Goal: Information Seeking & Learning: Learn about a topic

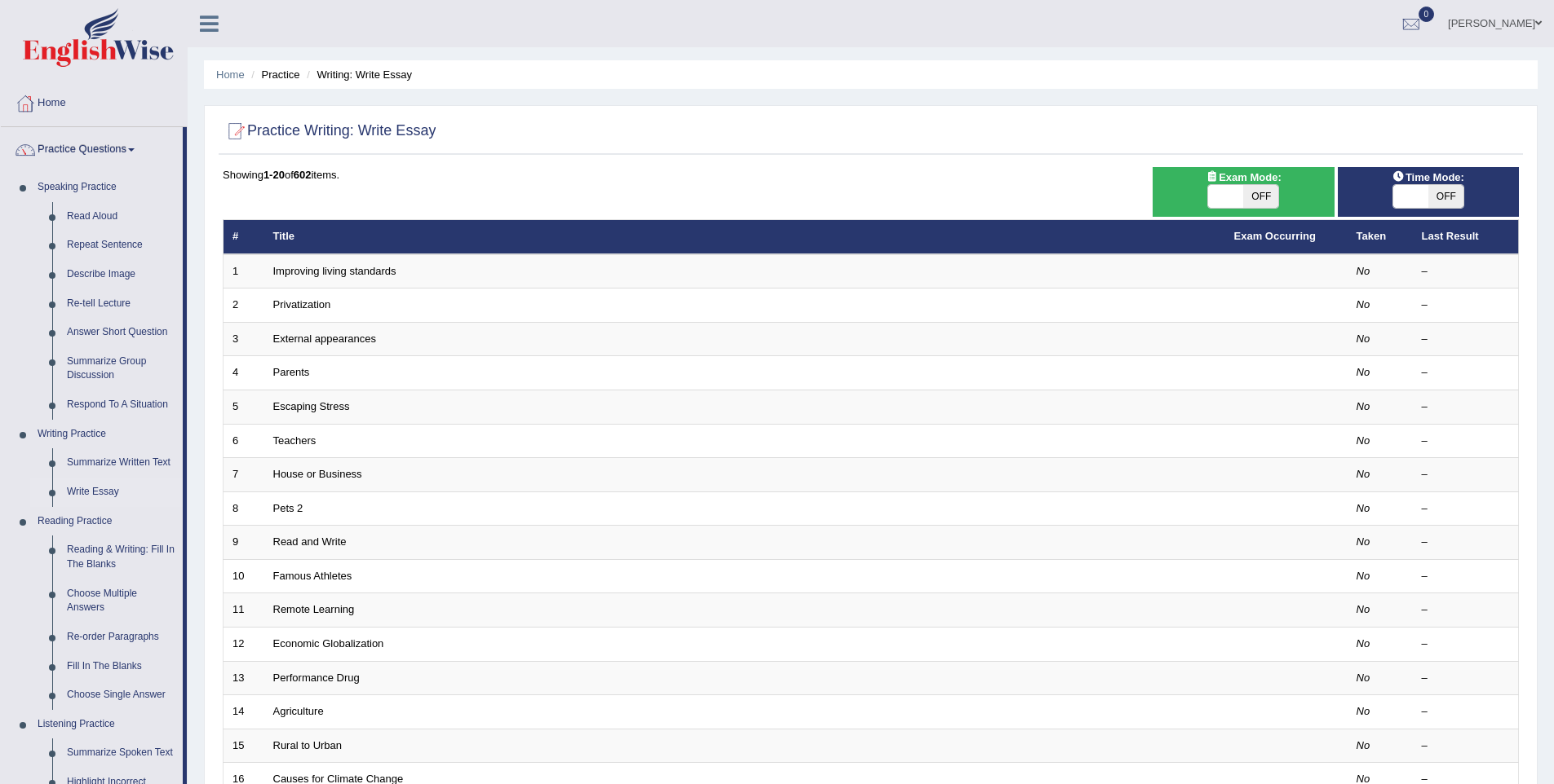
click at [107, 248] on link "Repeat Sentence" at bounding box center [121, 245] width 124 height 30
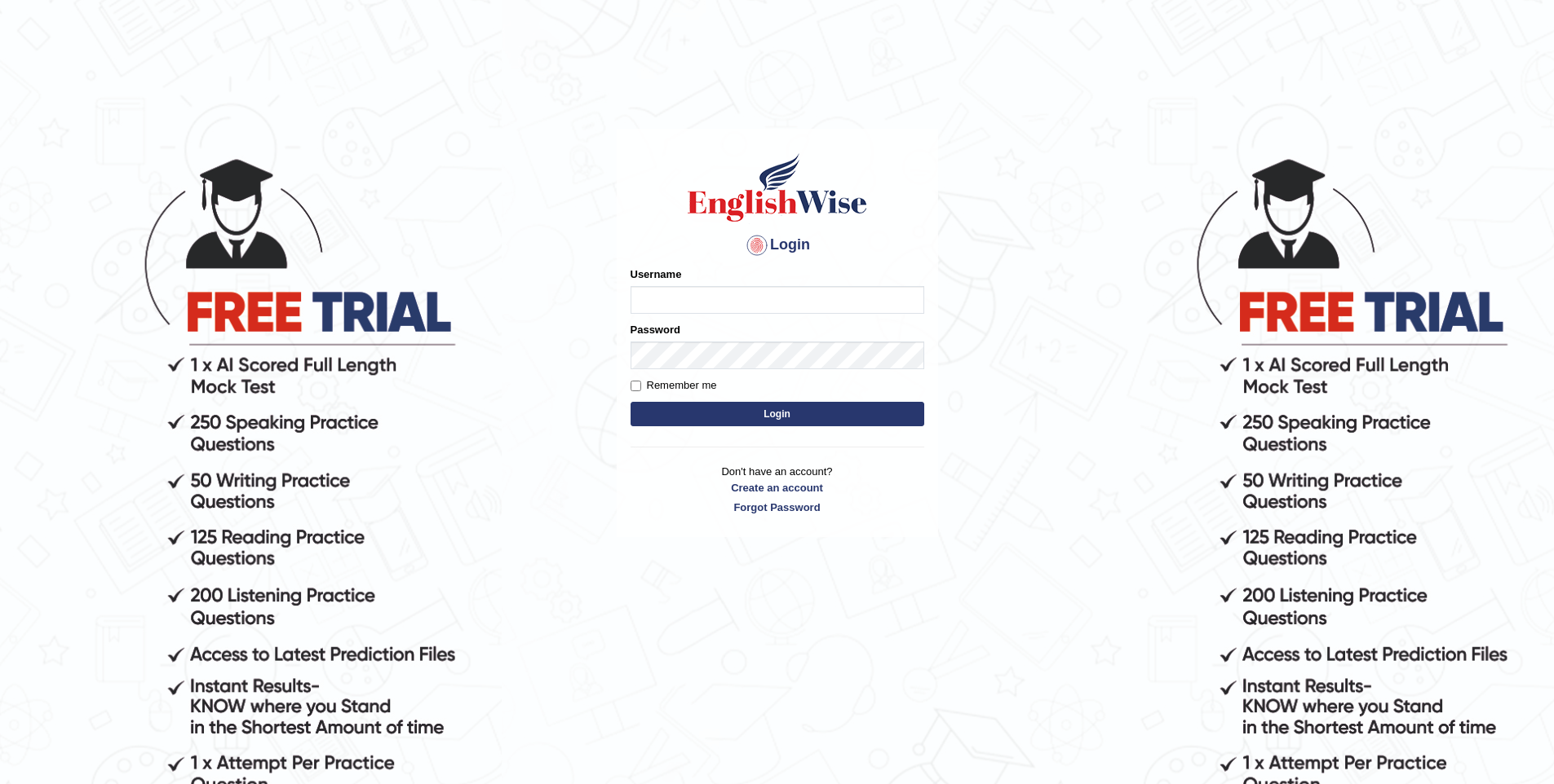
type input "vishwakarmad1999"
click at [829, 406] on button "Login" at bounding box center [777, 414] width 294 height 25
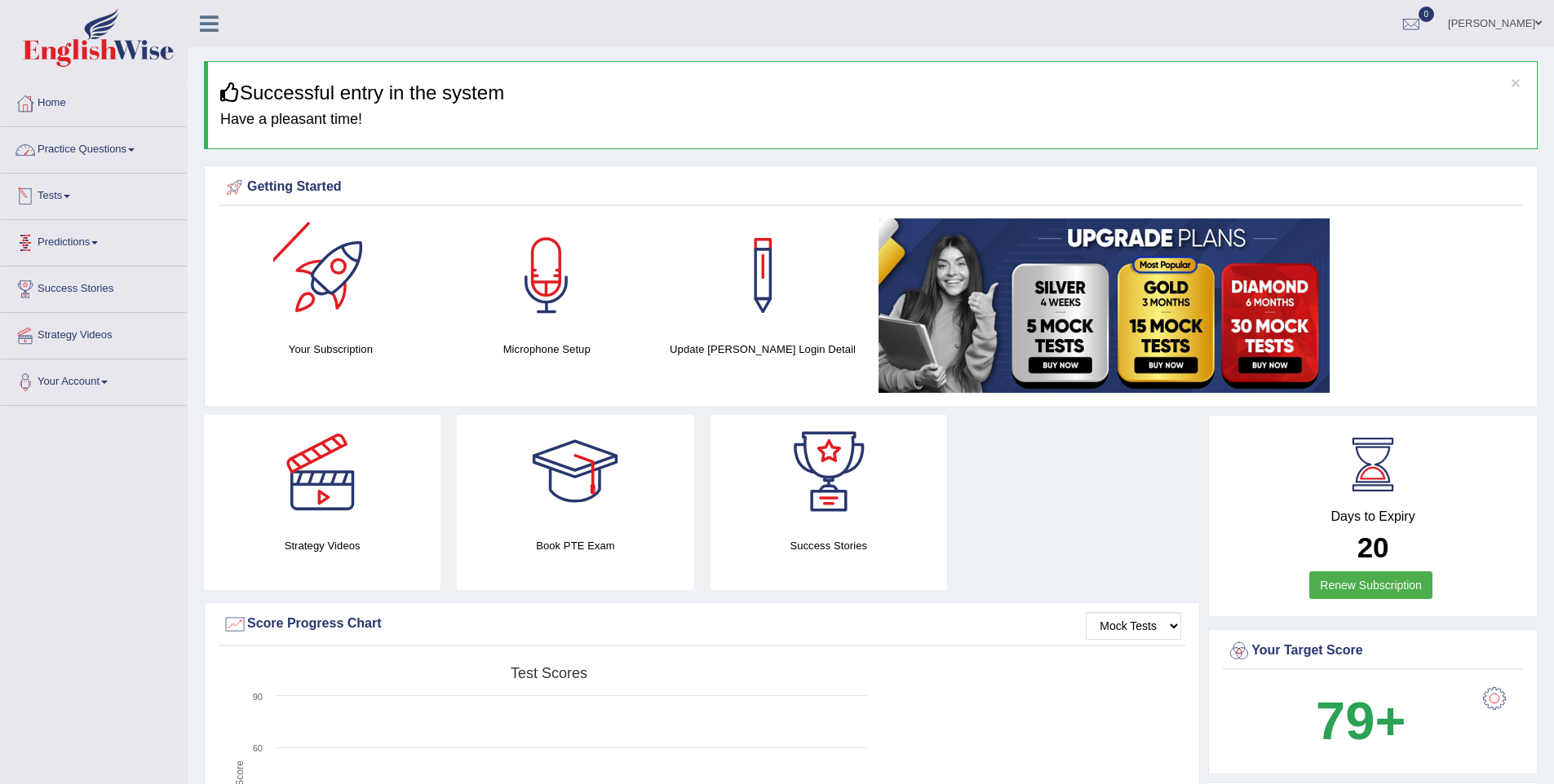
click at [92, 149] on link "Practice Questions" at bounding box center [94, 147] width 186 height 41
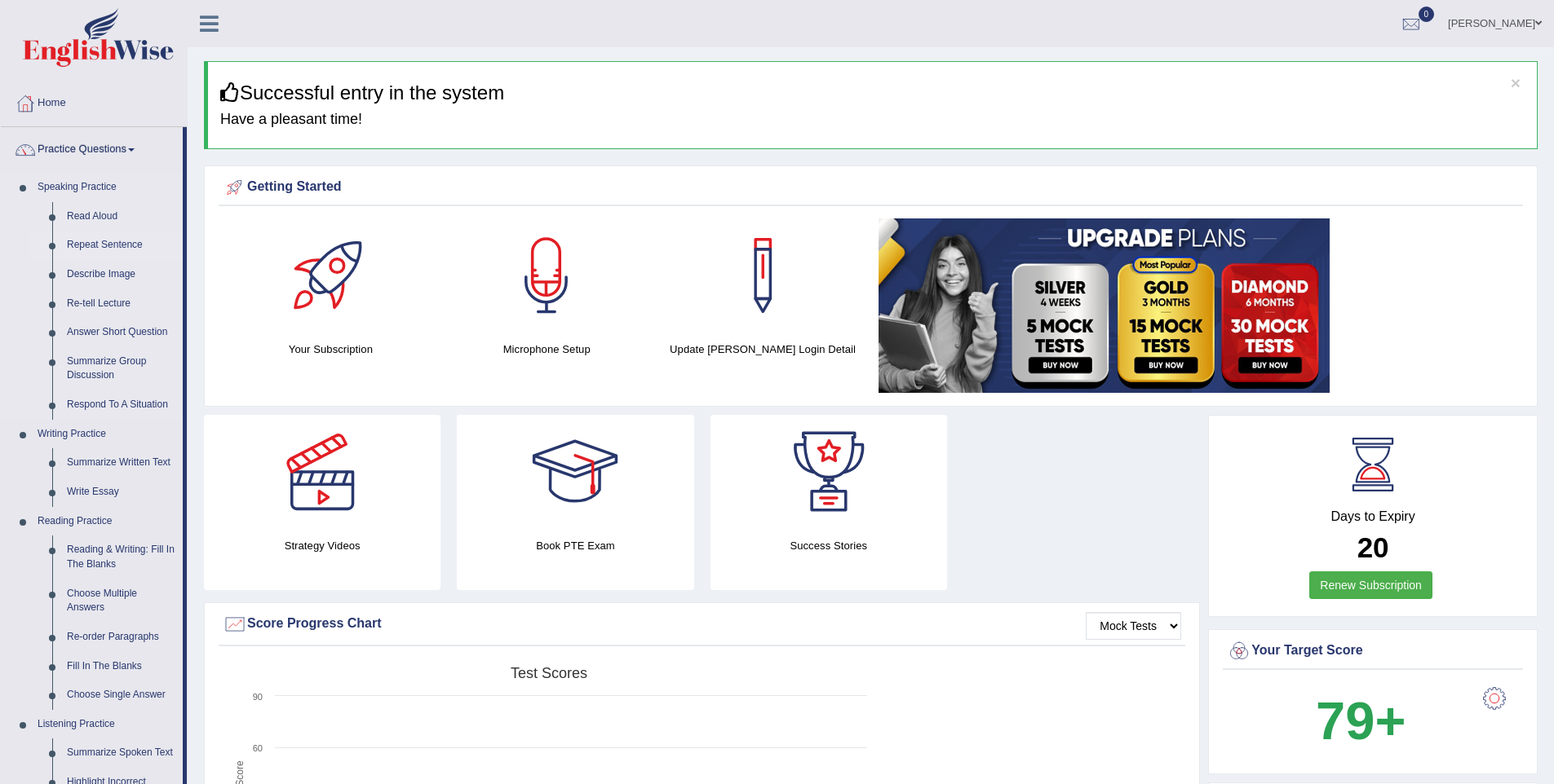
click at [94, 249] on link "Repeat Sentence" at bounding box center [121, 245] width 124 height 30
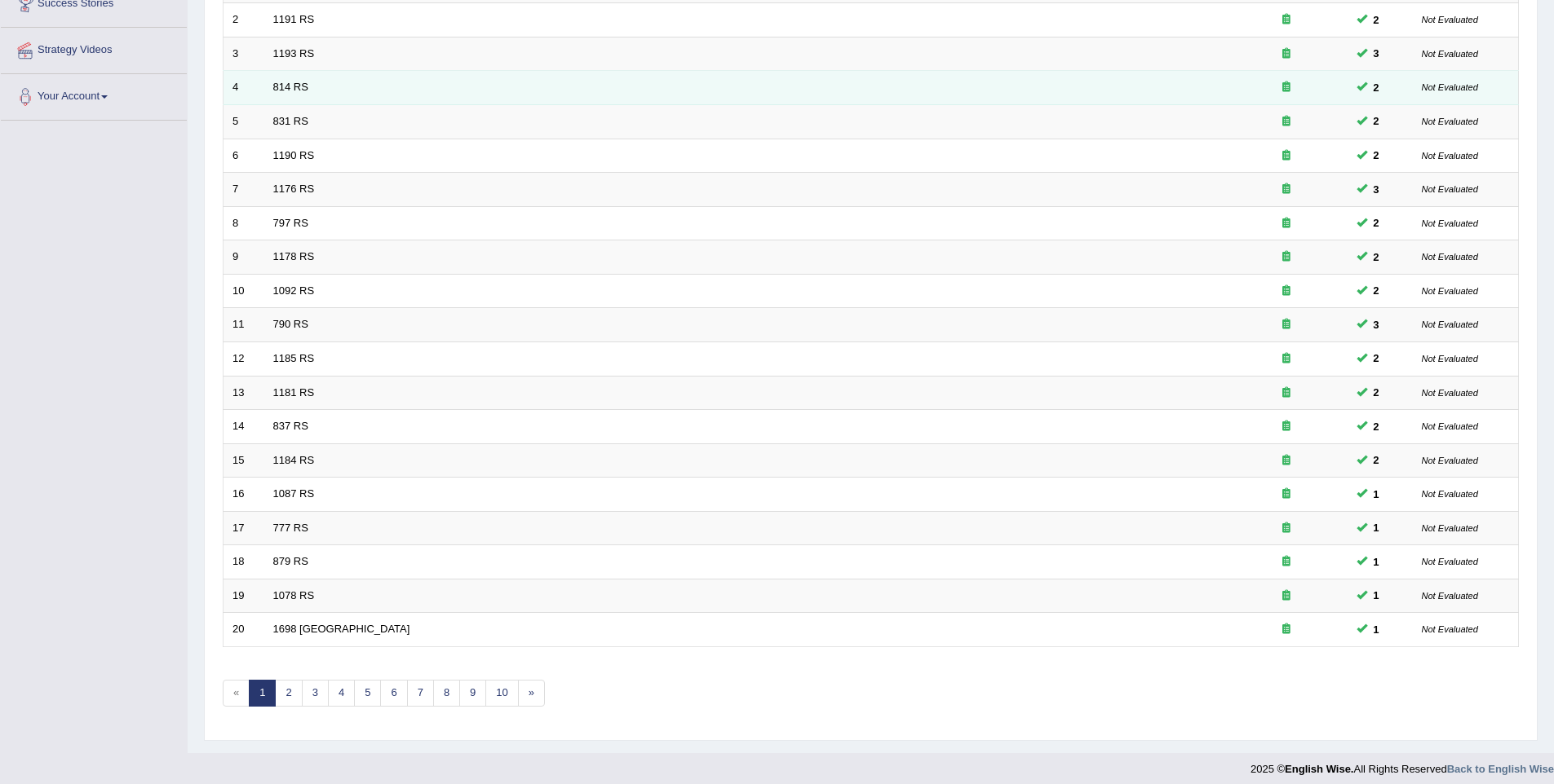
scroll to position [295, 0]
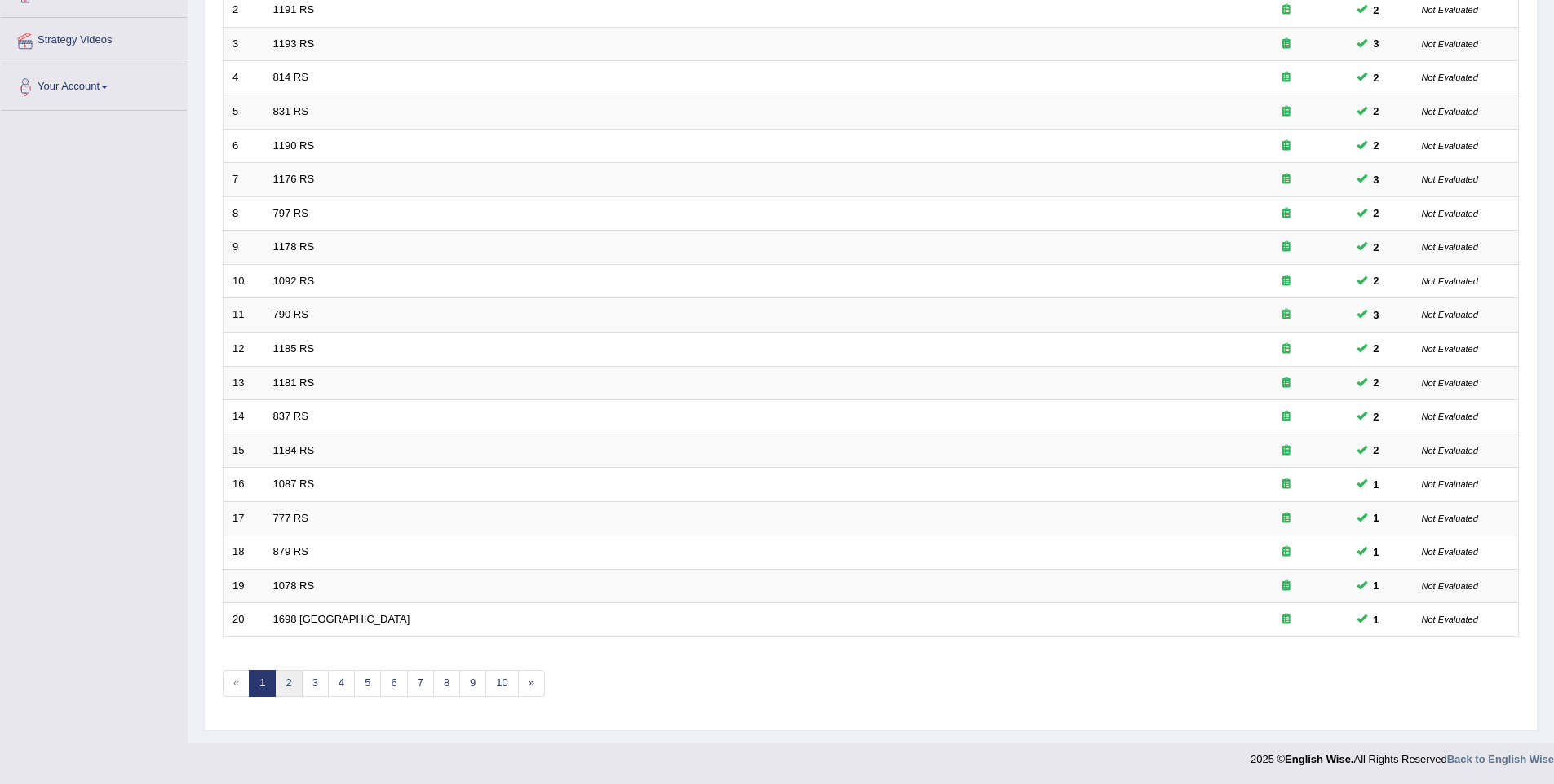
click at [285, 694] on link "2" at bounding box center [288, 683] width 27 height 27
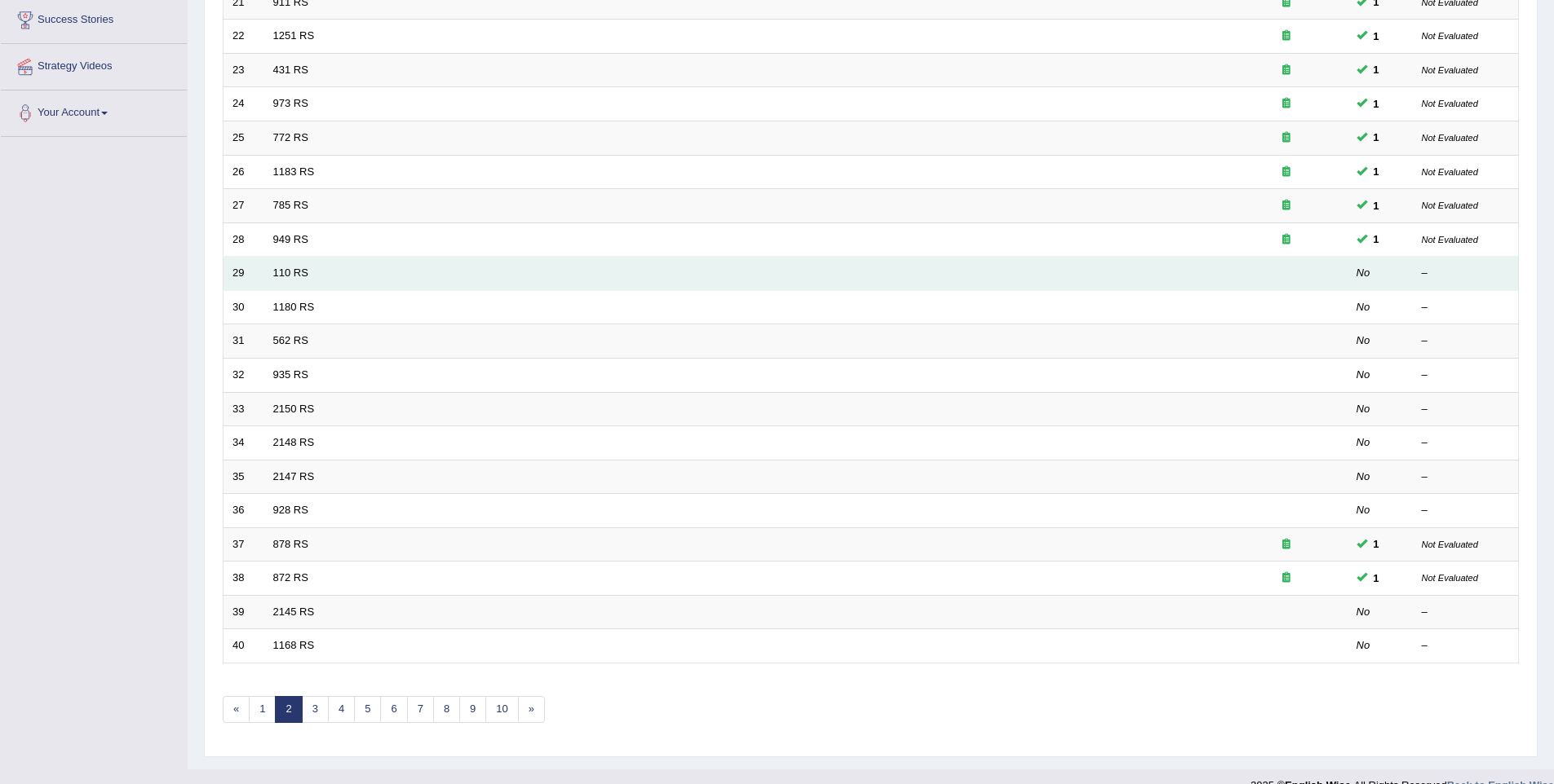
scroll to position [265, 0]
click at [291, 271] on link "110 RS" at bounding box center [291, 277] width 35 height 12
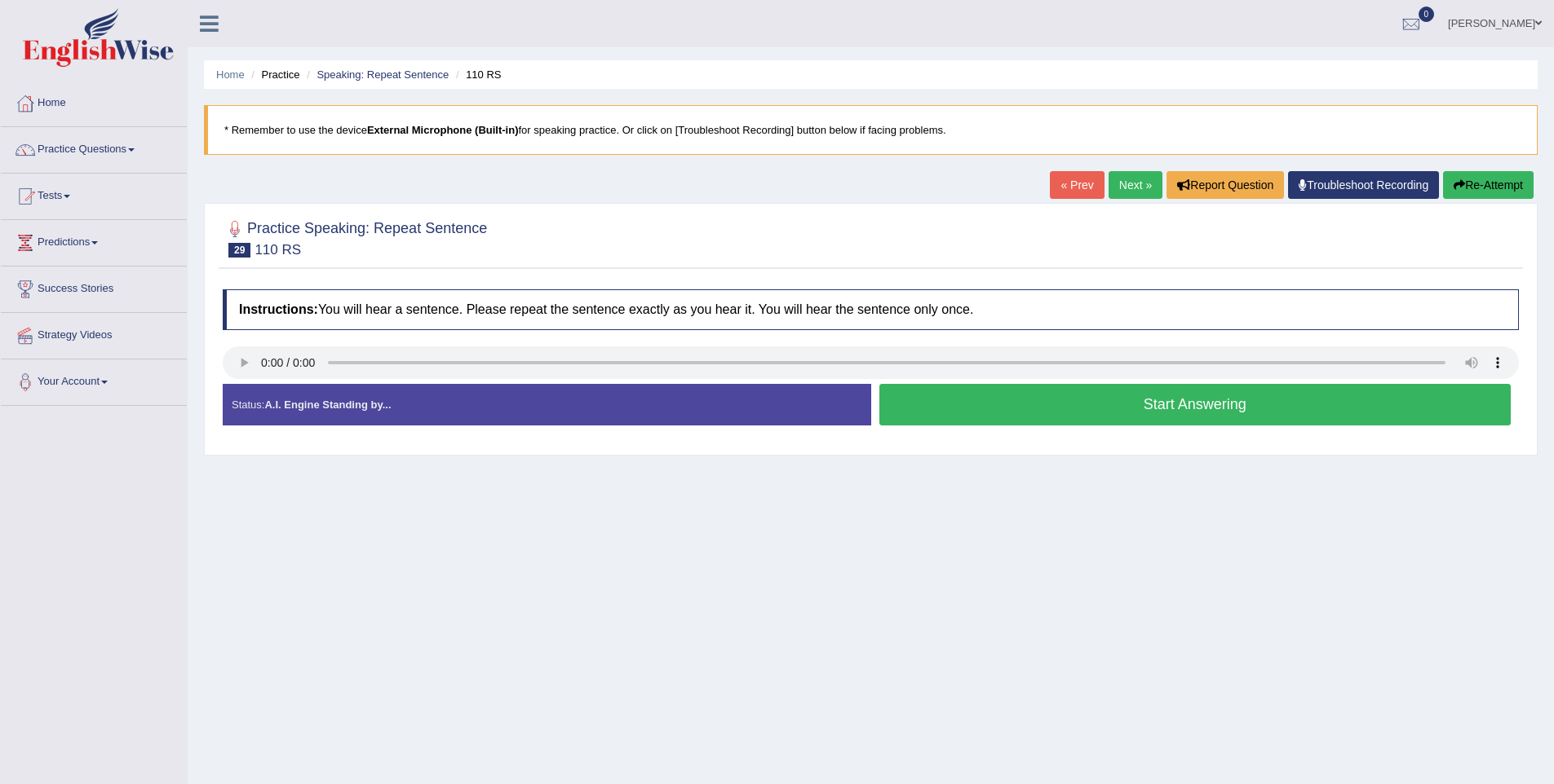
click at [1233, 401] on button "Start Answering" at bounding box center [1195, 404] width 632 height 41
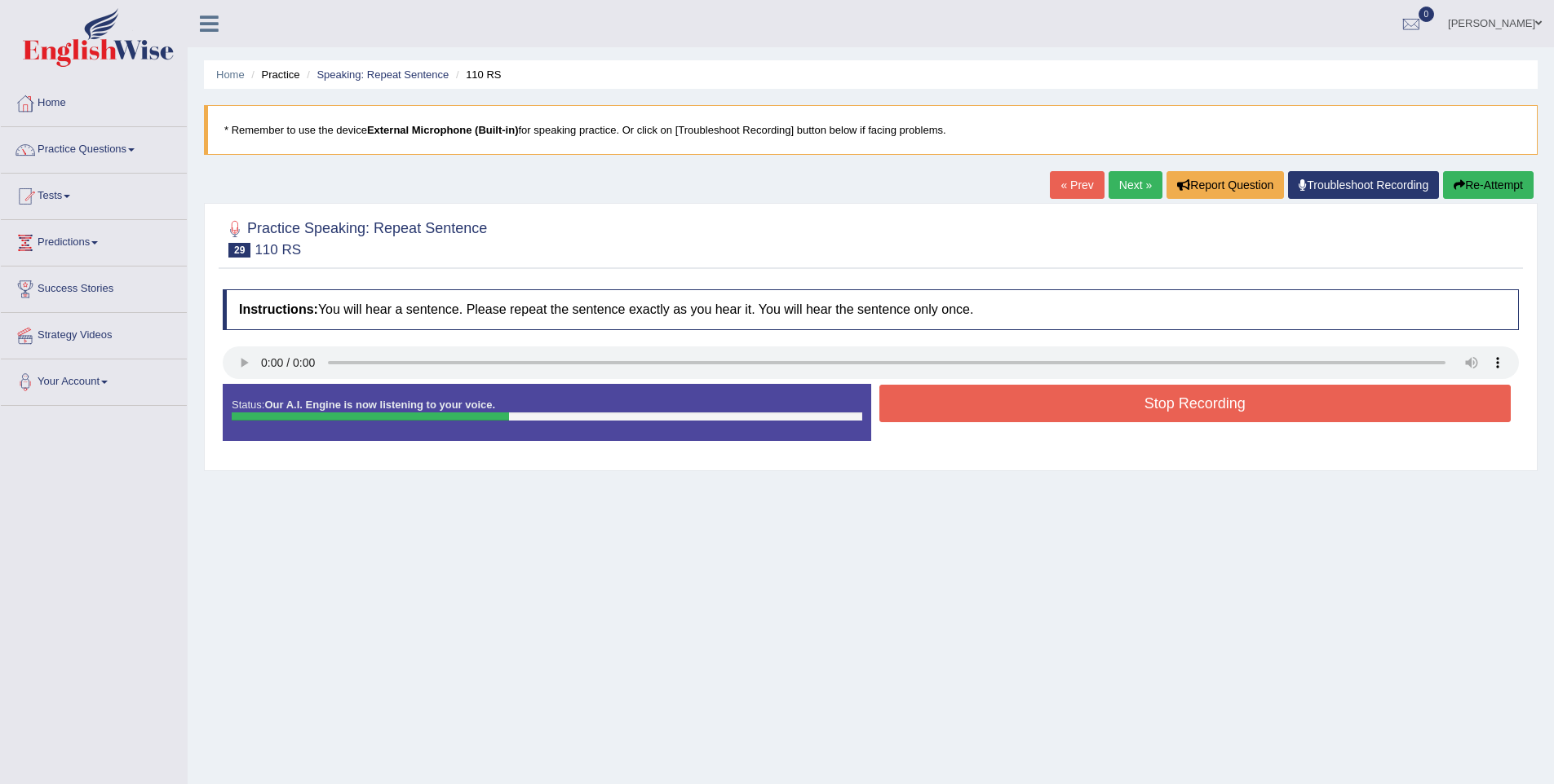
click at [1233, 401] on button "Stop Recording" at bounding box center [1195, 403] width 632 height 38
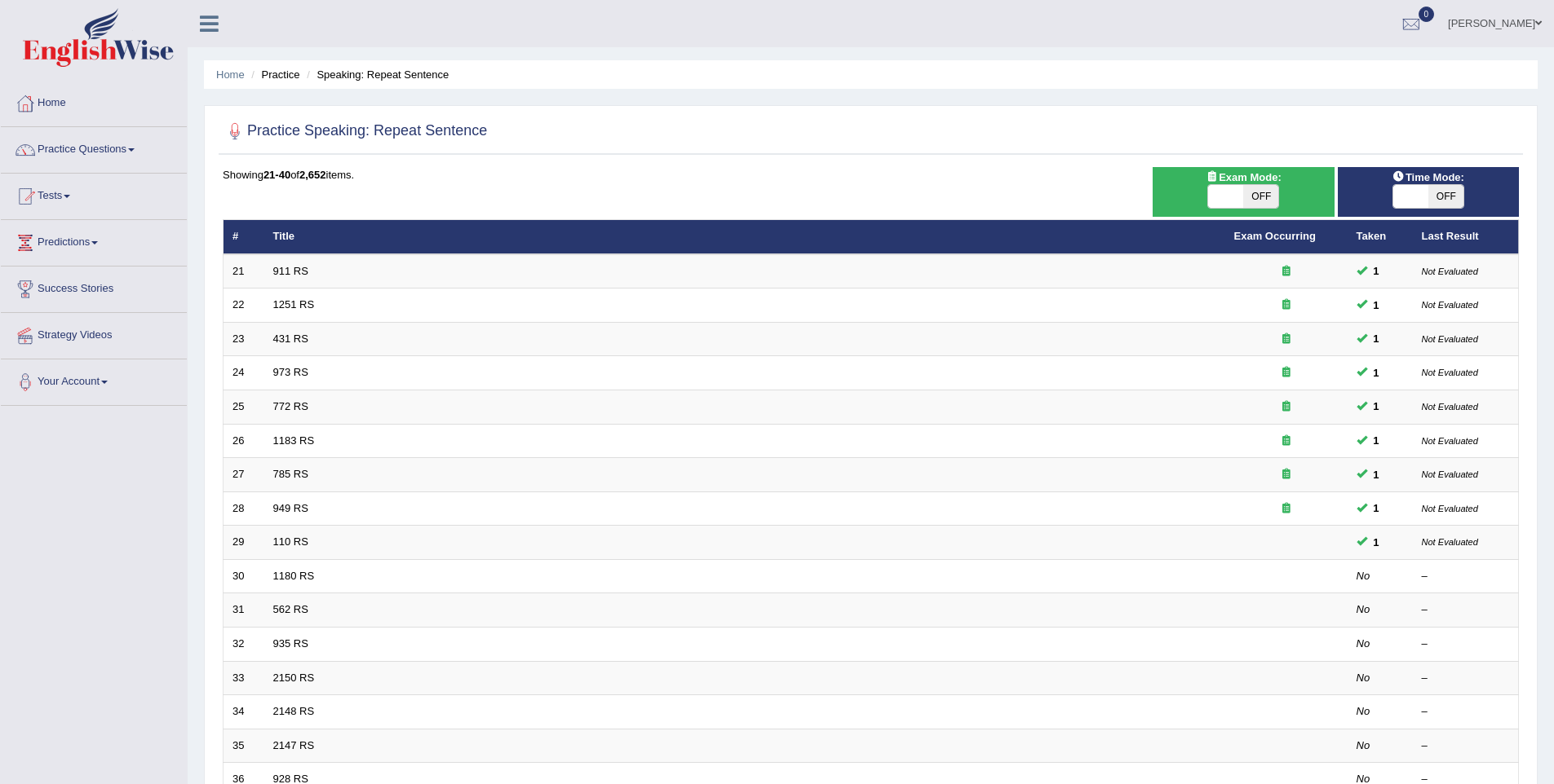
click at [1221, 191] on span at bounding box center [1226, 196] width 35 height 23
checkbox input "true"
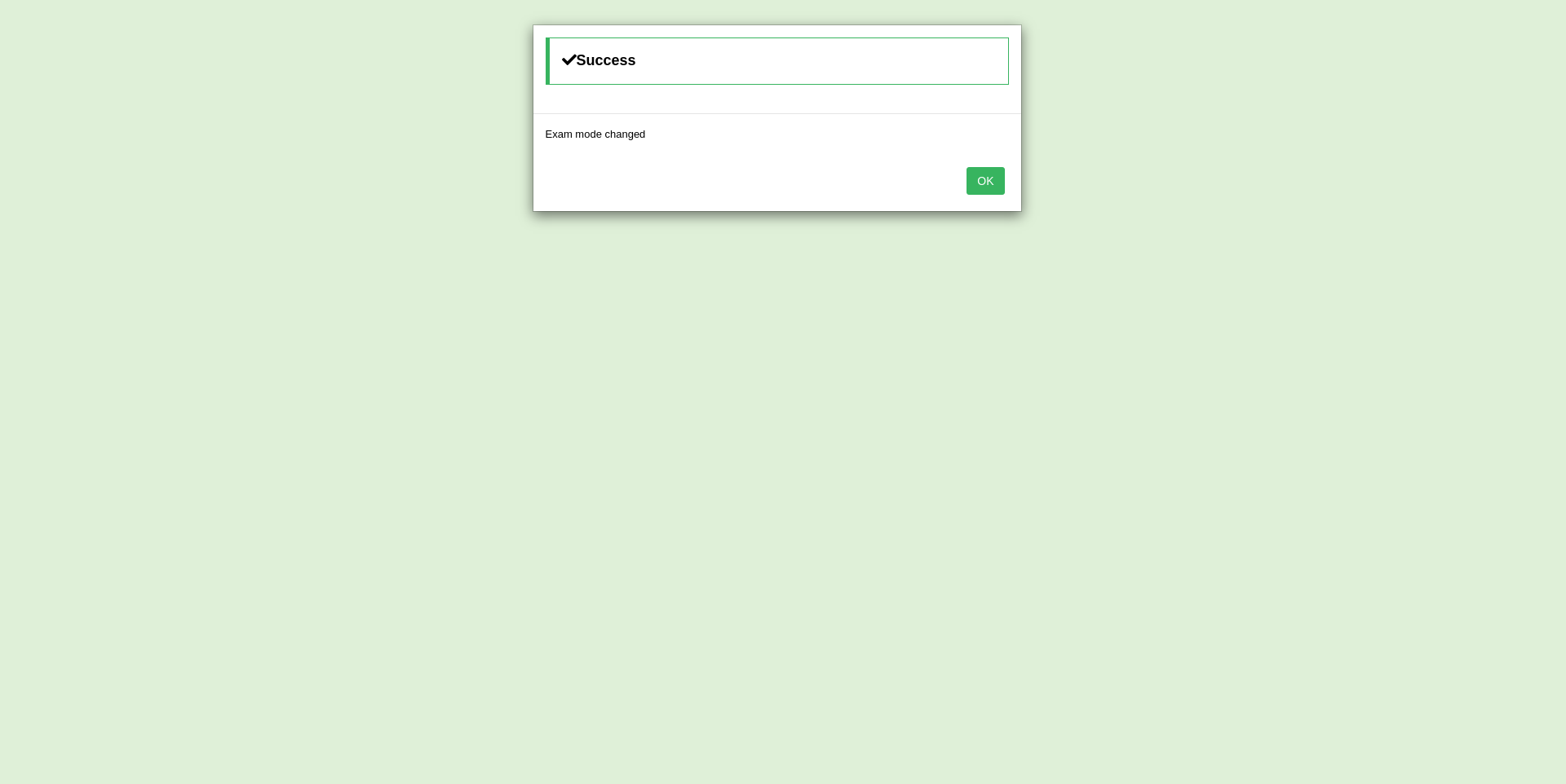
click at [996, 174] on button "OK" at bounding box center [985, 181] width 38 height 28
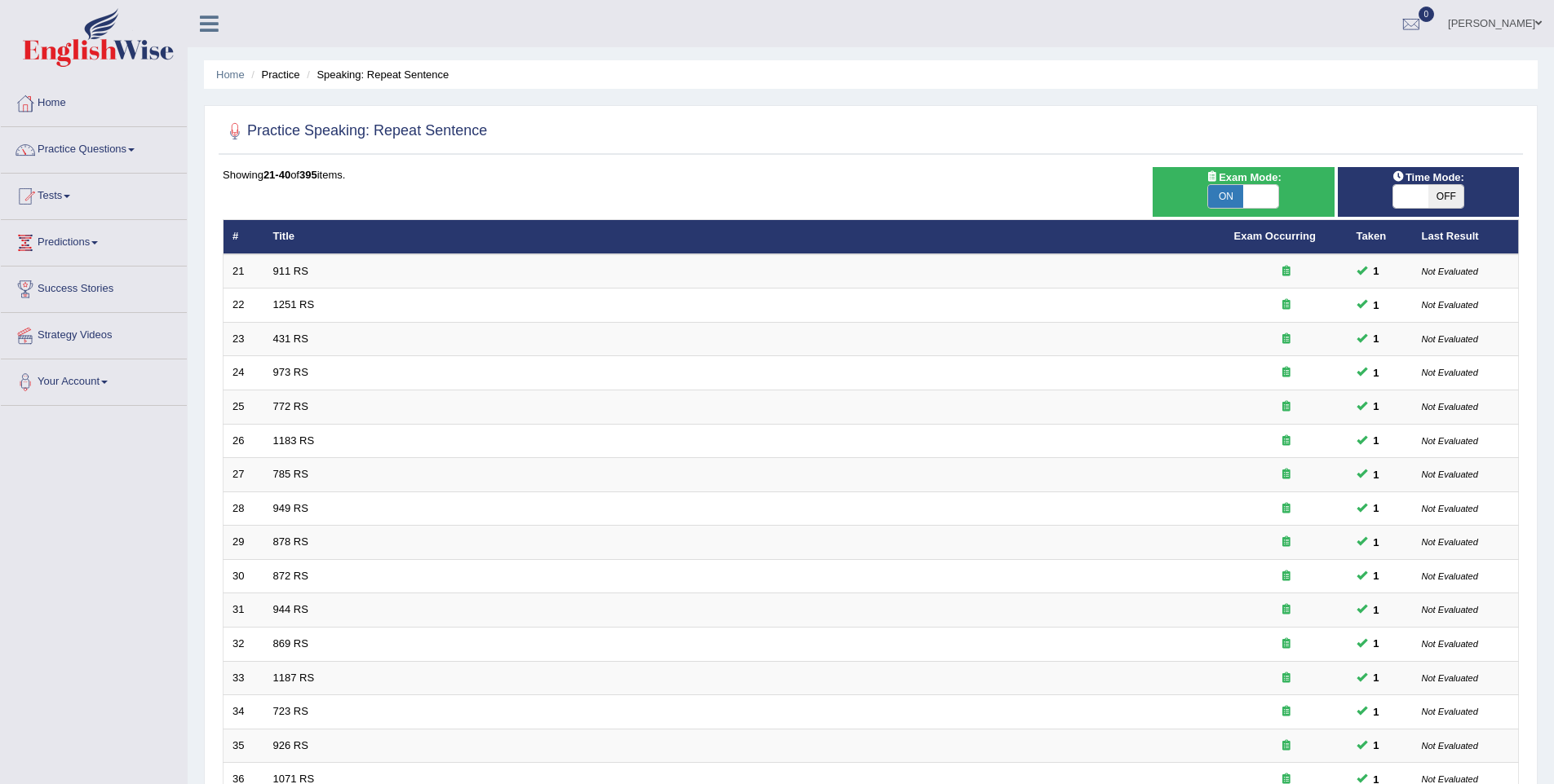
drag, startPoint x: 0, startPoint y: 0, endPoint x: 1422, endPoint y: 213, distance: 1437.9
click at [1451, 192] on span "OFF" at bounding box center [1446, 196] width 35 height 23
checkbox input "true"
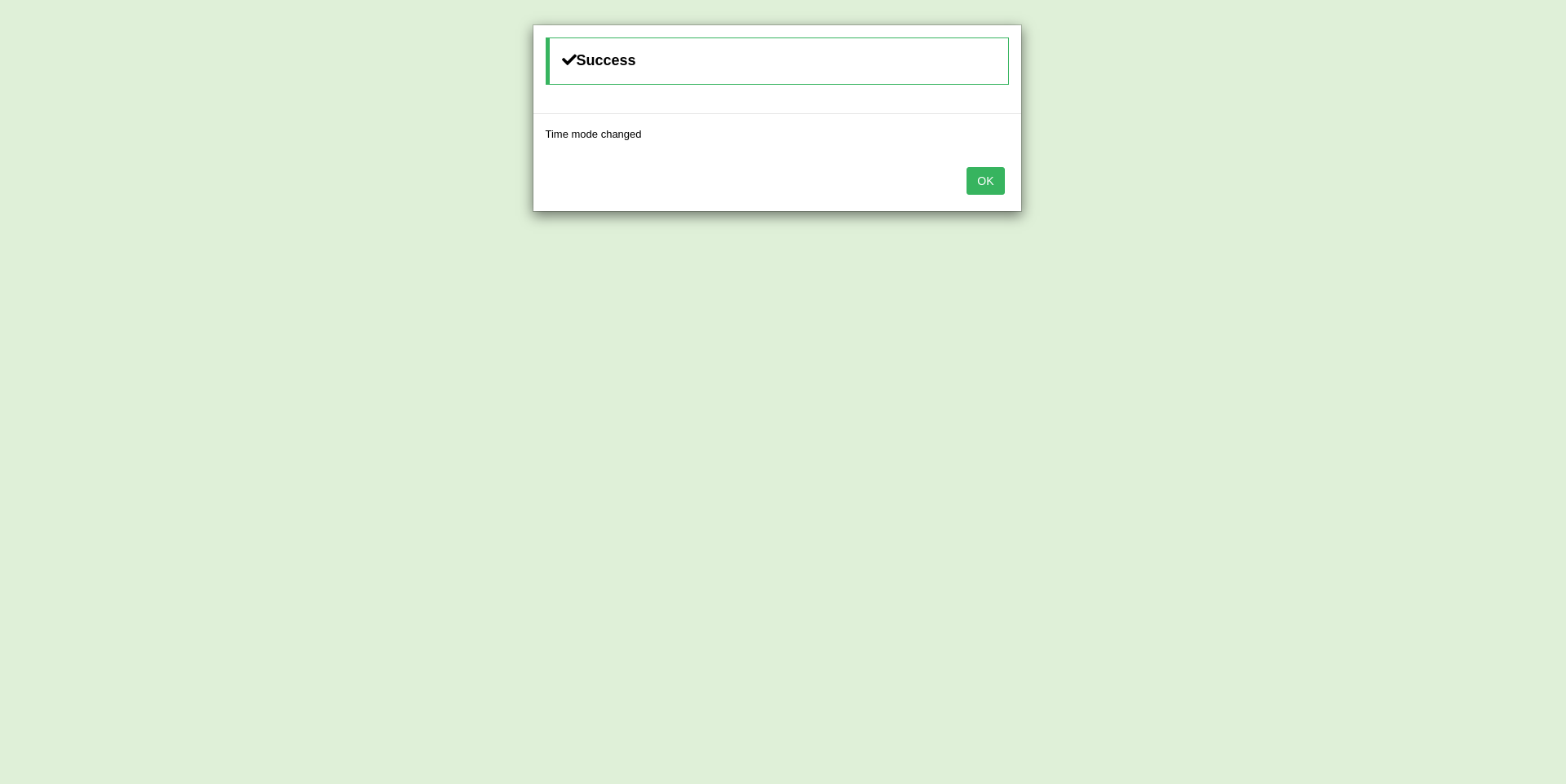
click at [1003, 183] on button "OK" at bounding box center [985, 181] width 38 height 28
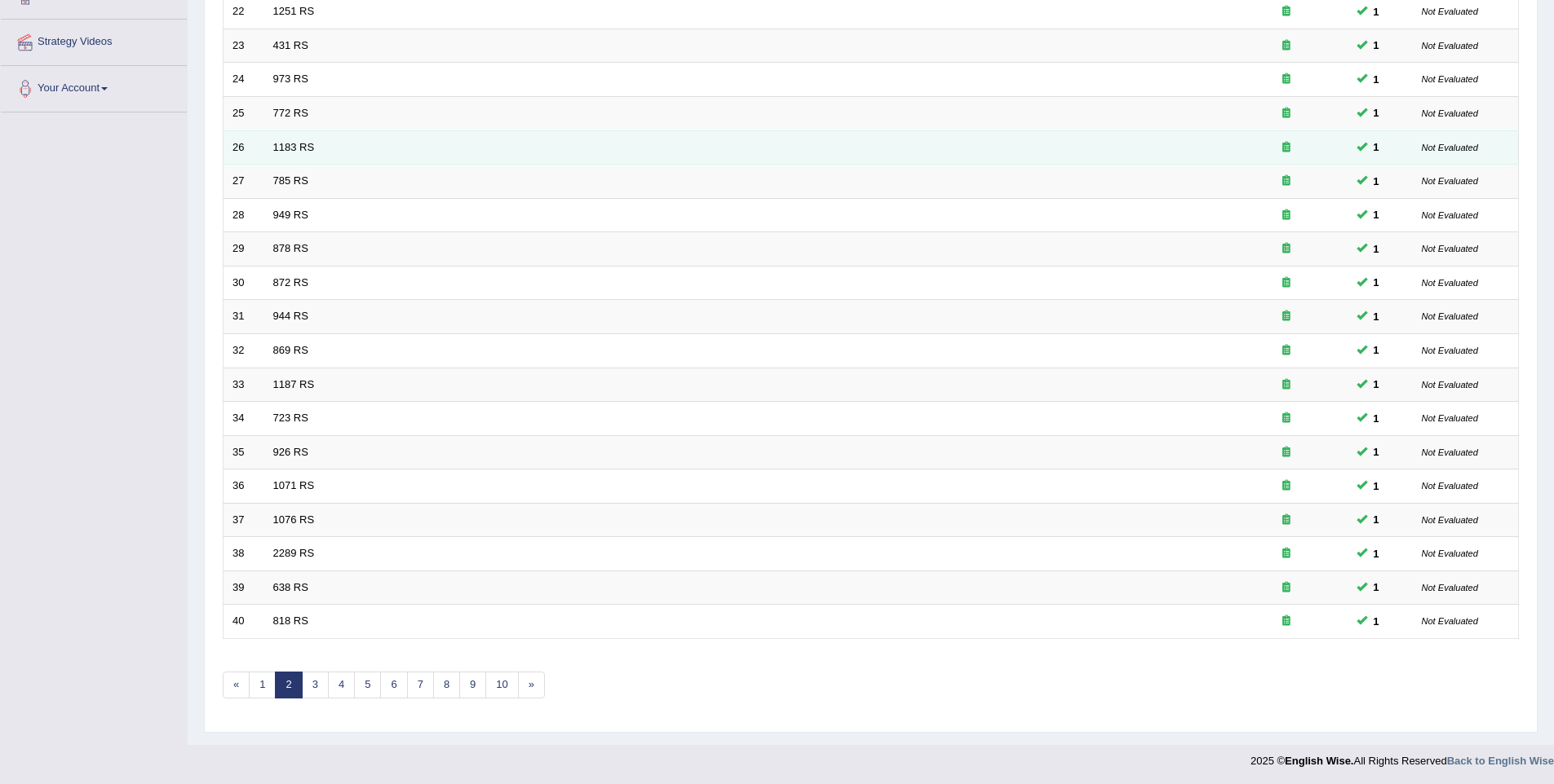
scroll to position [295, 0]
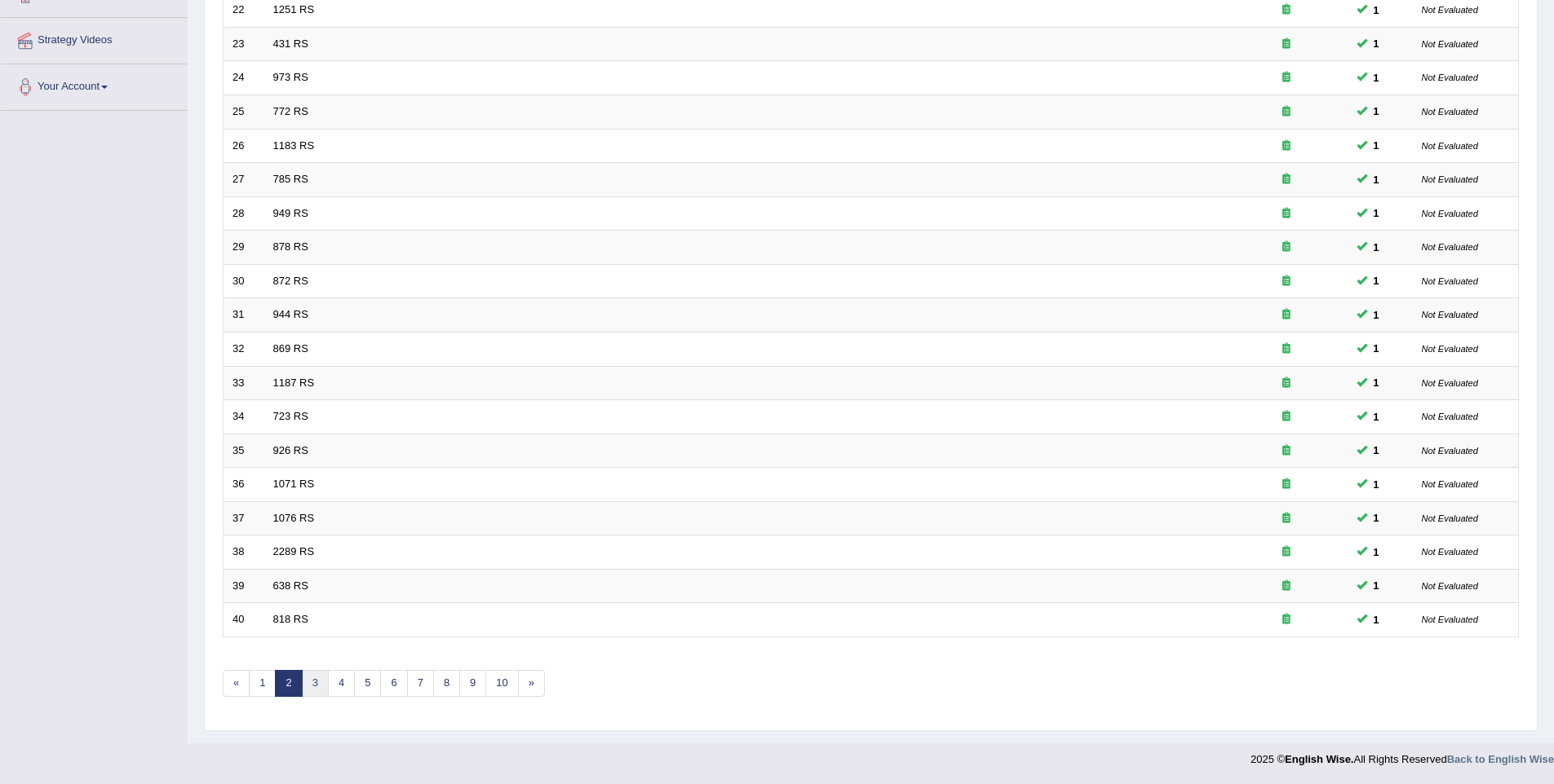
click at [316, 684] on link "3" at bounding box center [315, 683] width 27 height 27
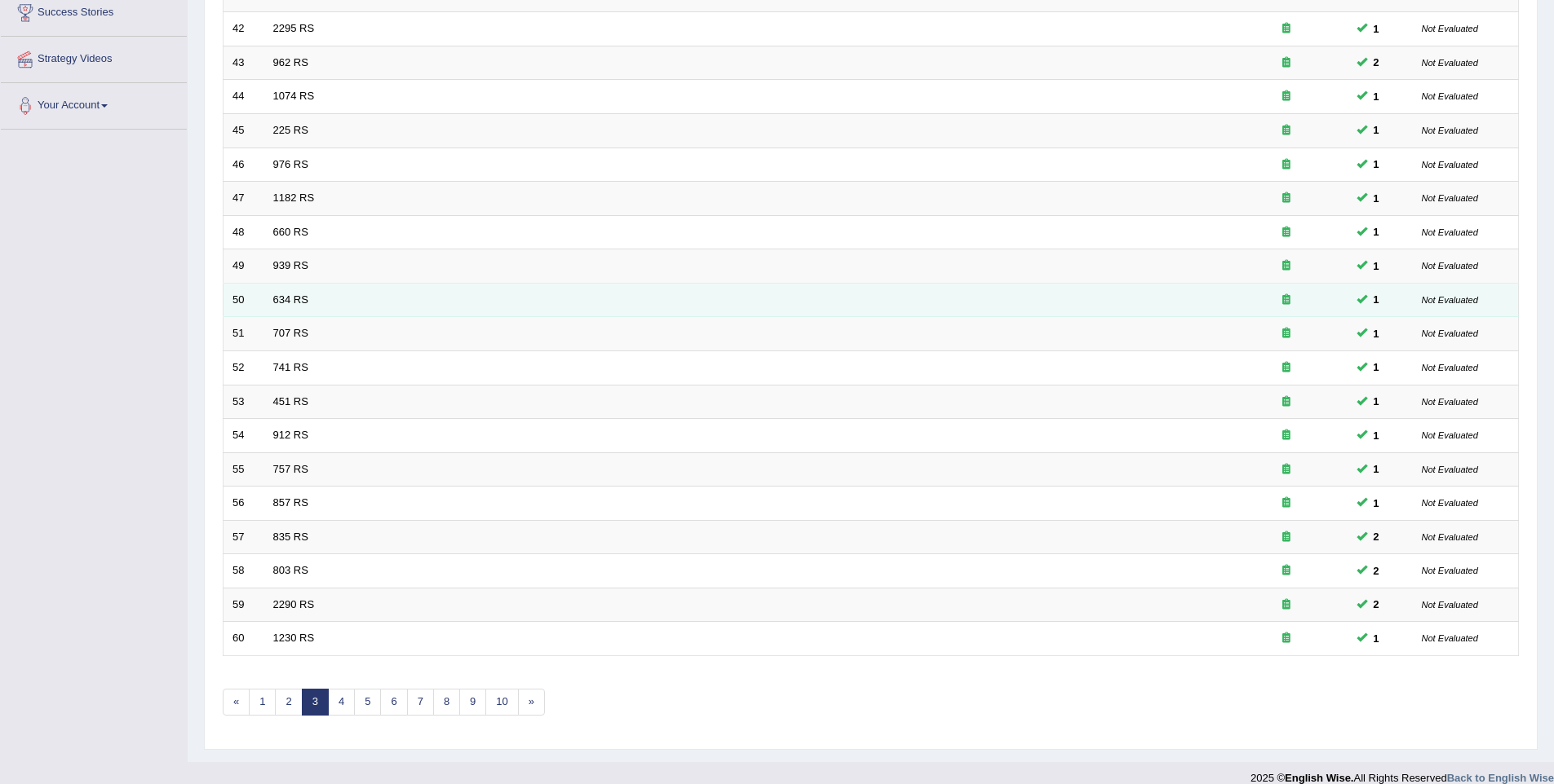
scroll to position [295, 0]
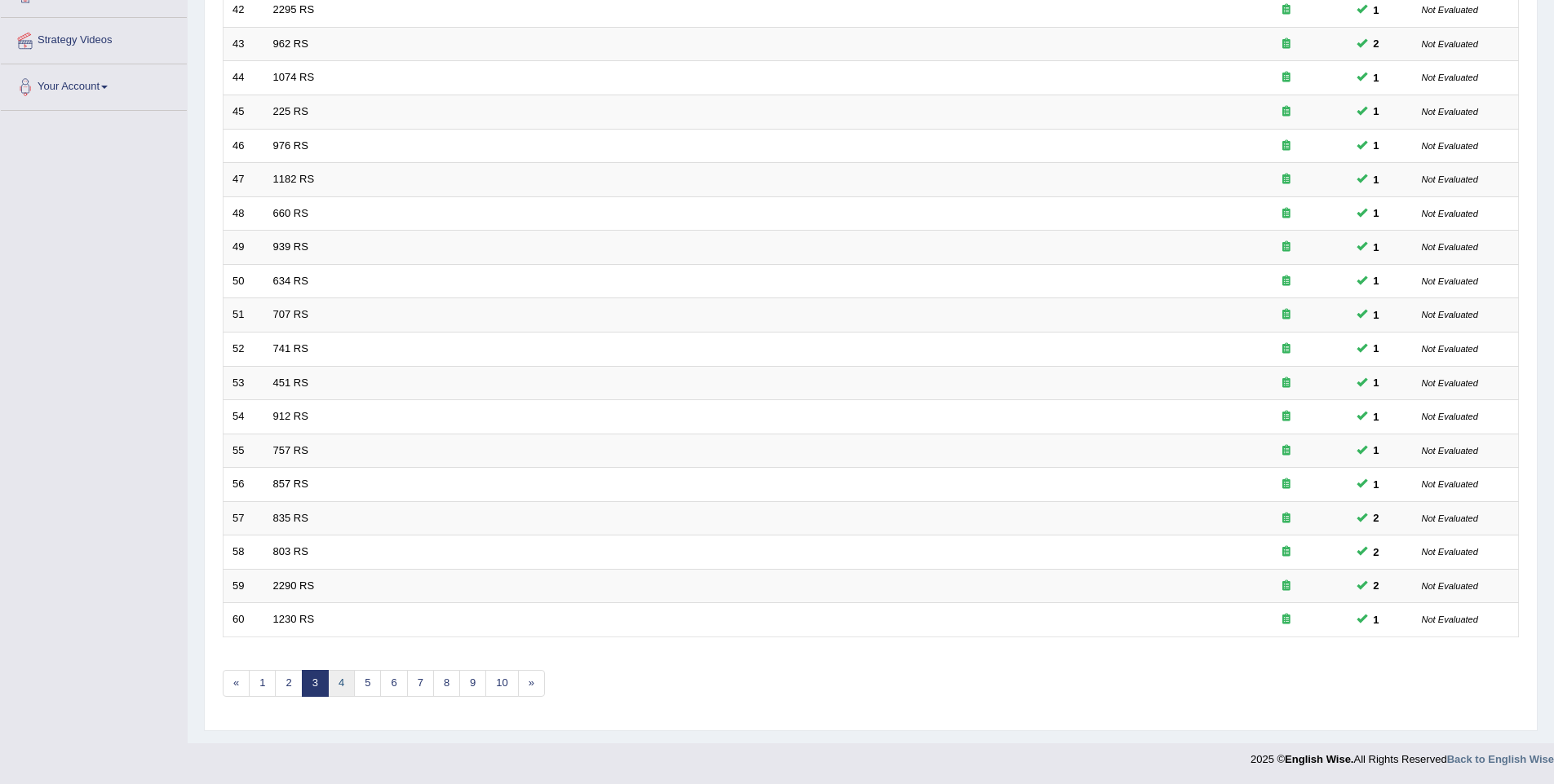
click at [330, 686] on link "4" at bounding box center [341, 683] width 27 height 27
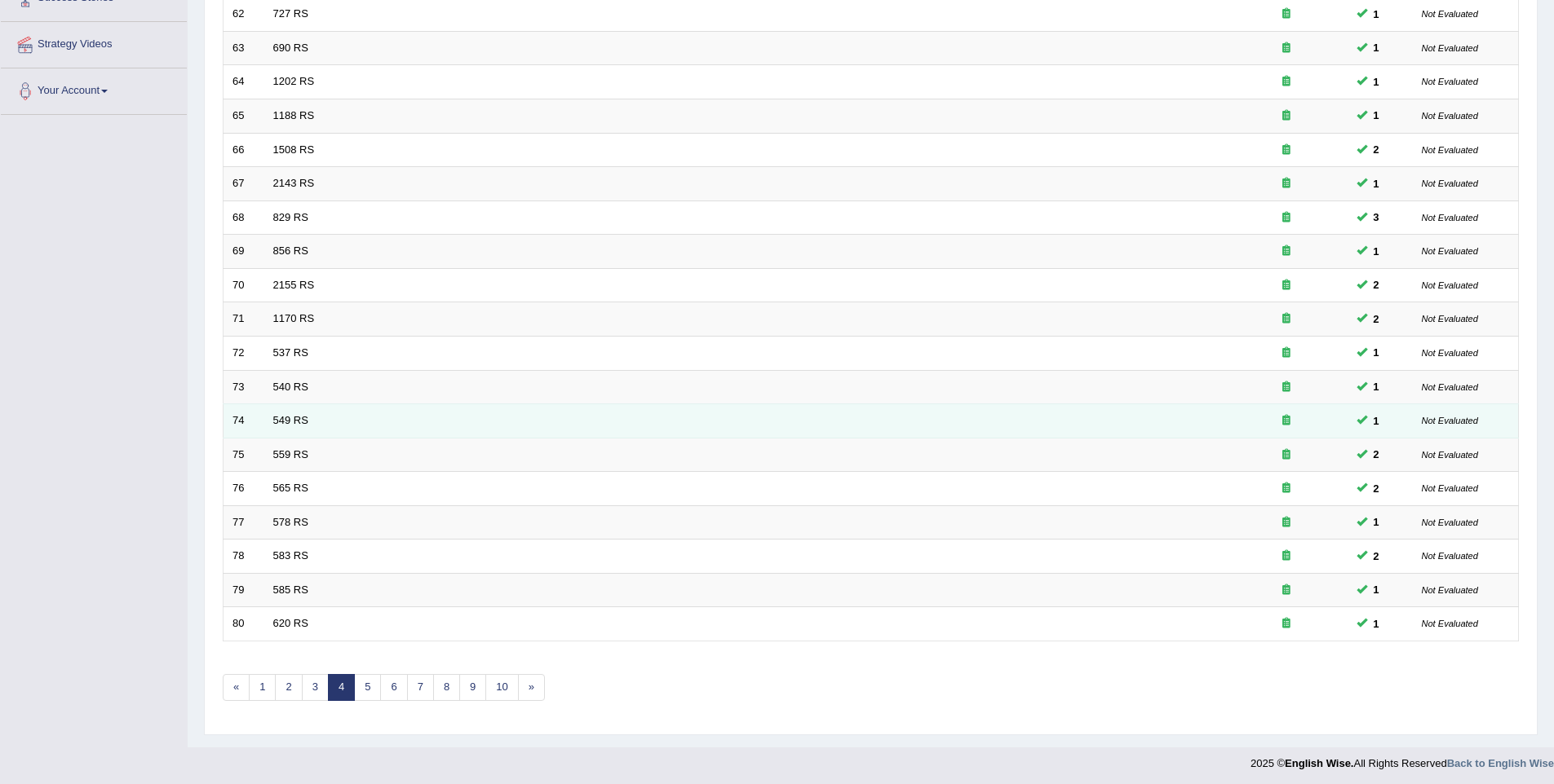
scroll to position [295, 0]
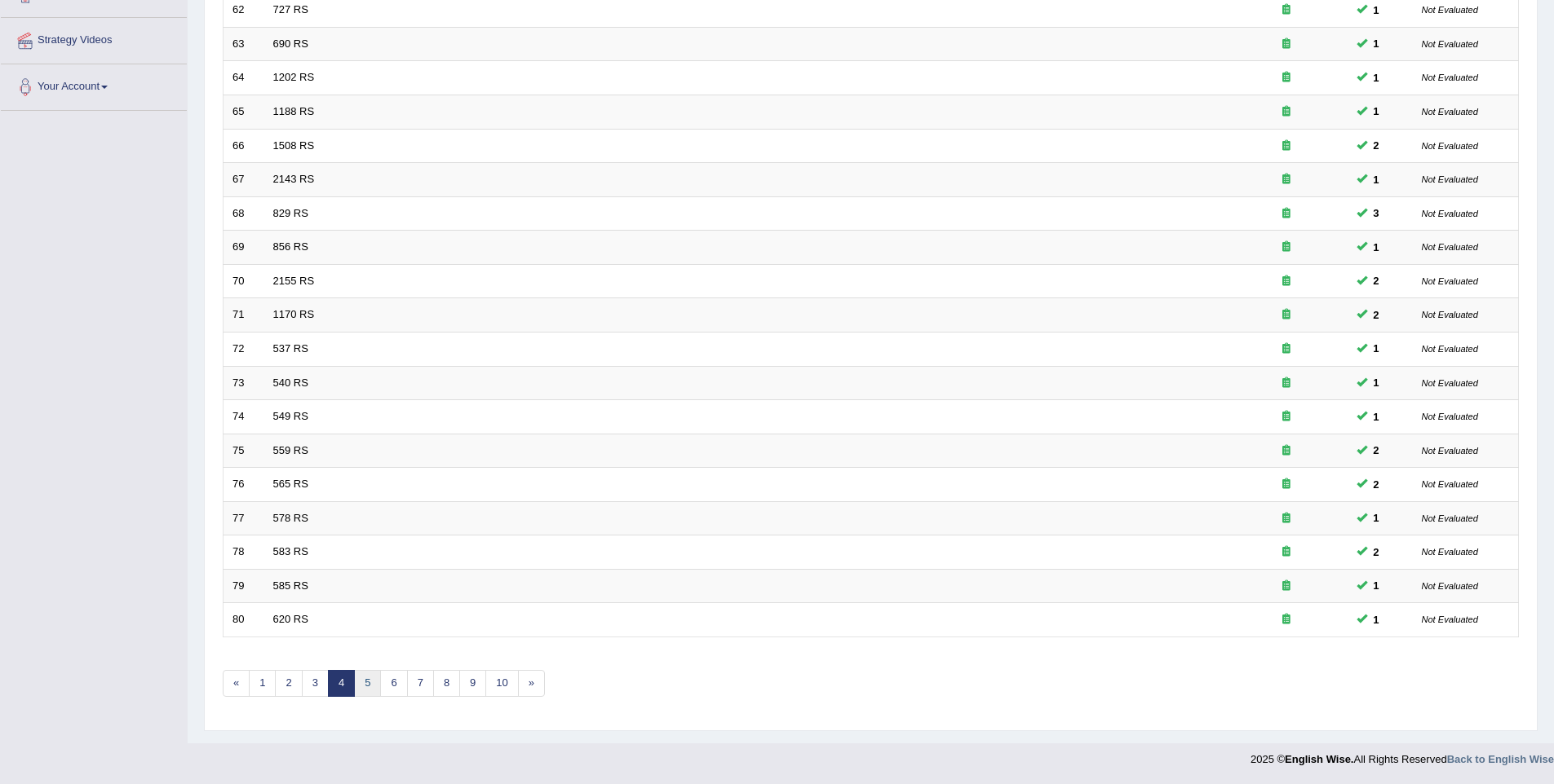
click at [365, 686] on link "5" at bounding box center [367, 683] width 27 height 27
click at [395, 688] on link "6" at bounding box center [394, 683] width 27 height 27
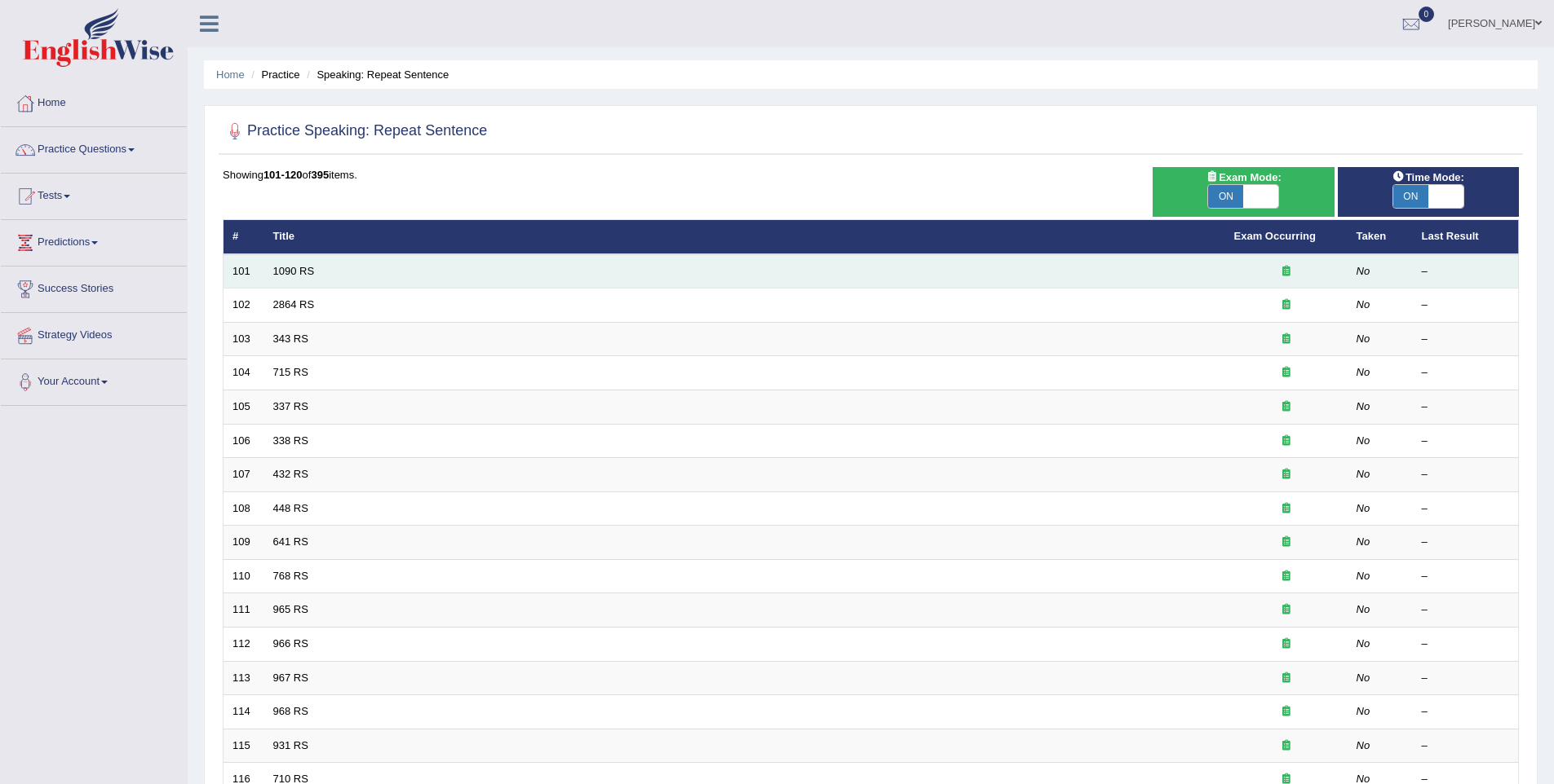
click at [294, 262] on td "1090 RS" at bounding box center [745, 271] width 961 height 34
click at [294, 265] on link "1090 RS" at bounding box center [294, 272] width 41 height 12
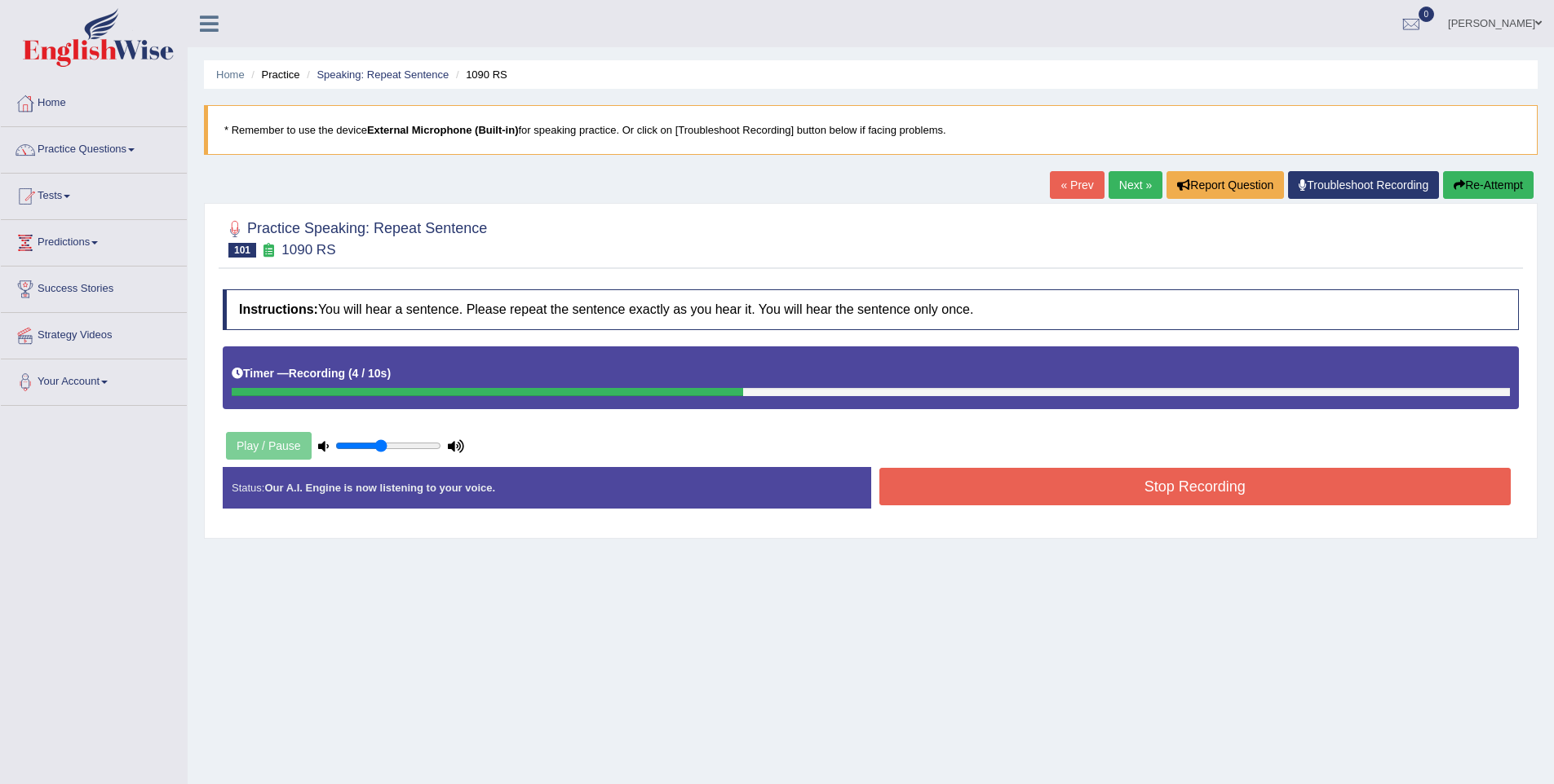
click at [1056, 504] on button "Stop Recording" at bounding box center [1195, 486] width 632 height 38
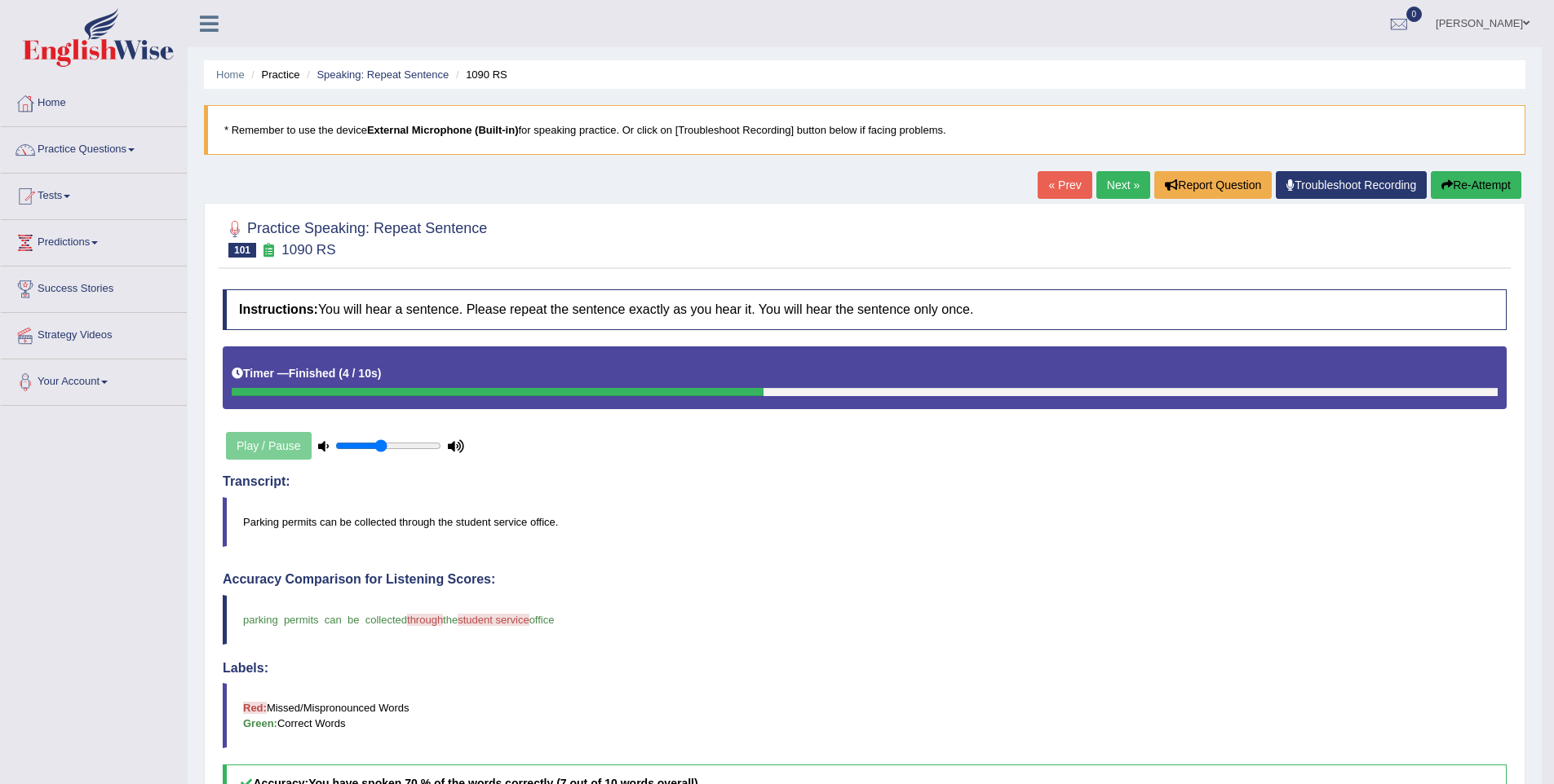
click at [1135, 194] on link "Next »" at bounding box center [1123, 185] width 53 height 28
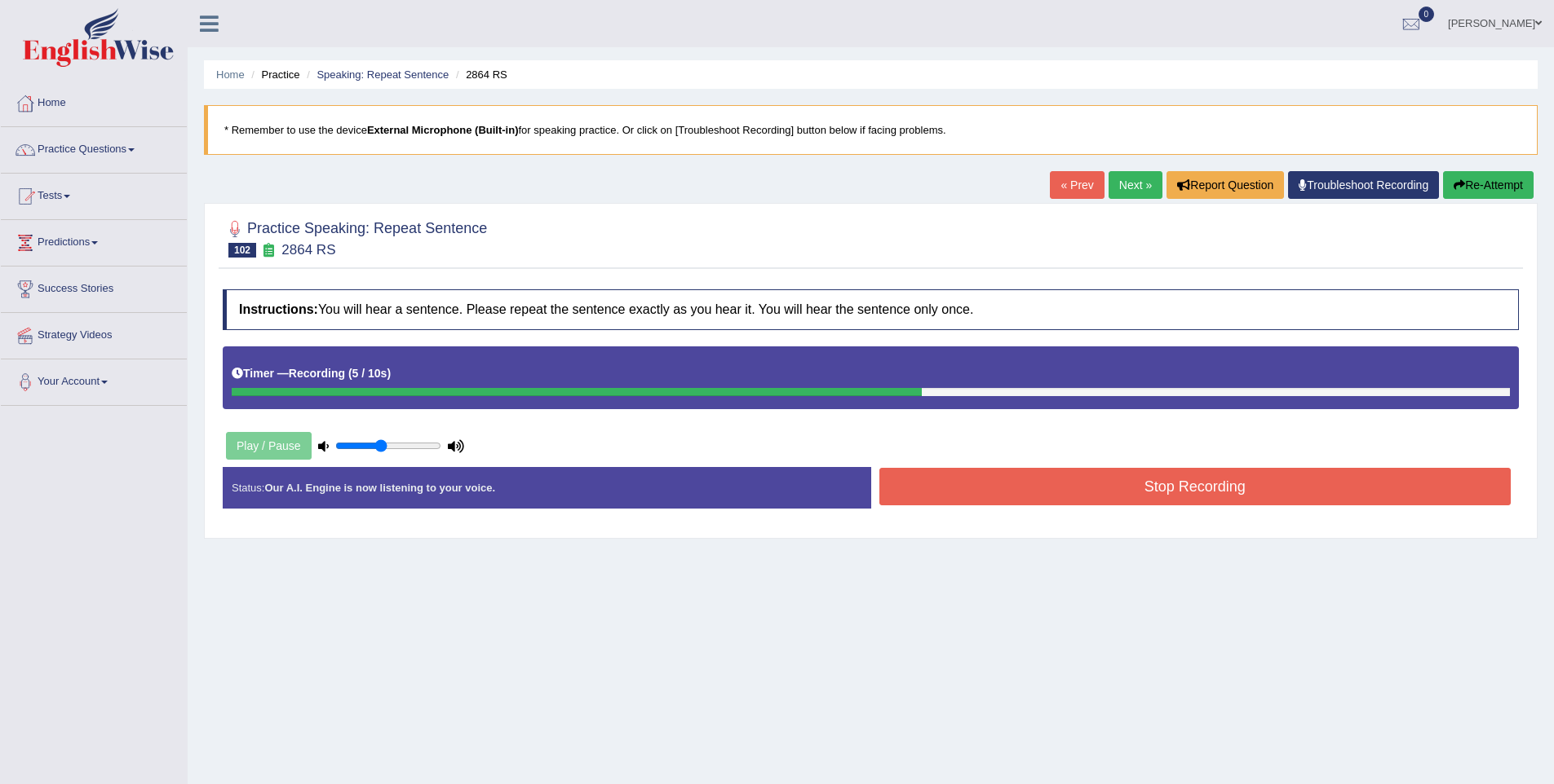
click at [1231, 479] on button "Stop Recording" at bounding box center [1195, 486] width 632 height 38
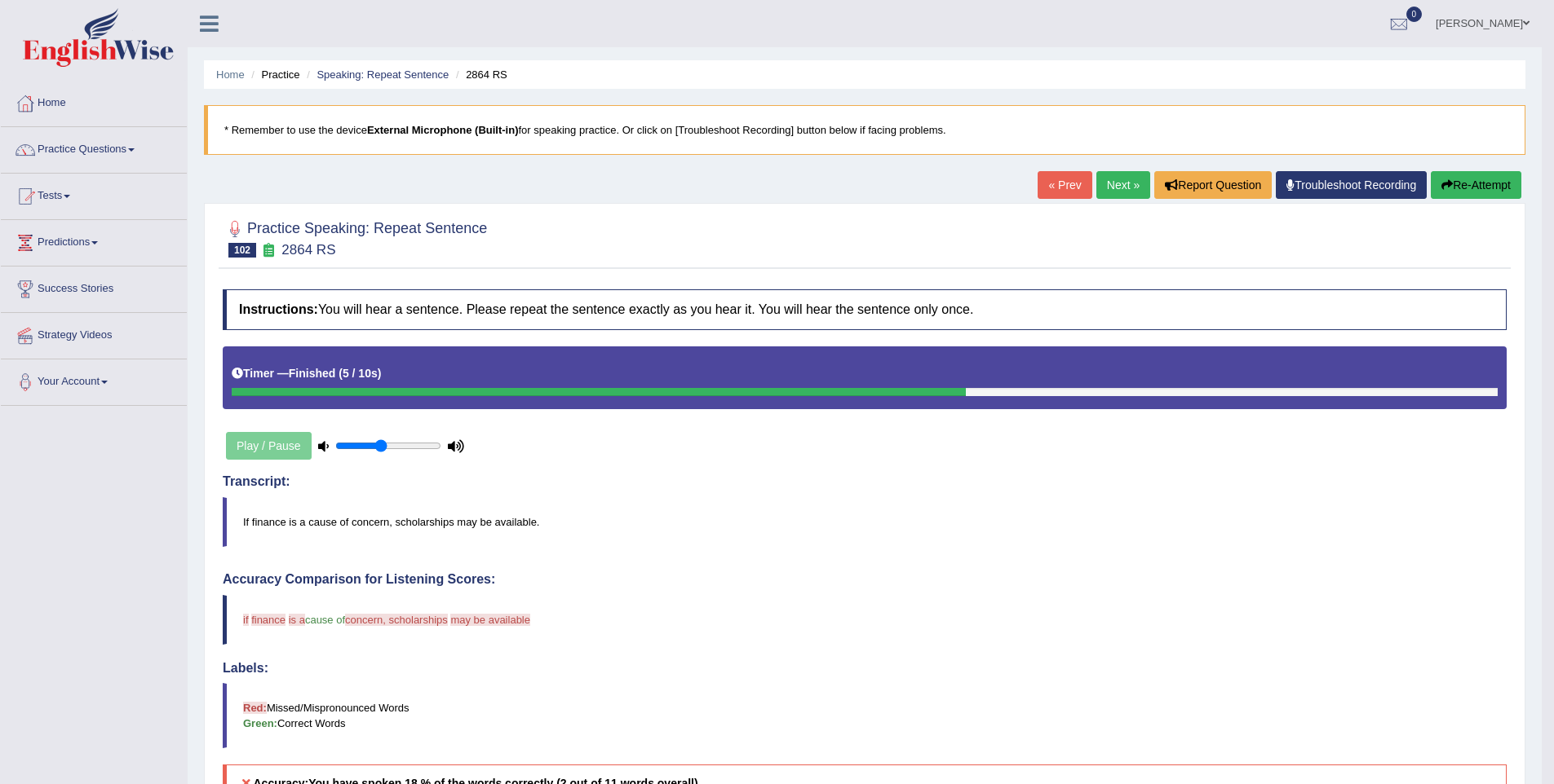
click at [1456, 191] on button "Re-Attempt" at bounding box center [1476, 185] width 90 height 28
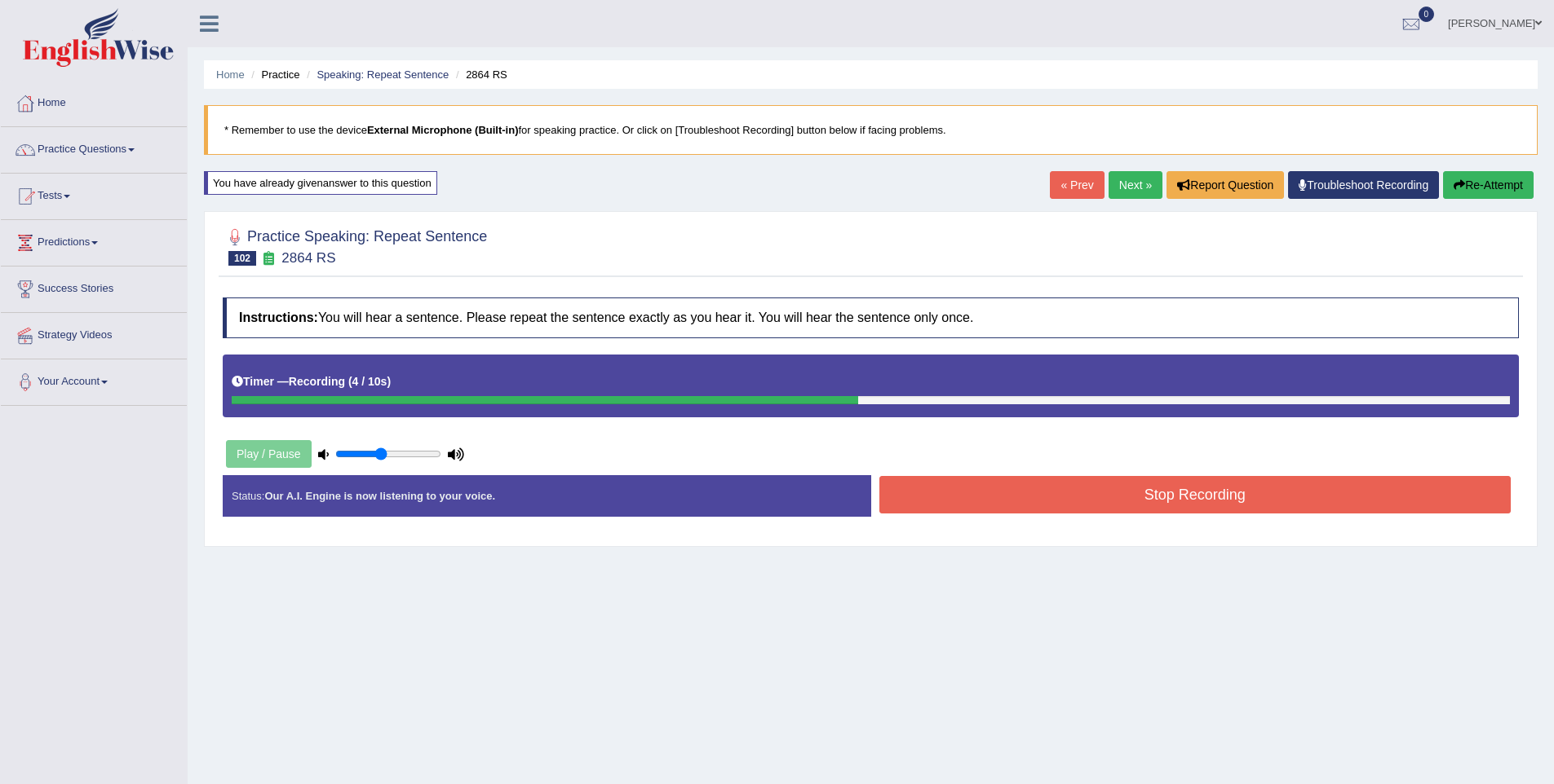
click at [1365, 512] on button "Stop Recording" at bounding box center [1195, 495] width 632 height 38
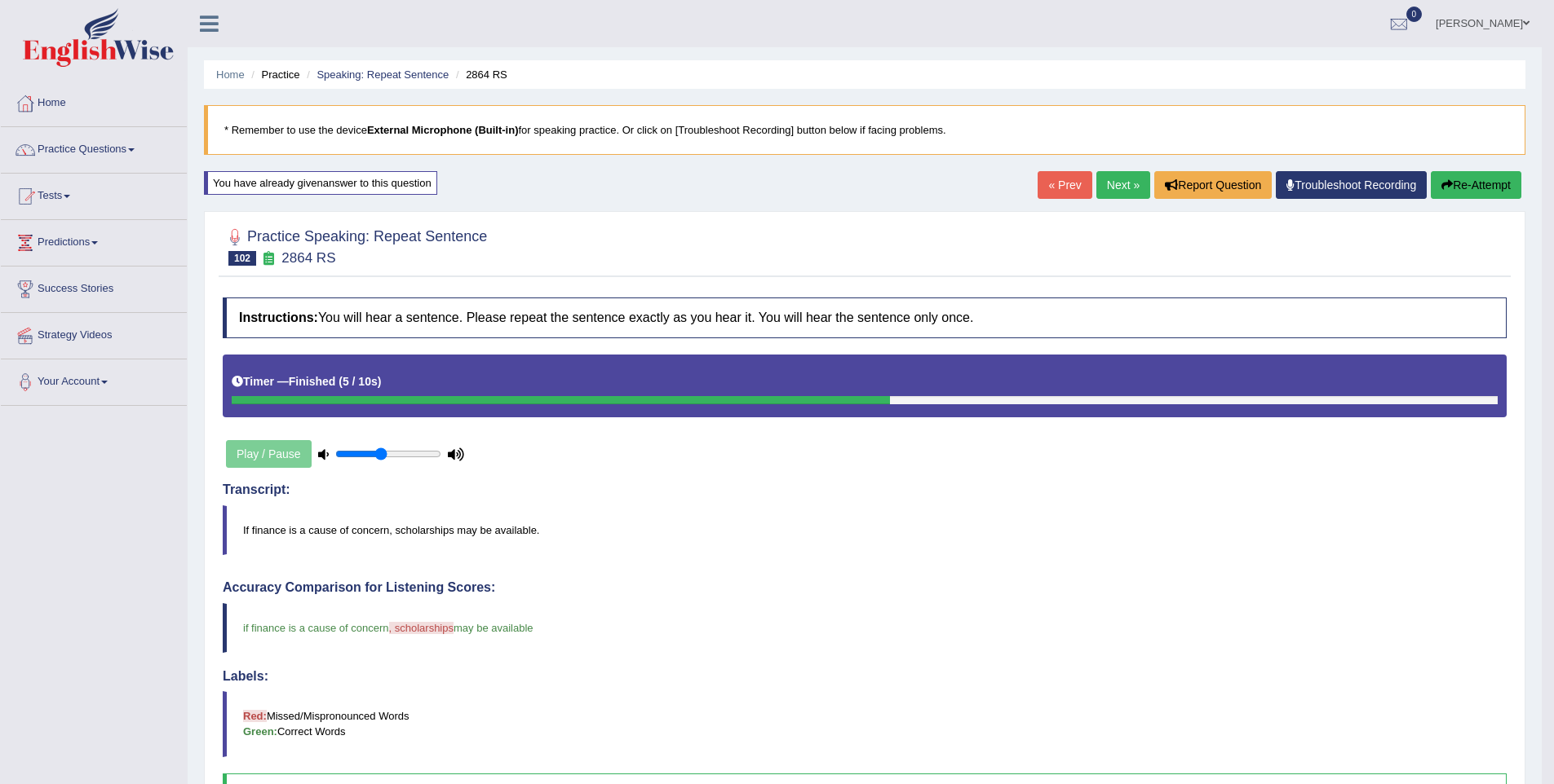
click at [1110, 185] on link "Next »" at bounding box center [1123, 185] width 53 height 28
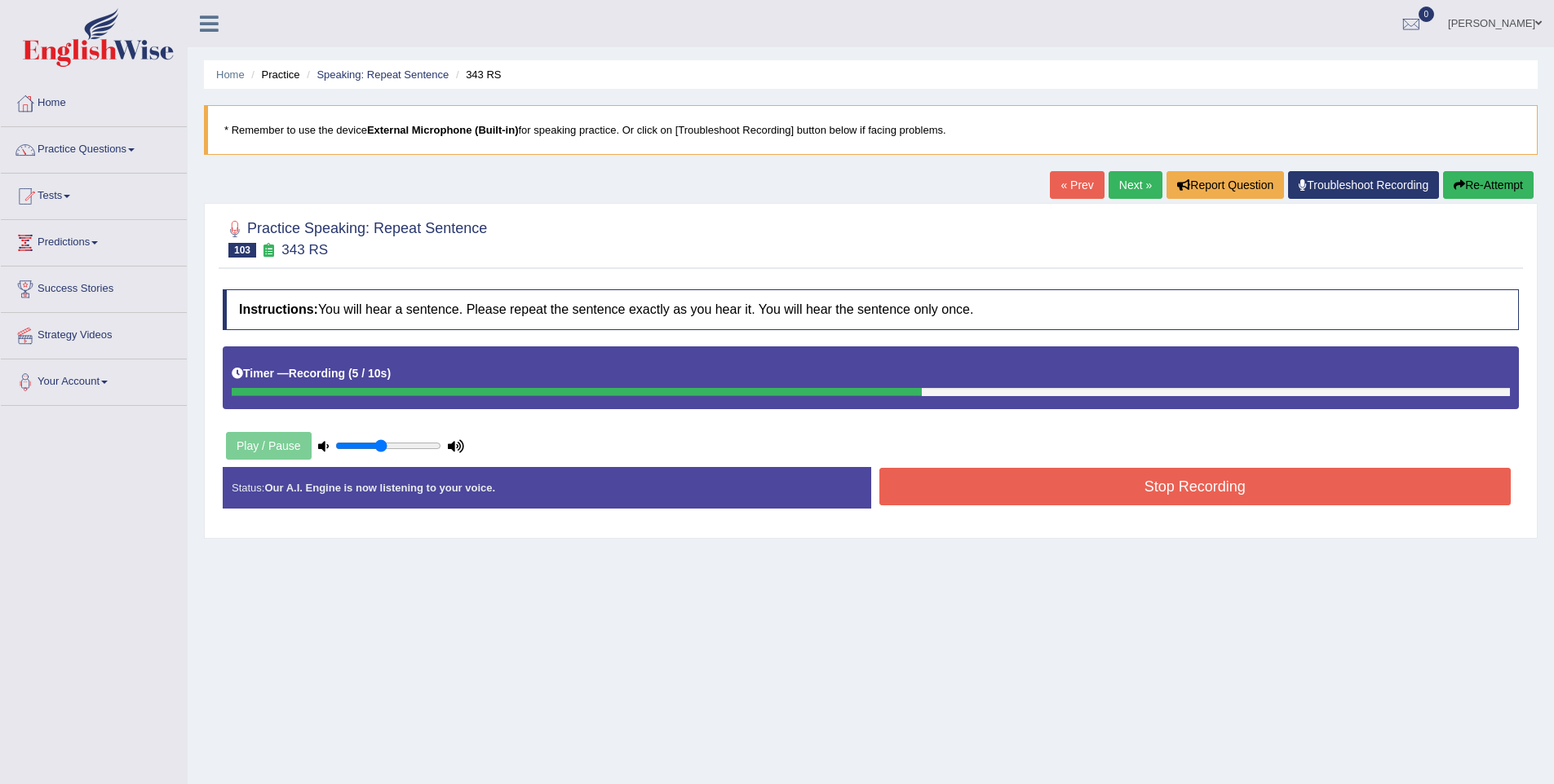
click at [1032, 505] on button "Stop Recording" at bounding box center [1195, 486] width 632 height 38
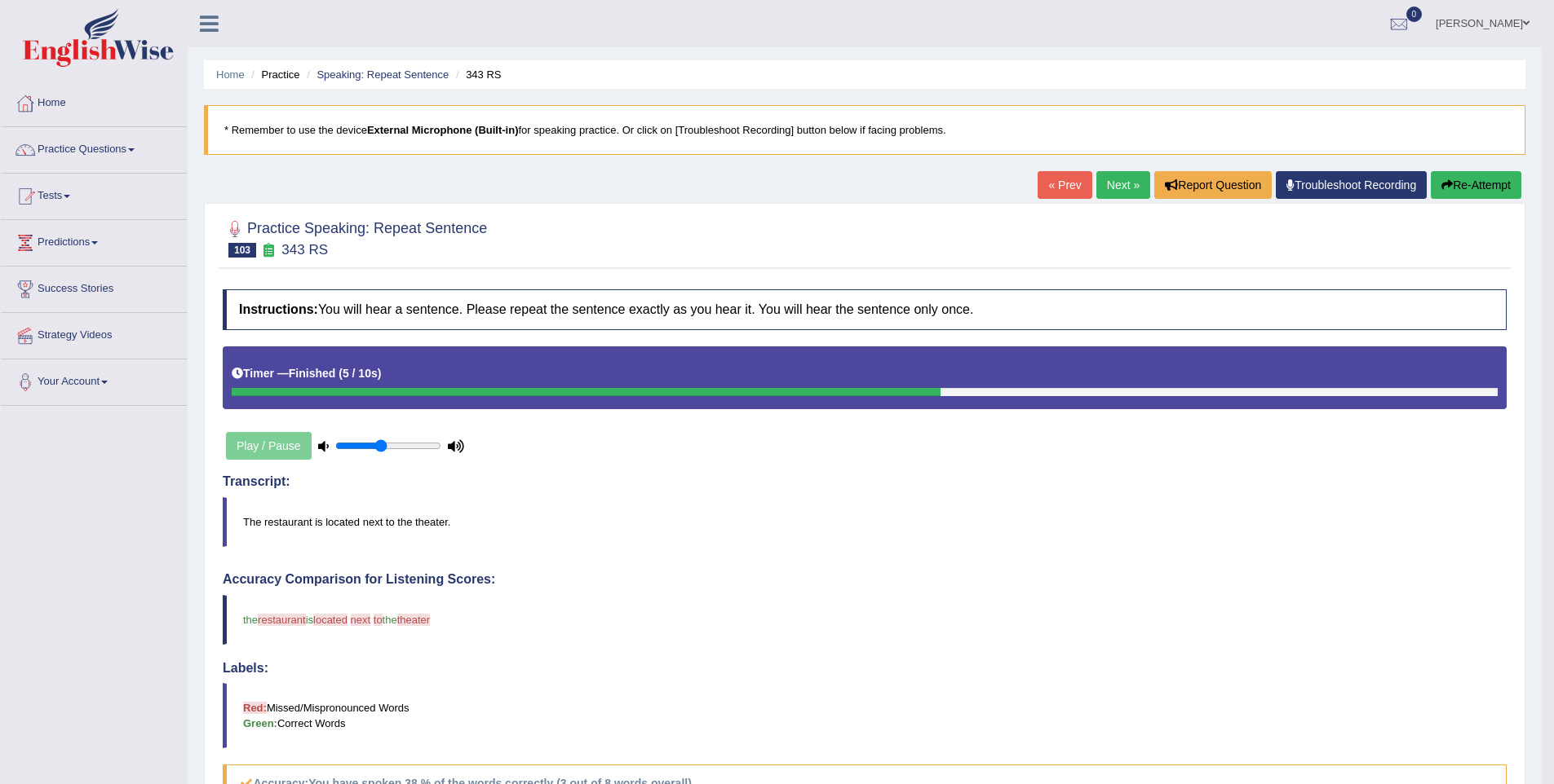
click at [1457, 184] on button "Re-Attempt" at bounding box center [1476, 185] width 90 height 28
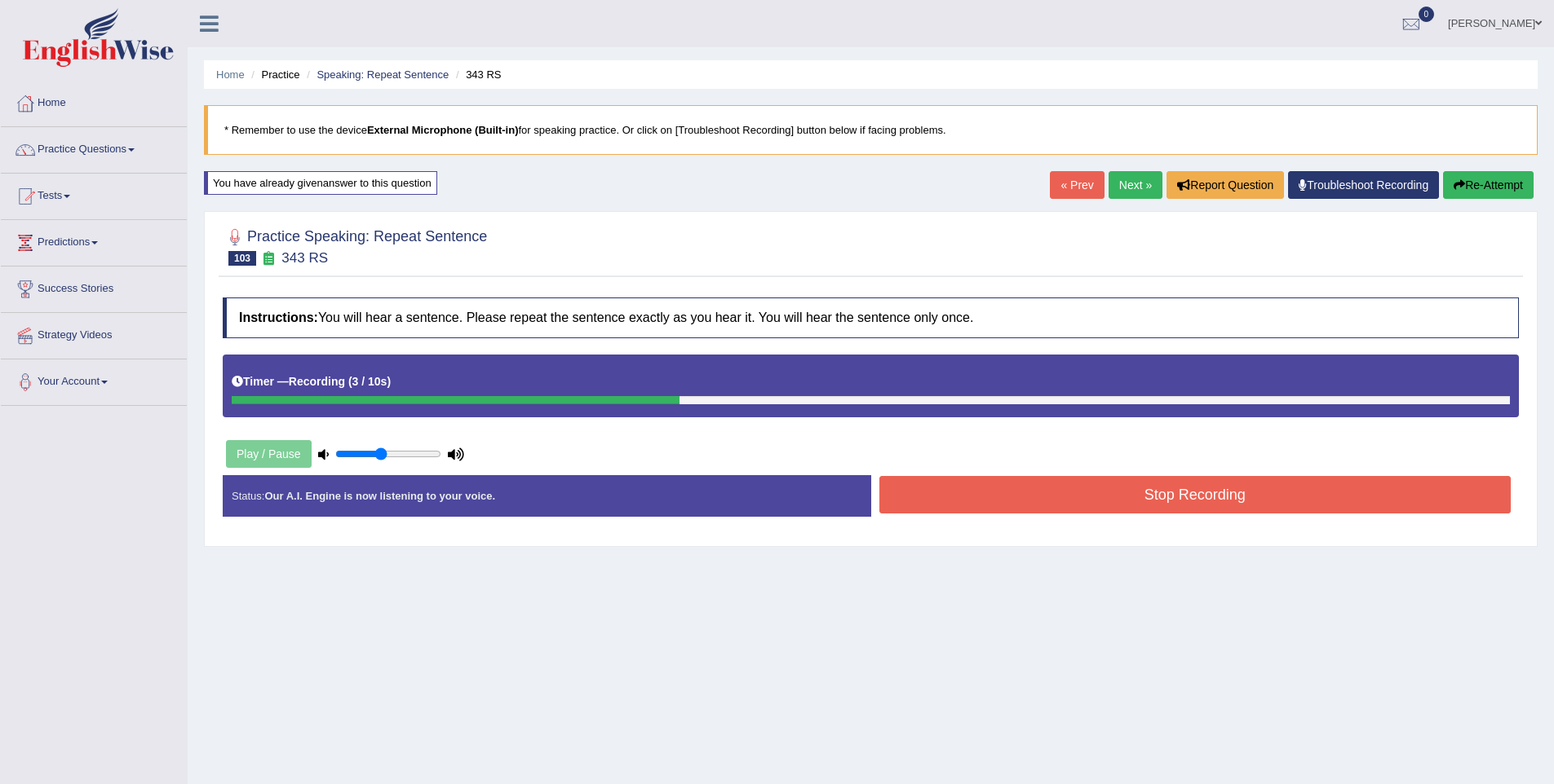
click at [1319, 508] on button "Stop Recording" at bounding box center [1195, 495] width 632 height 38
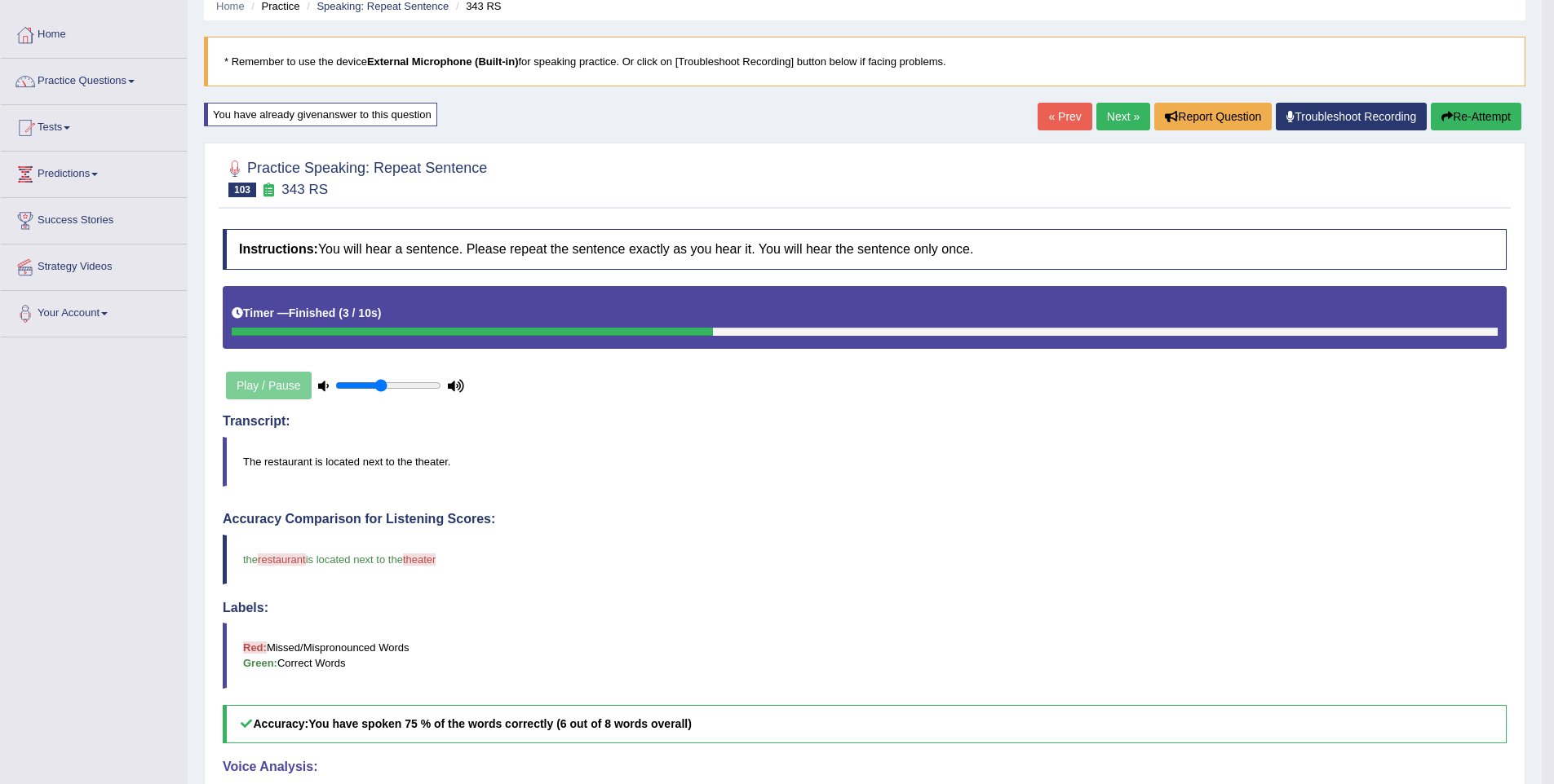
scroll to position [43, 0]
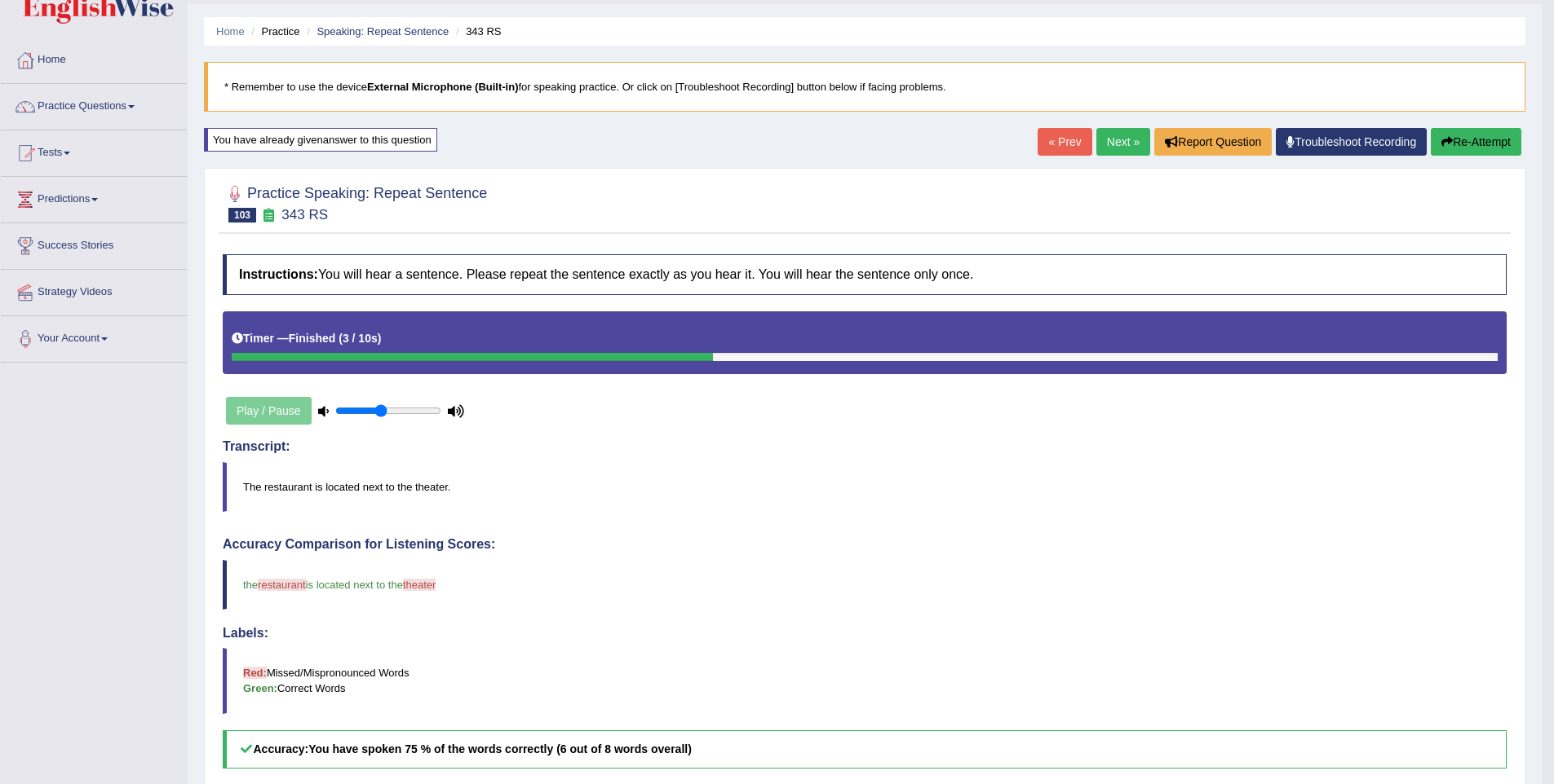
click at [1098, 133] on link "Next »" at bounding box center [1123, 142] width 53 height 28
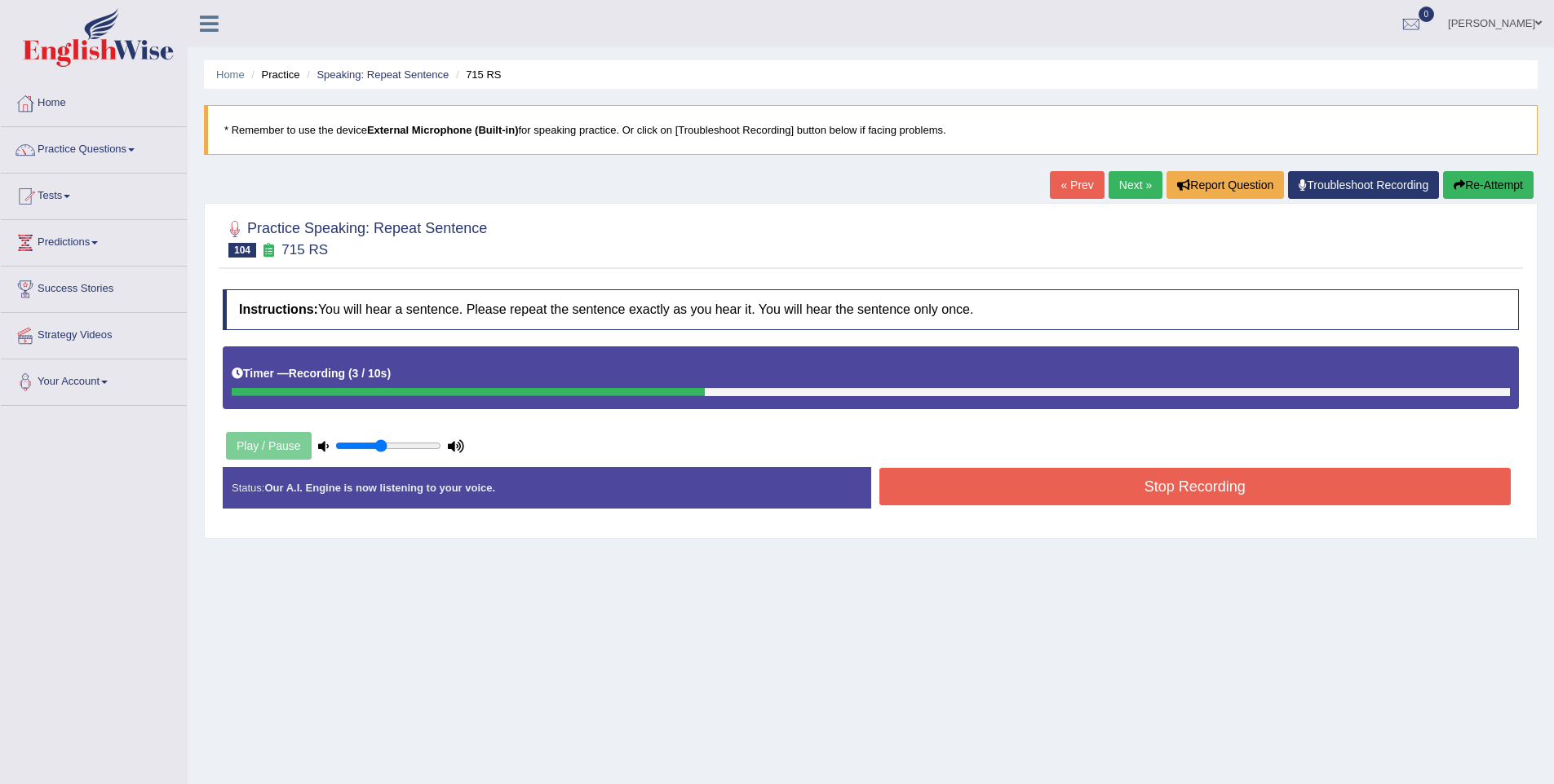
click at [1217, 503] on button "Stop Recording" at bounding box center [1195, 486] width 632 height 38
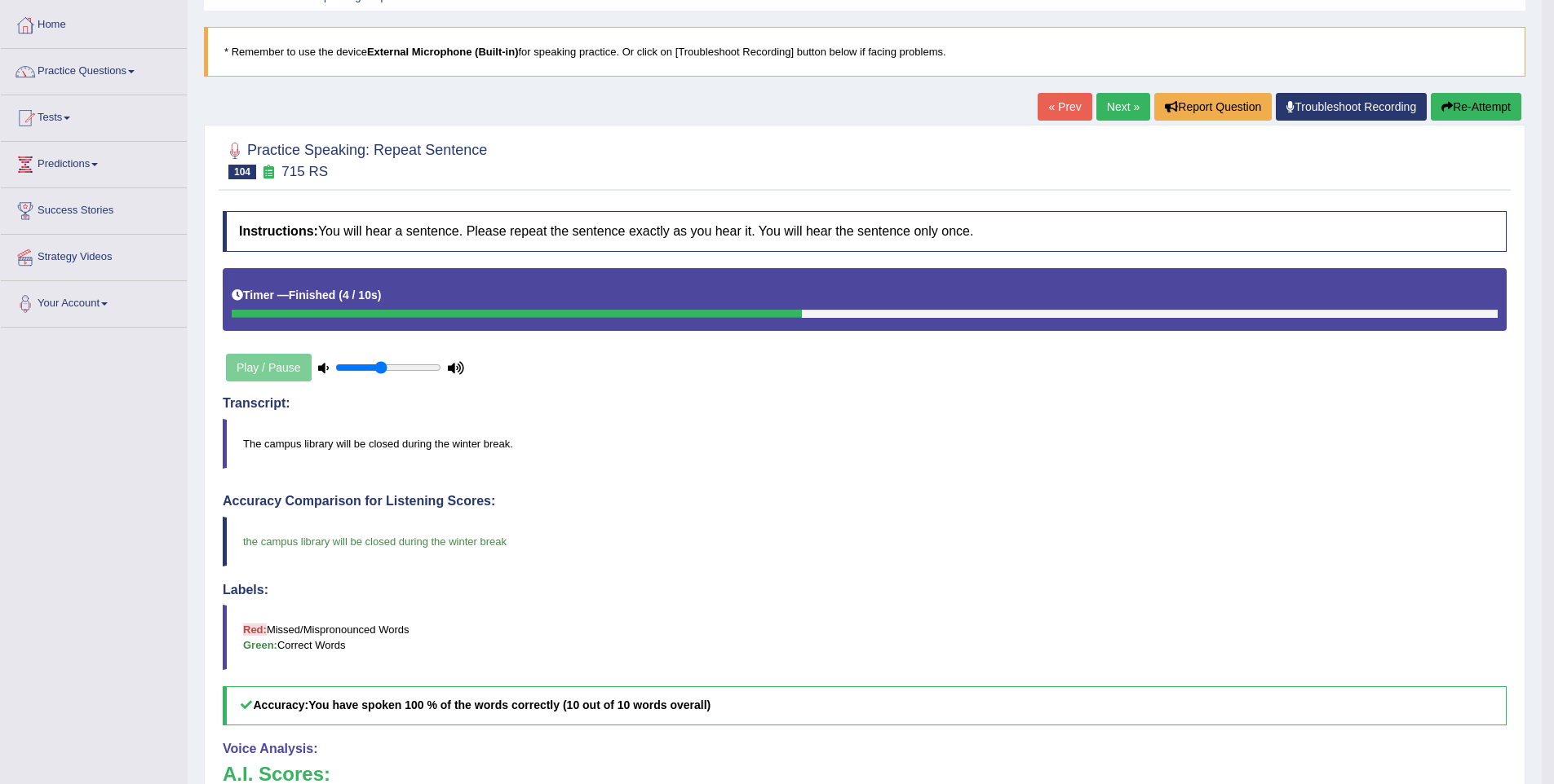
scroll to position [35, 0]
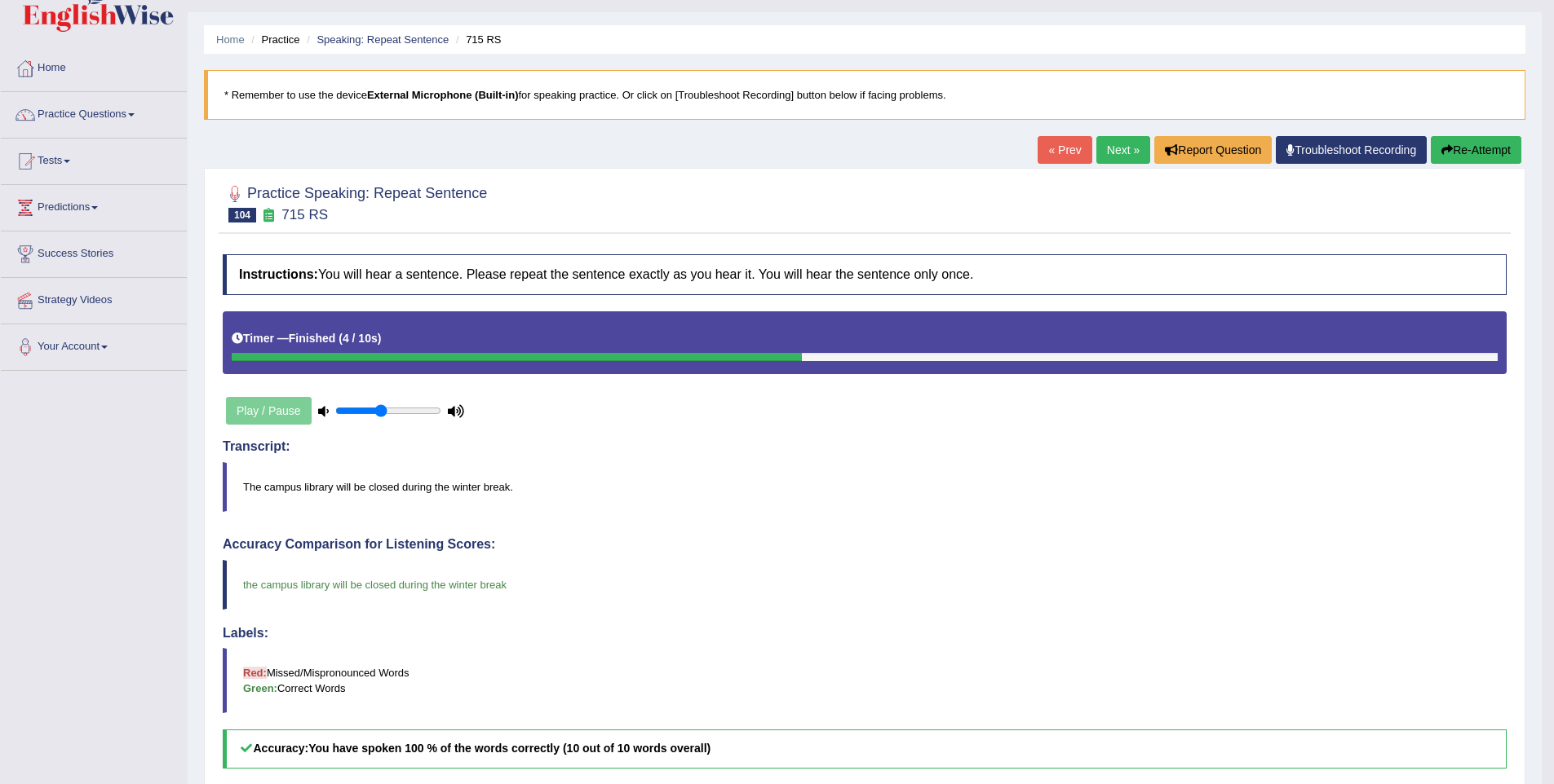
click at [1115, 159] on link "Next »" at bounding box center [1123, 150] width 53 height 28
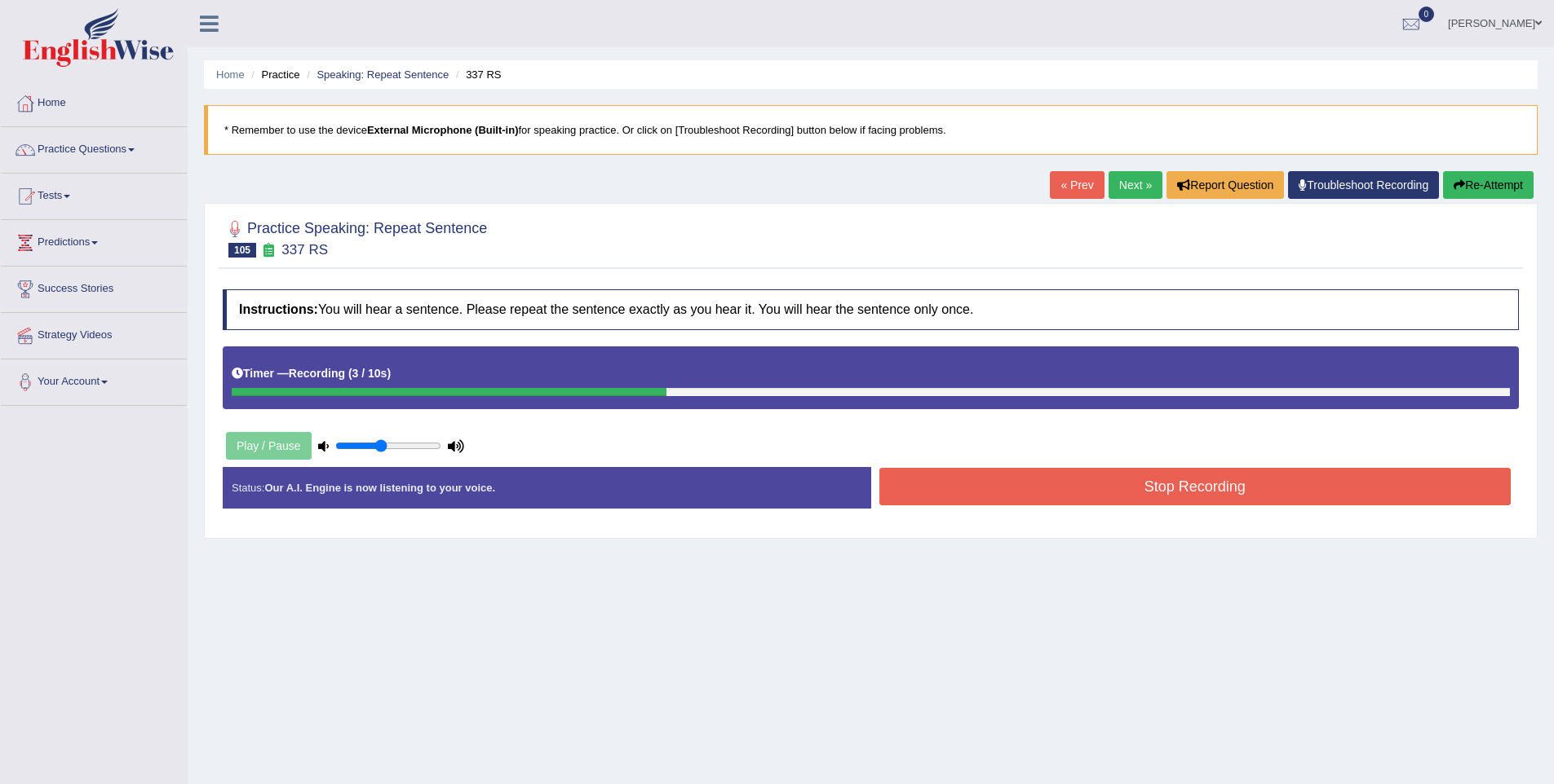
click at [1304, 497] on button "Stop Recording" at bounding box center [1195, 486] width 632 height 38
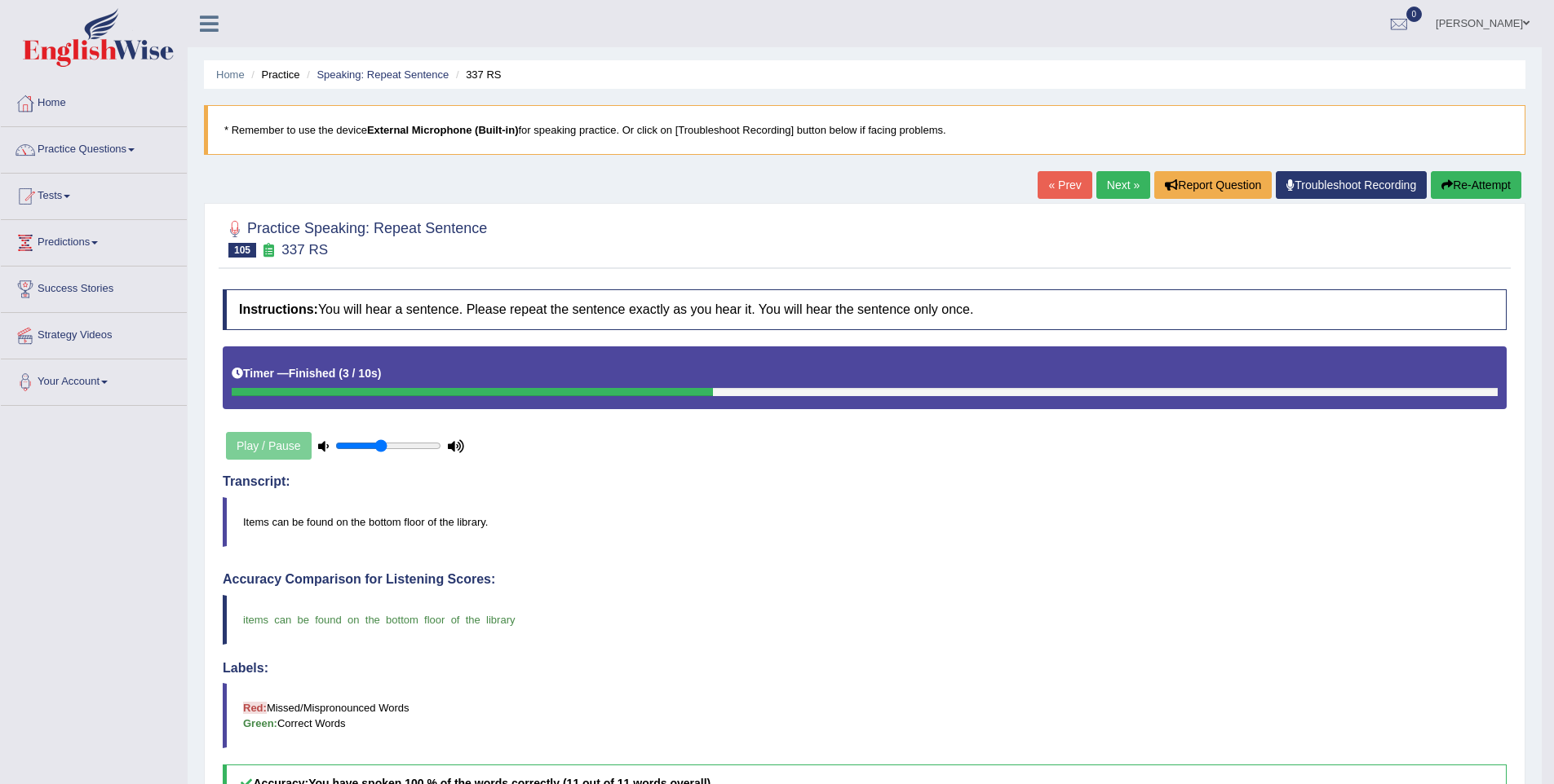
click at [1124, 185] on link "Next »" at bounding box center [1123, 185] width 53 height 28
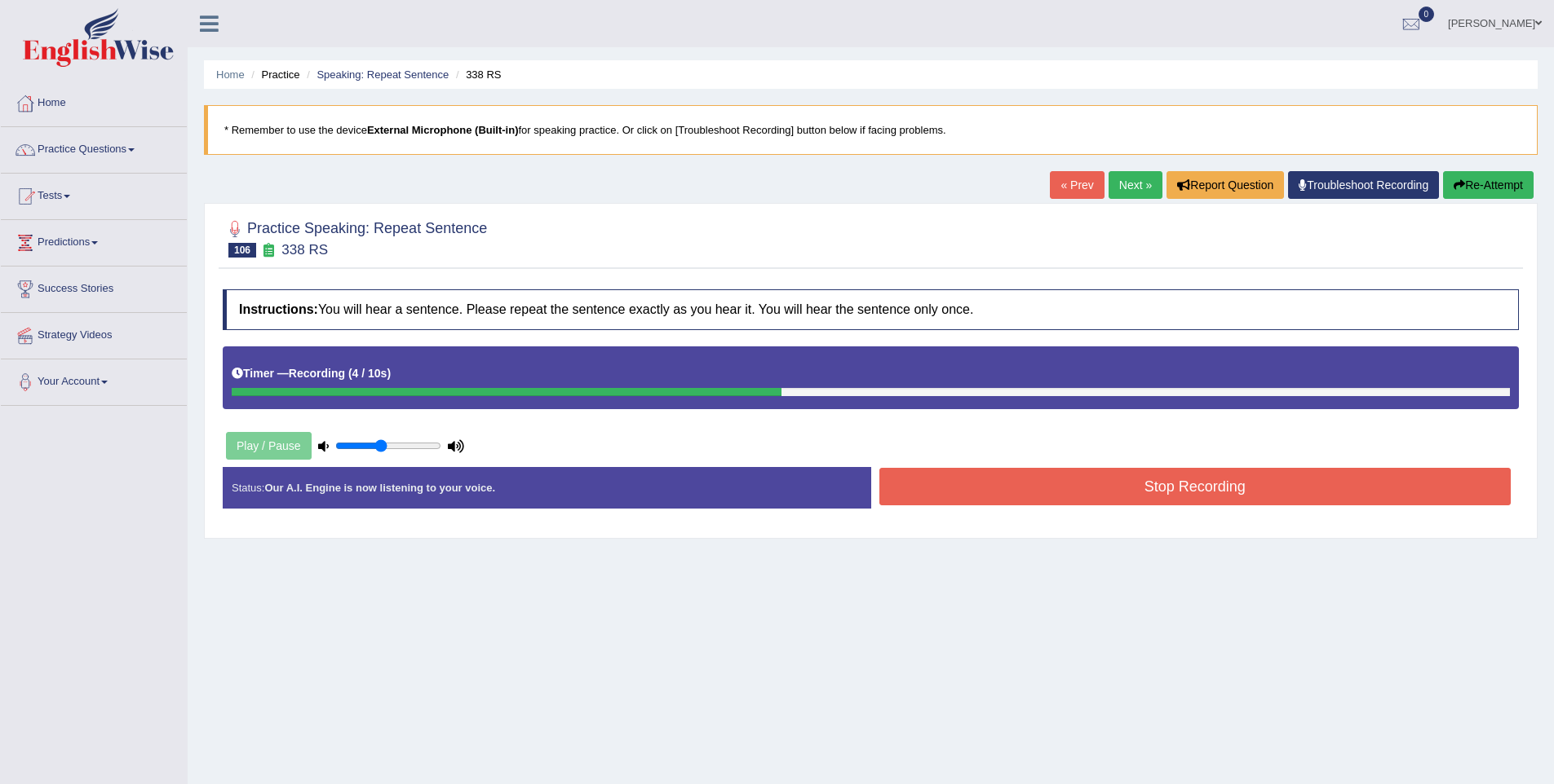
click at [1142, 493] on button "Stop Recording" at bounding box center [1195, 486] width 632 height 38
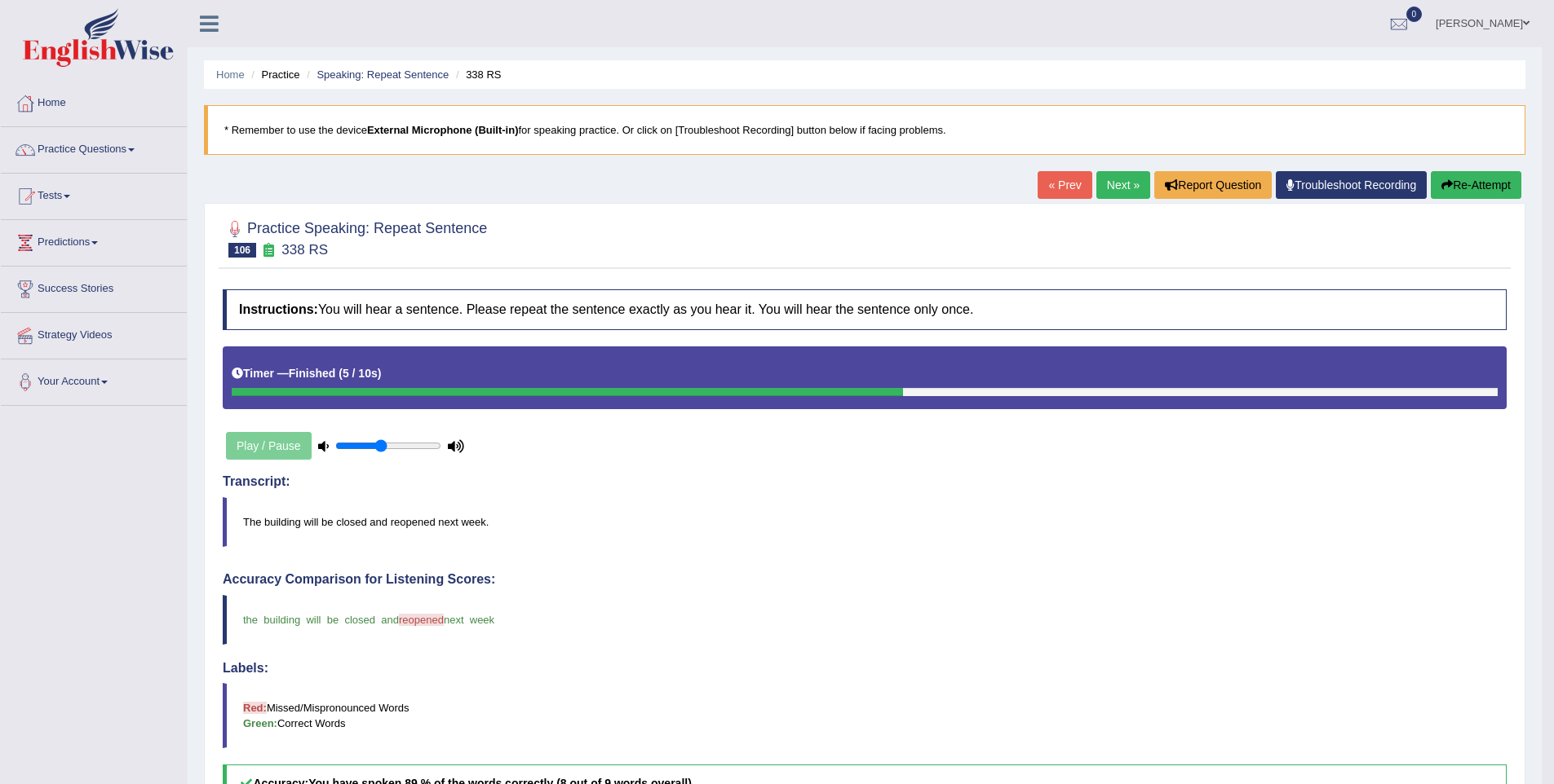
click at [1110, 180] on link "Next »" at bounding box center [1123, 185] width 53 height 28
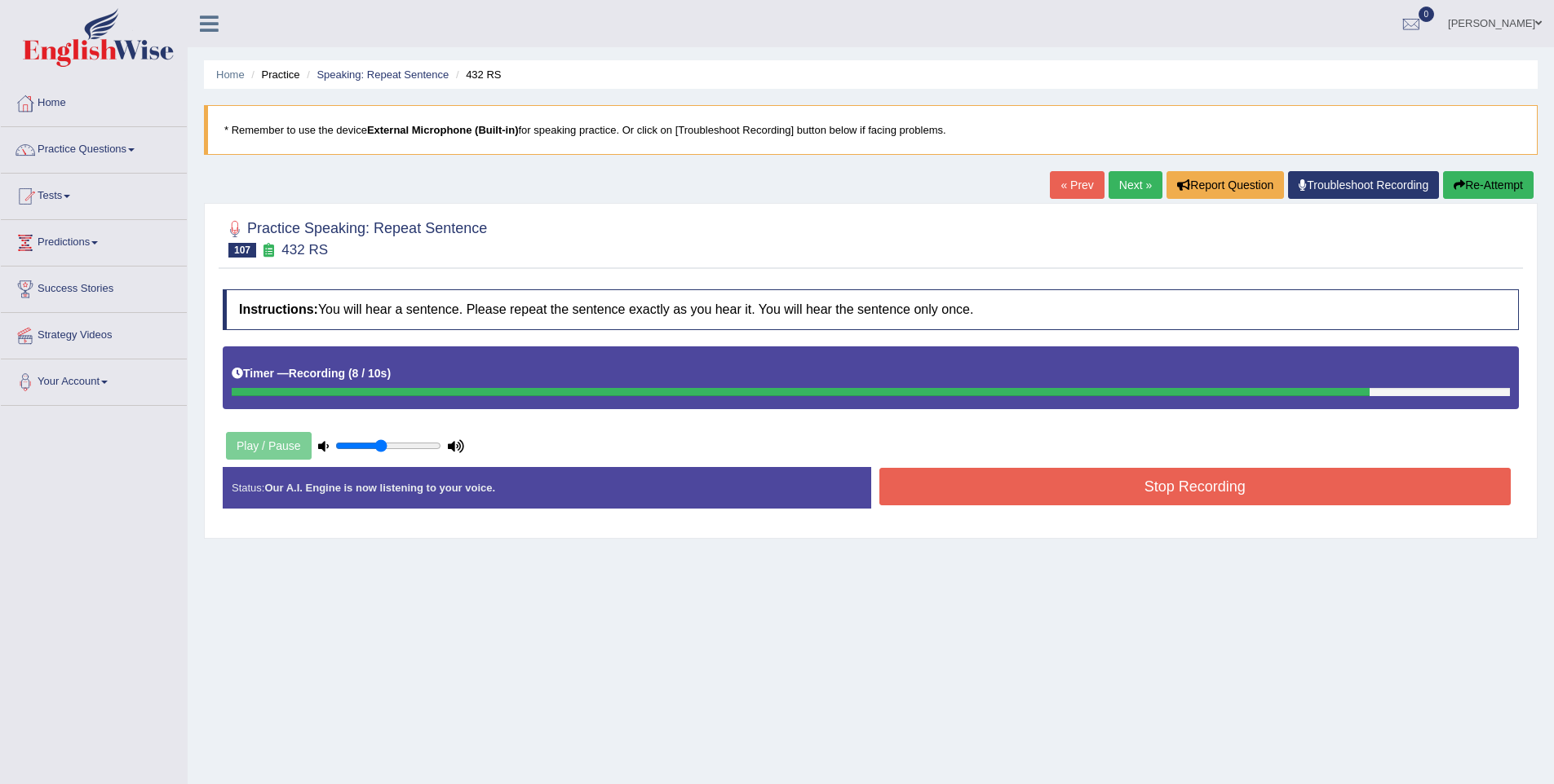
click at [1151, 481] on button "Stop Recording" at bounding box center [1195, 486] width 632 height 38
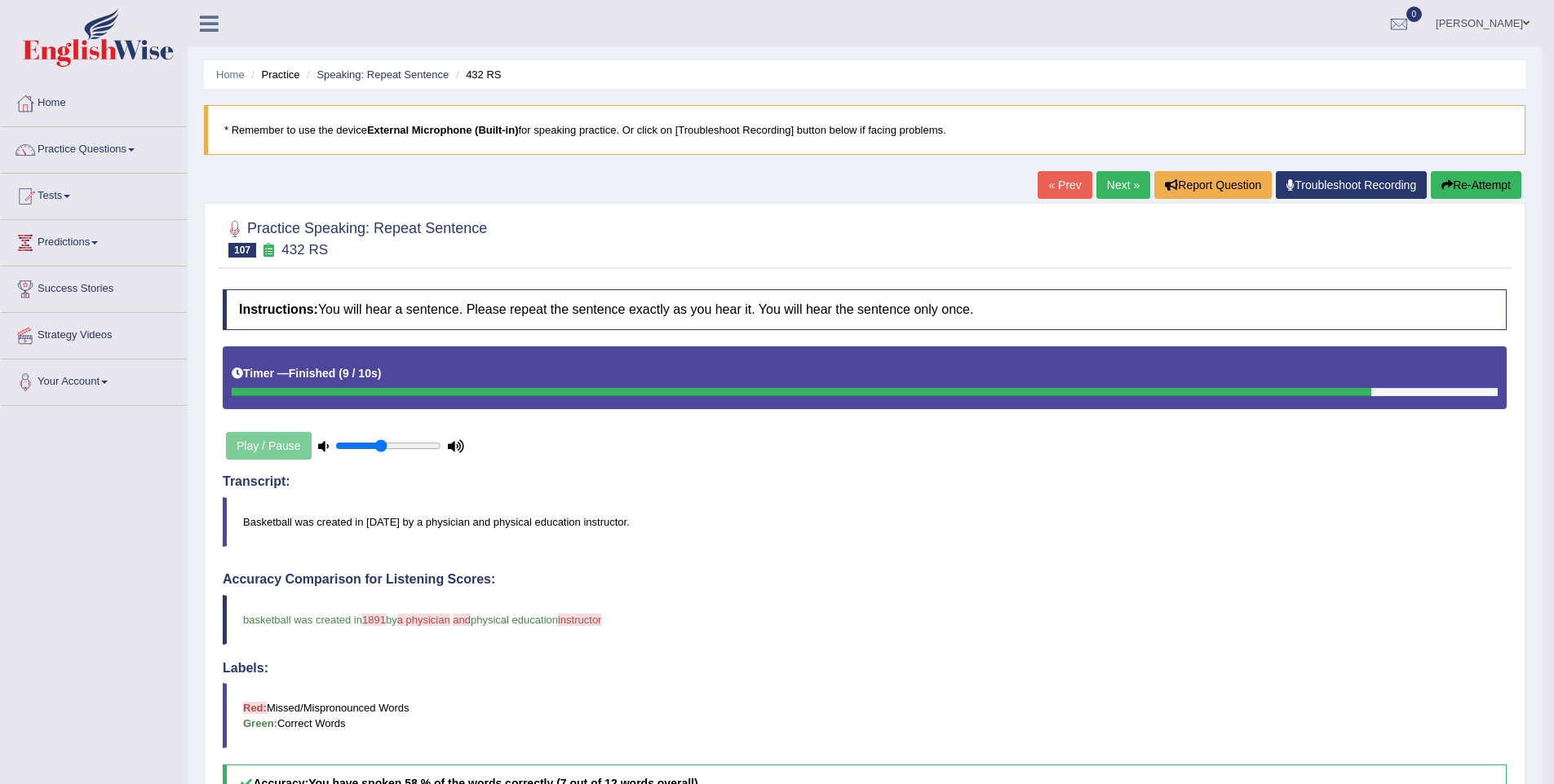
click at [1469, 184] on button "Re-Attempt" at bounding box center [1476, 185] width 90 height 28
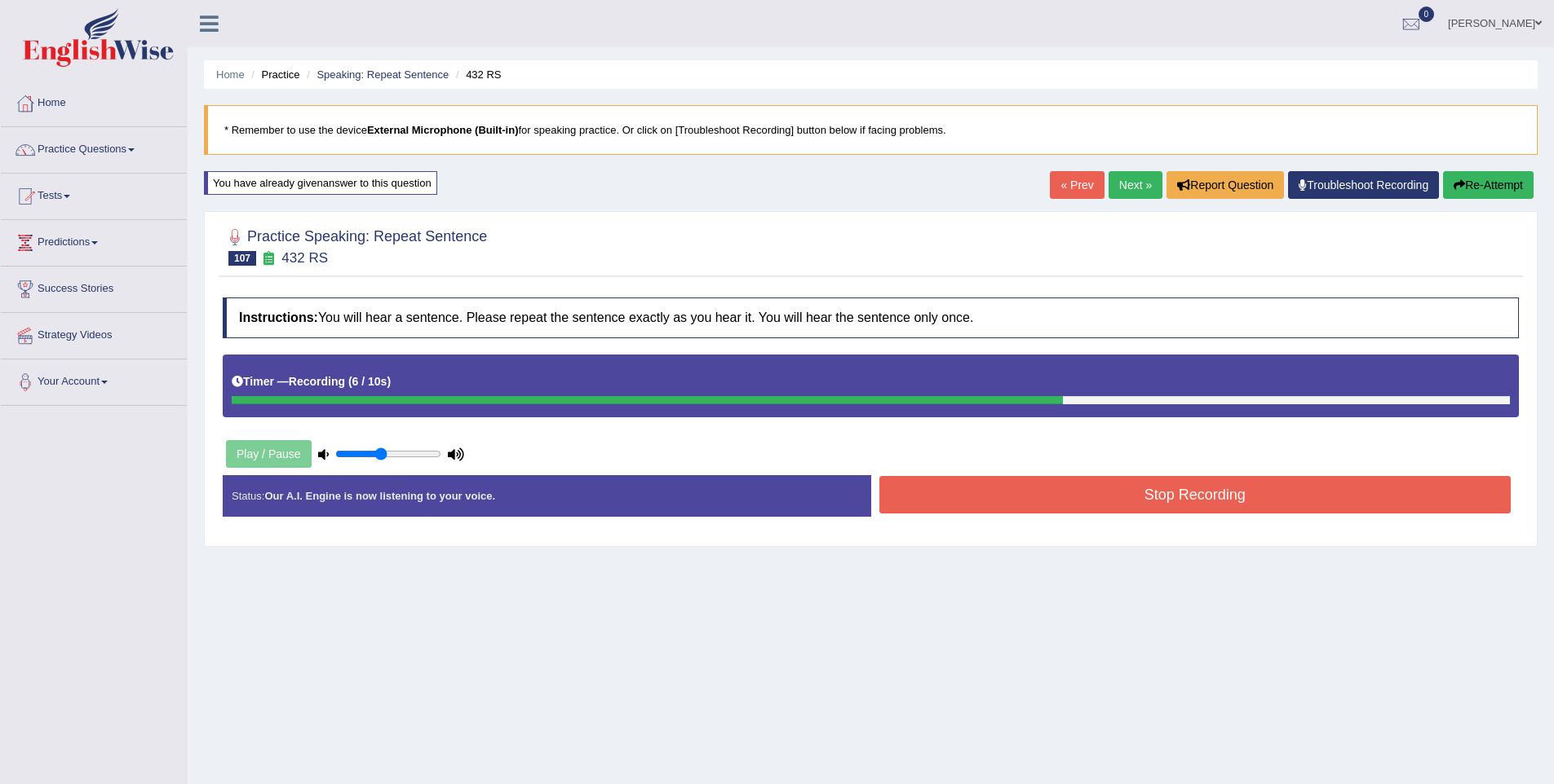
click at [1258, 486] on button "Stop Recording" at bounding box center [1195, 495] width 632 height 38
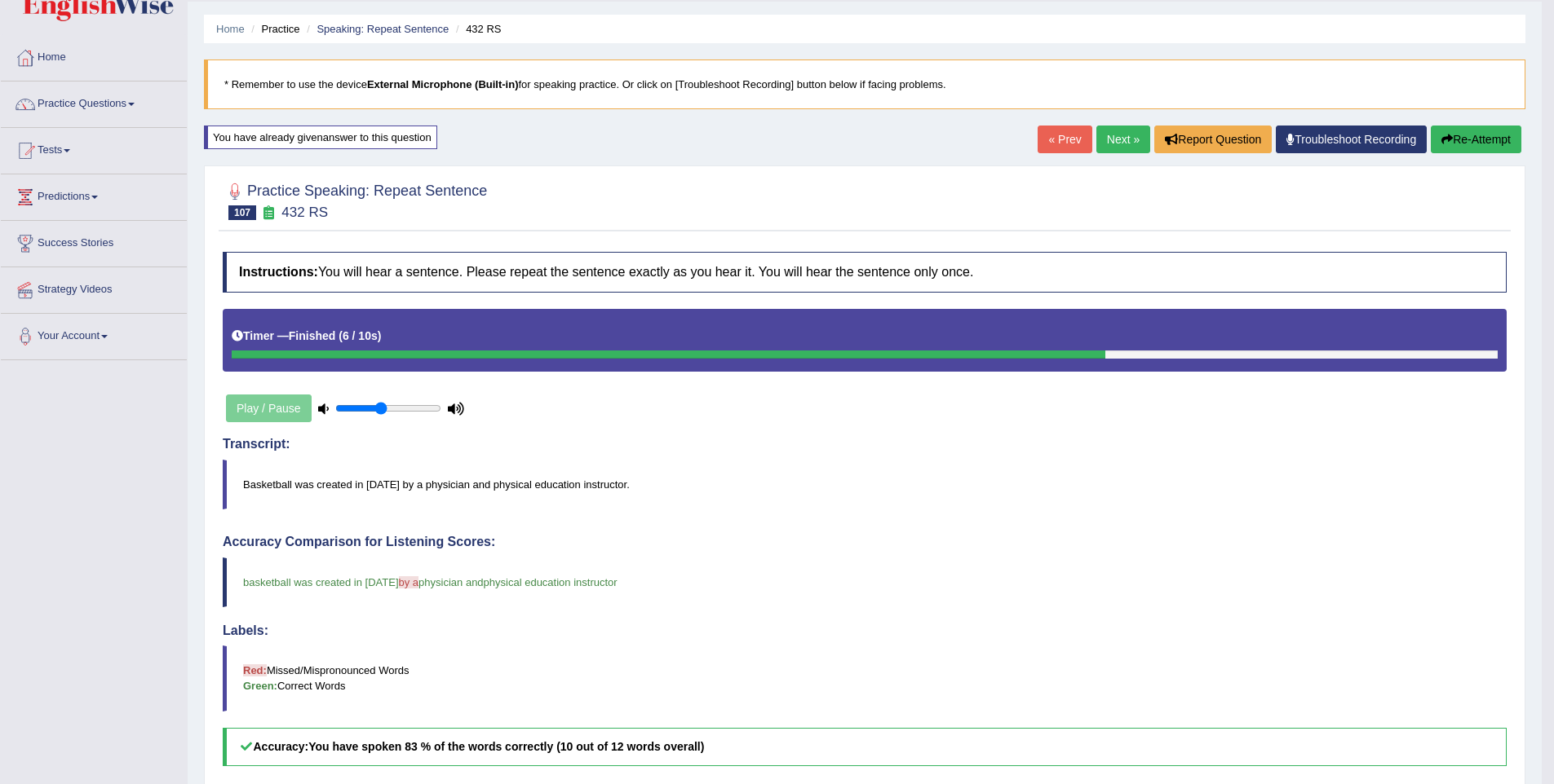
scroll to position [20, 0]
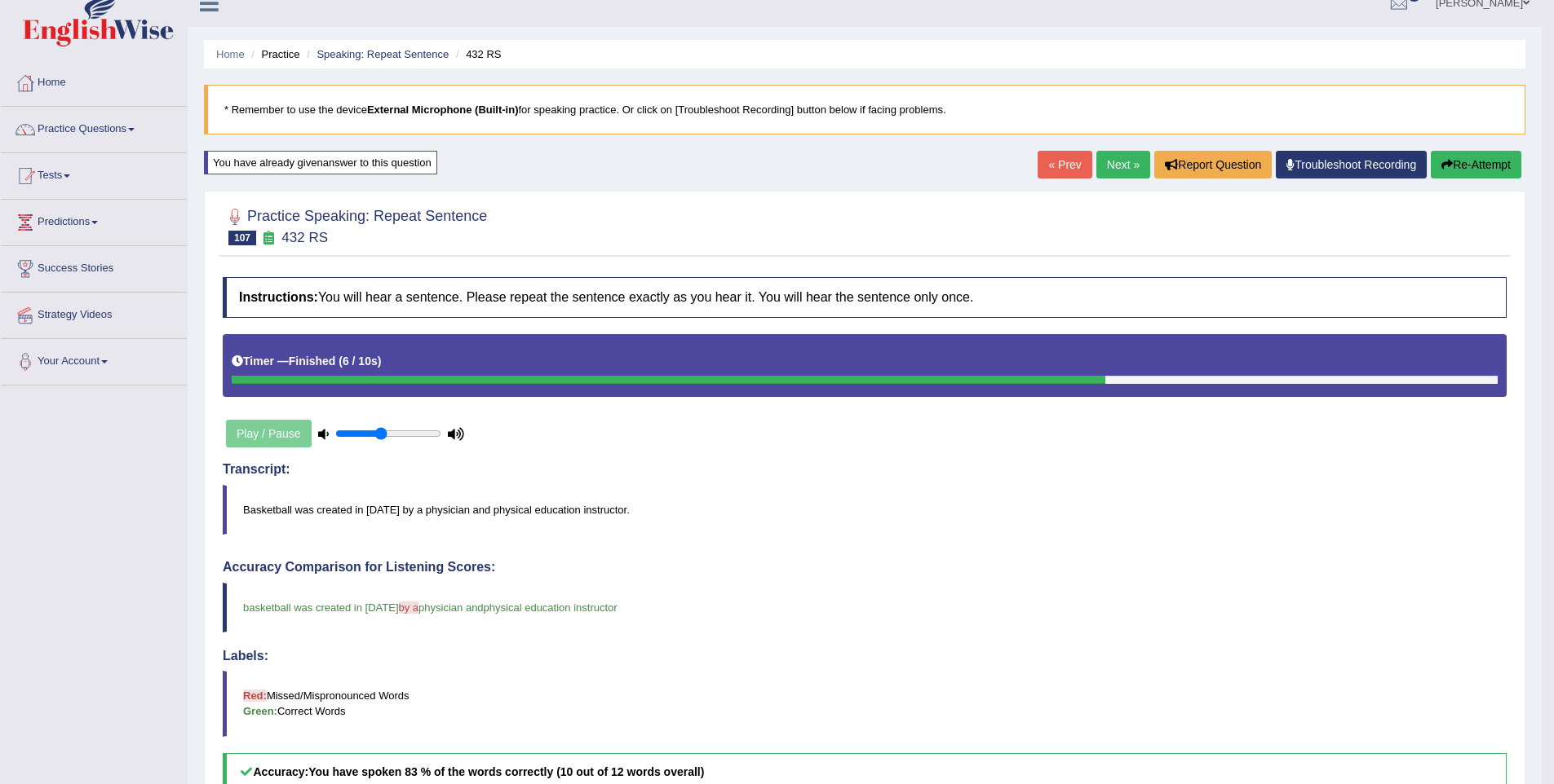
click at [1111, 173] on link "Next »" at bounding box center [1123, 165] width 53 height 28
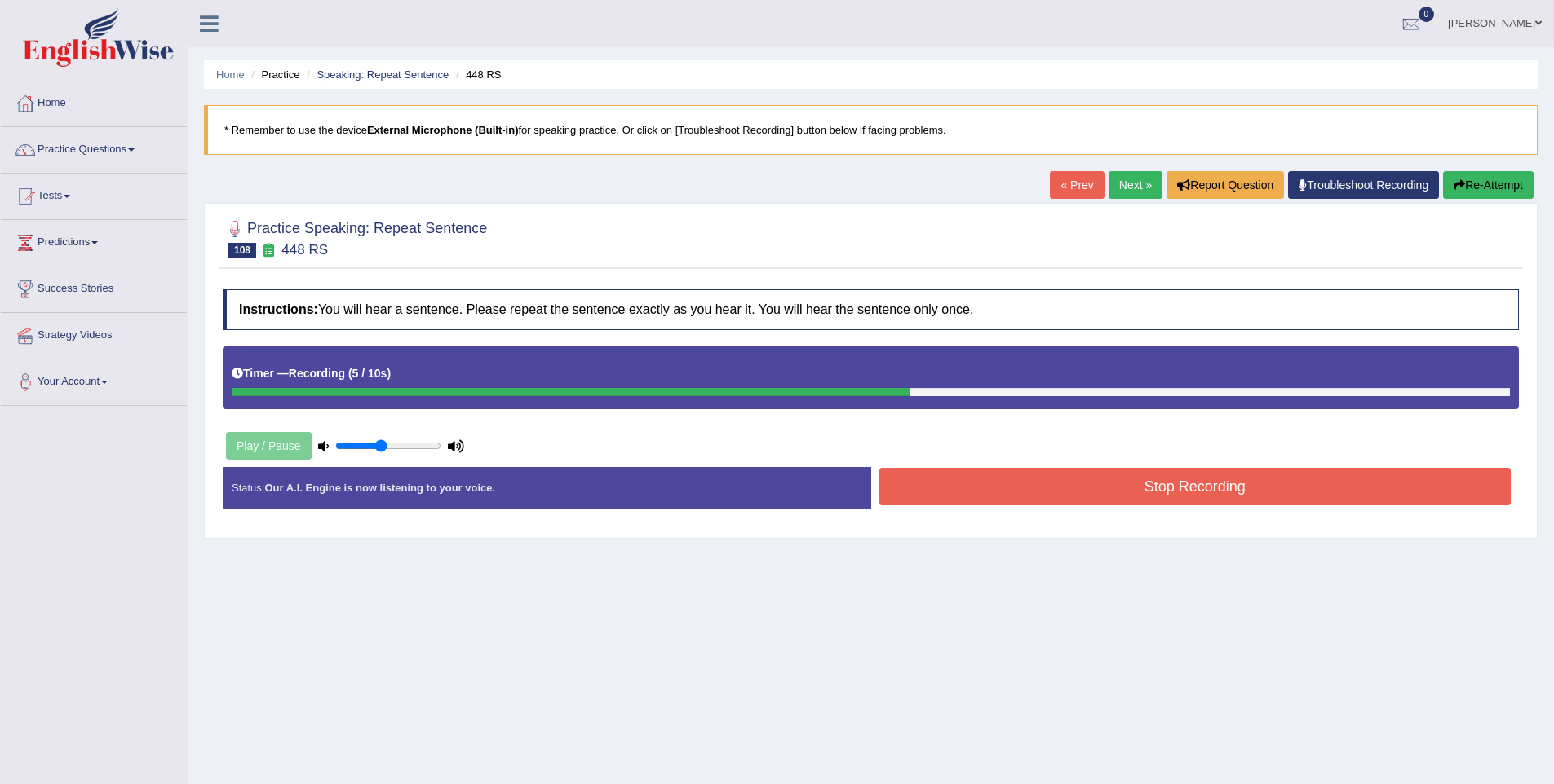
click at [1218, 496] on button "Stop Recording" at bounding box center [1195, 486] width 632 height 38
click at [1194, 491] on button "Stop Recording" at bounding box center [1195, 486] width 632 height 38
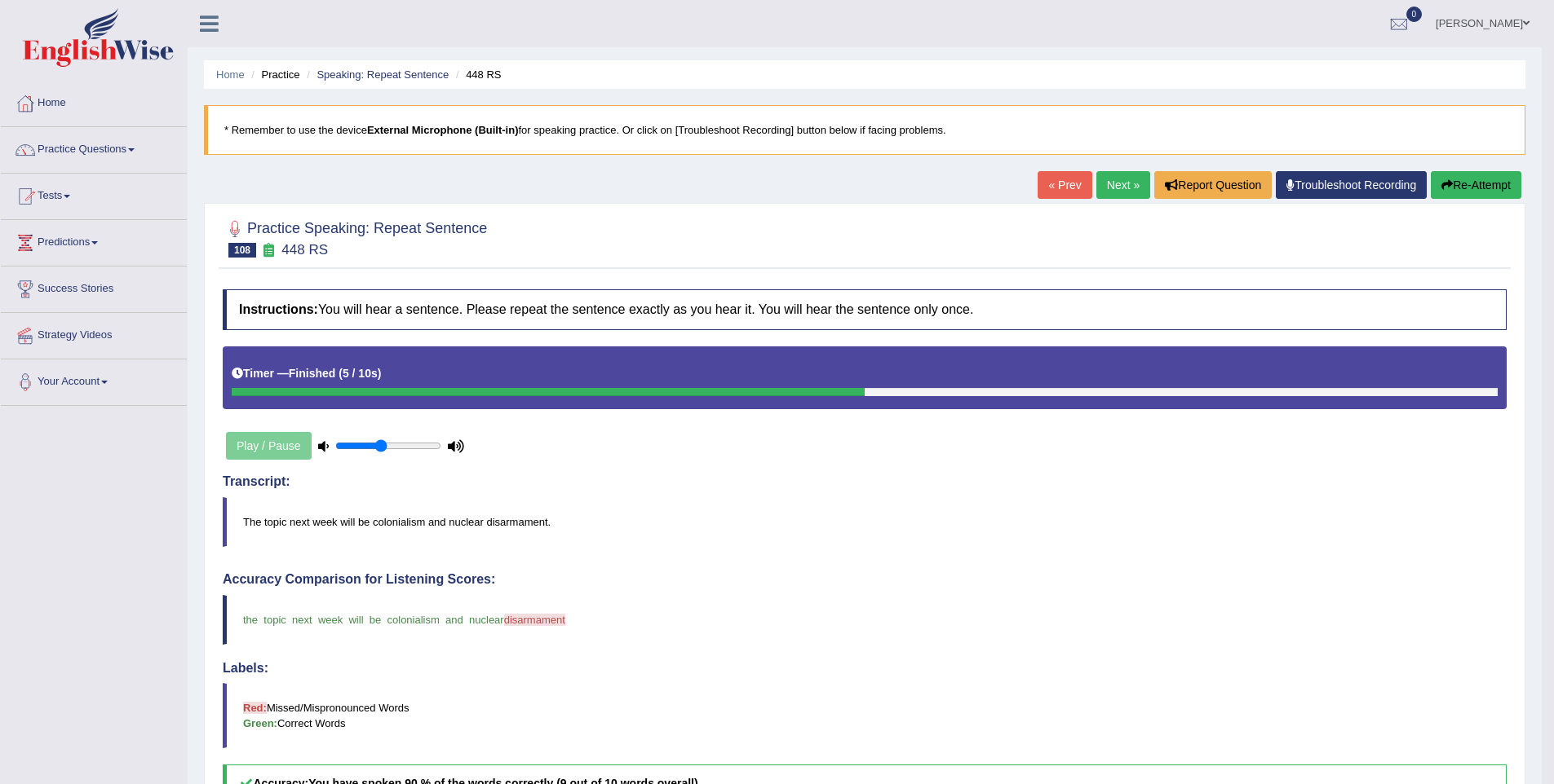
click at [1115, 185] on link "Next »" at bounding box center [1123, 185] width 53 height 28
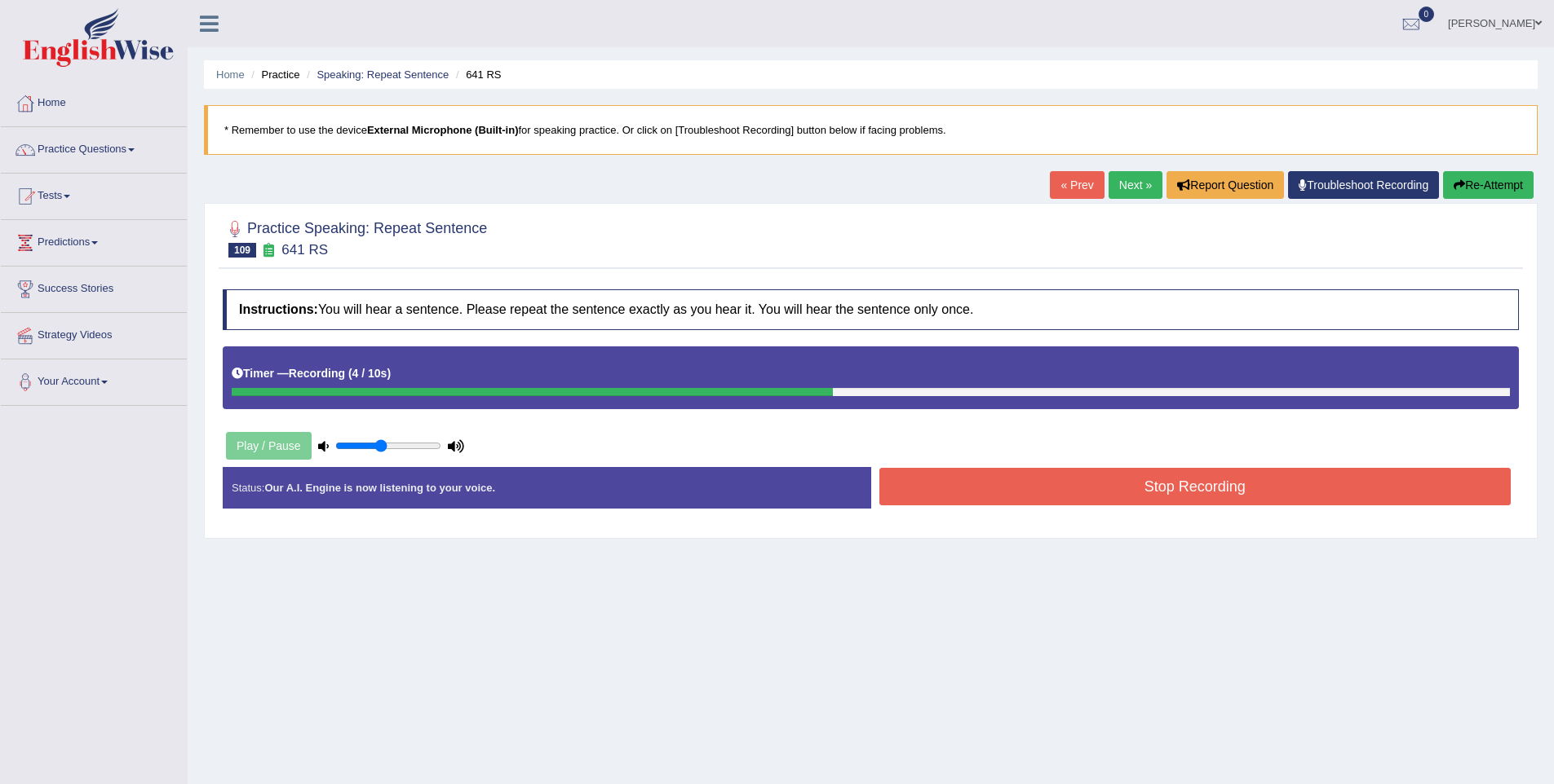
click at [1169, 486] on button "Stop Recording" at bounding box center [1195, 486] width 632 height 38
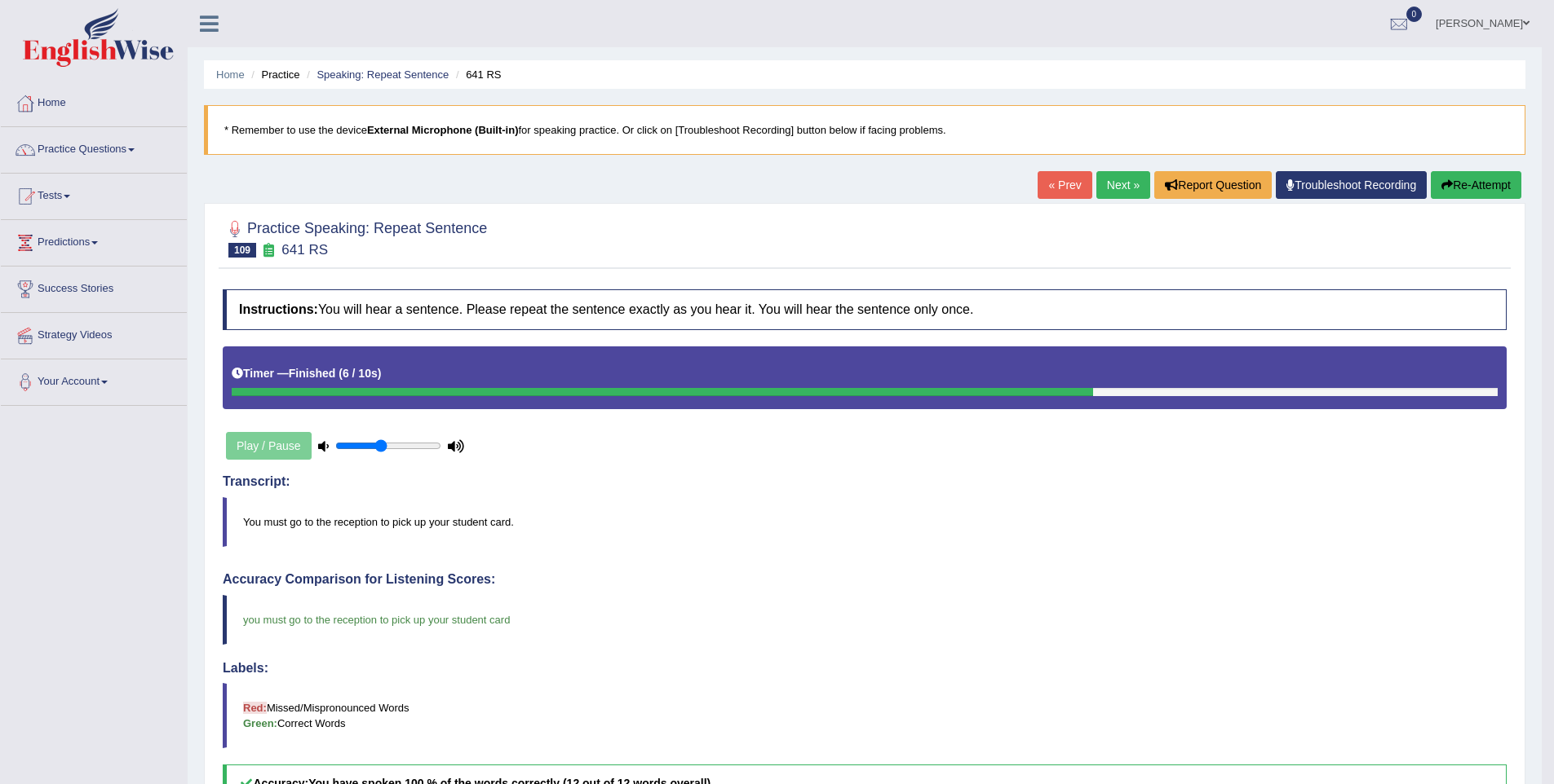
click at [1111, 197] on link "Next »" at bounding box center [1123, 185] width 53 height 28
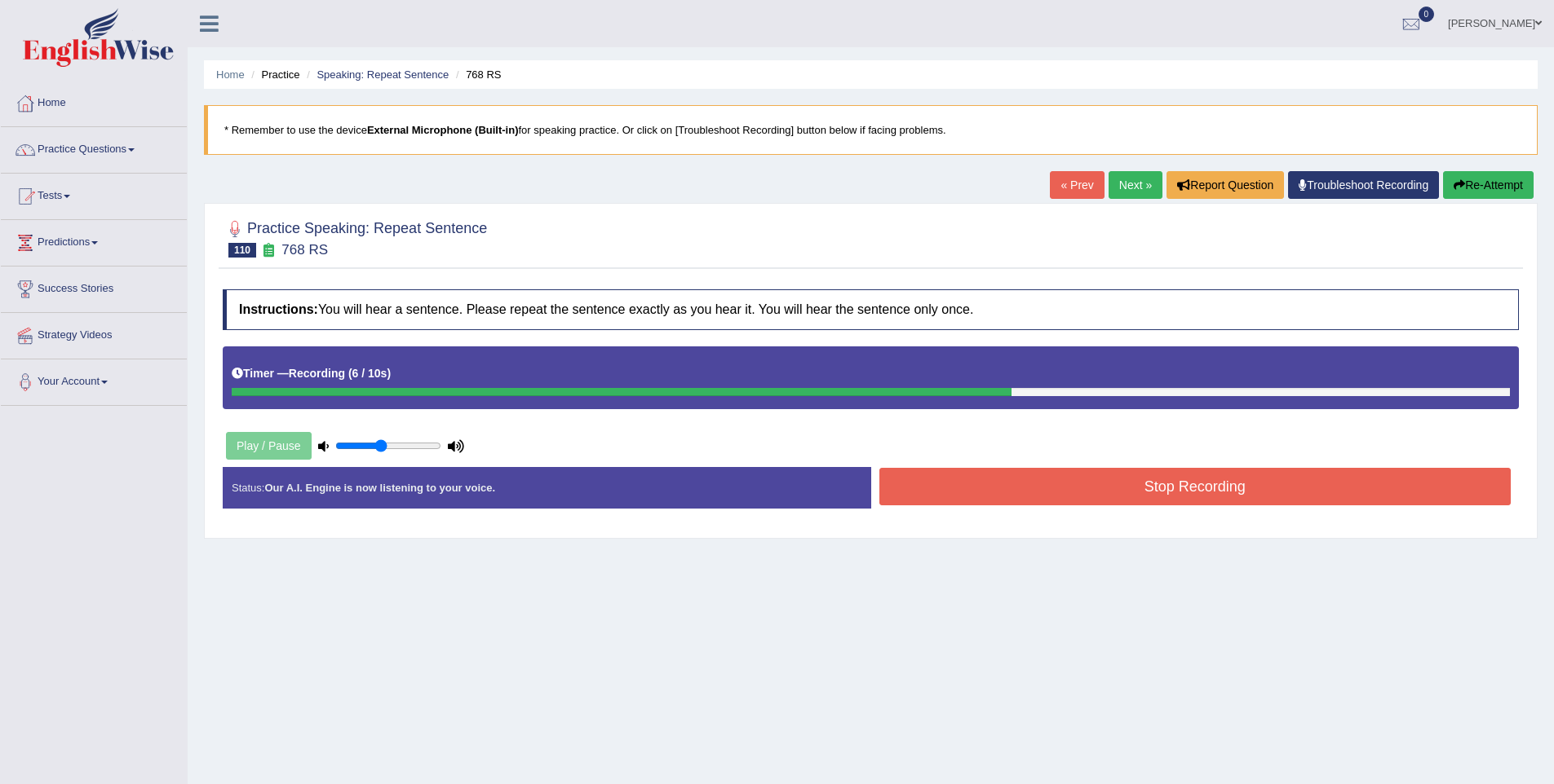
click at [1176, 491] on button "Stop Recording" at bounding box center [1195, 486] width 632 height 38
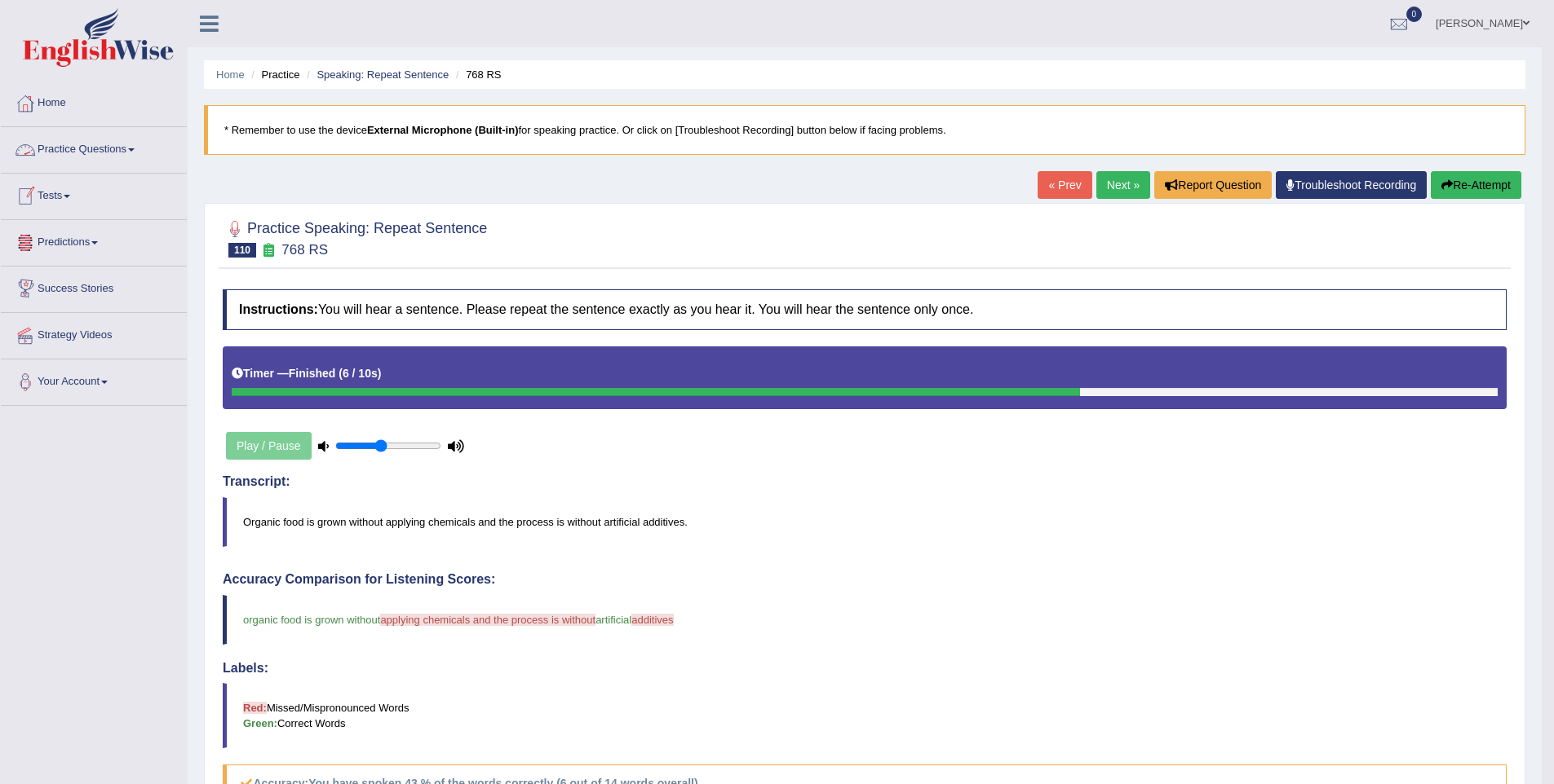
click at [94, 157] on link "Practice Questions" at bounding box center [94, 147] width 186 height 41
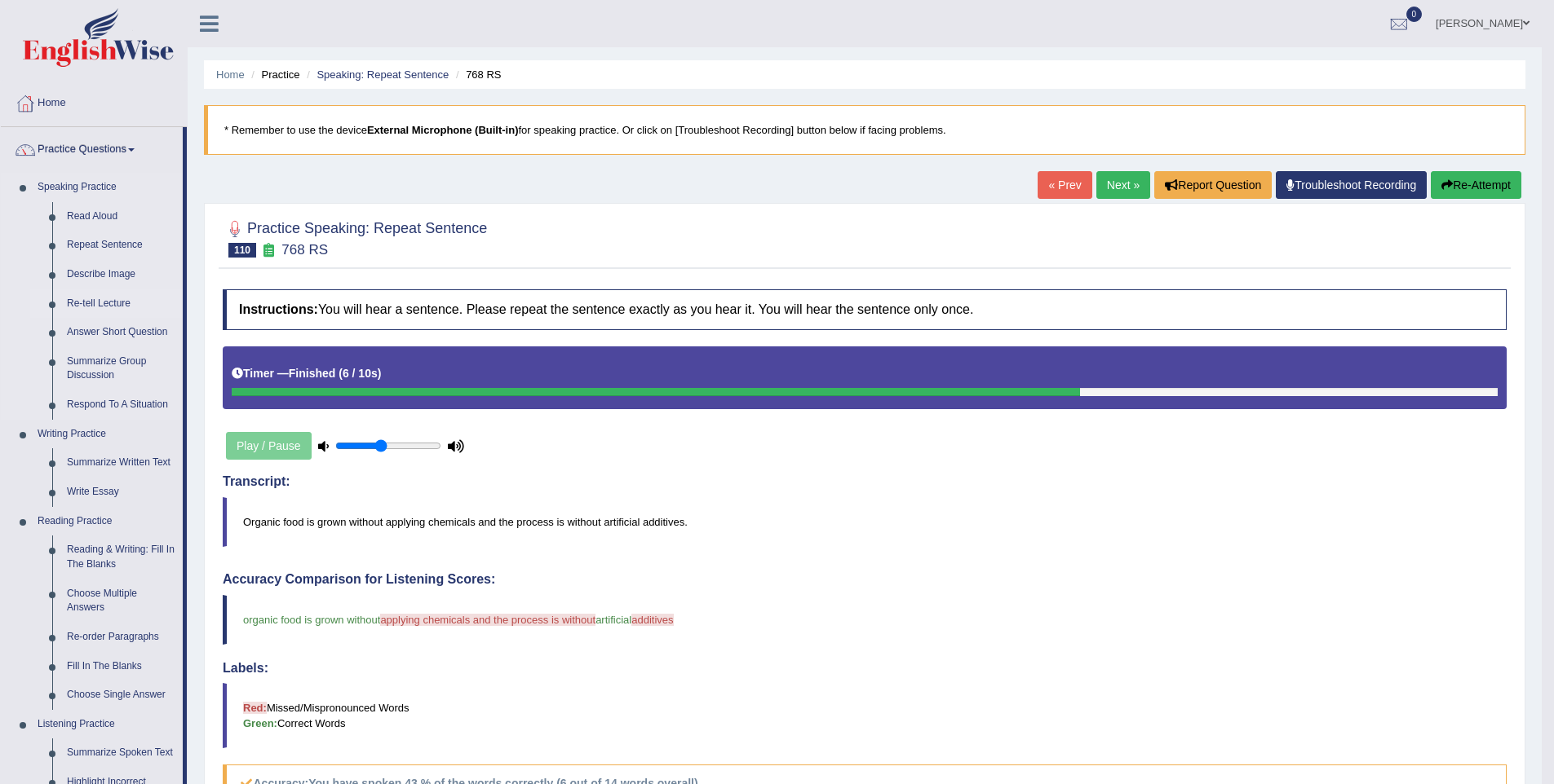
click at [106, 300] on link "Re-tell Lecture" at bounding box center [121, 304] width 124 height 30
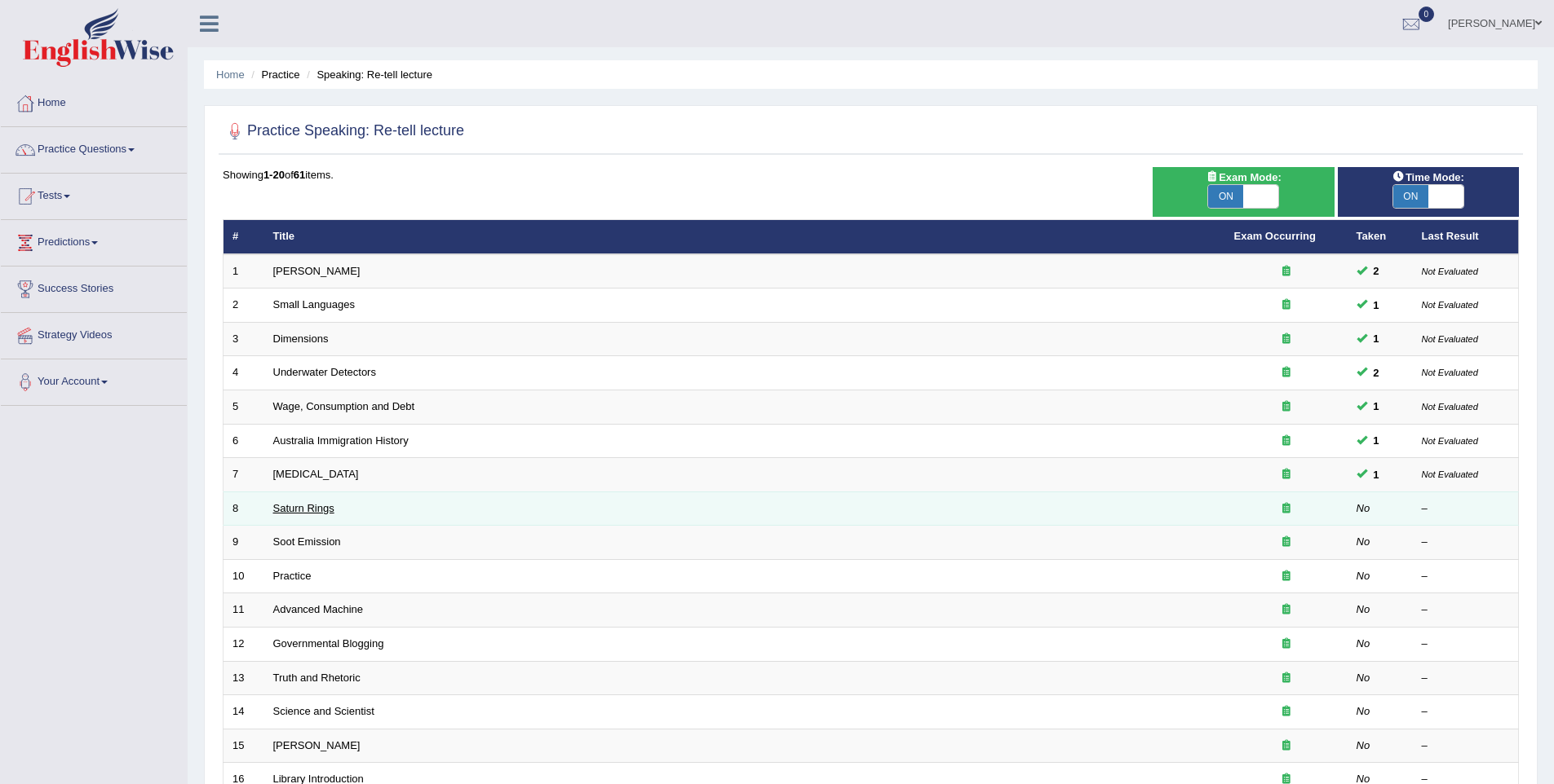
click at [313, 506] on link "Saturn Rings" at bounding box center [304, 508] width 61 height 12
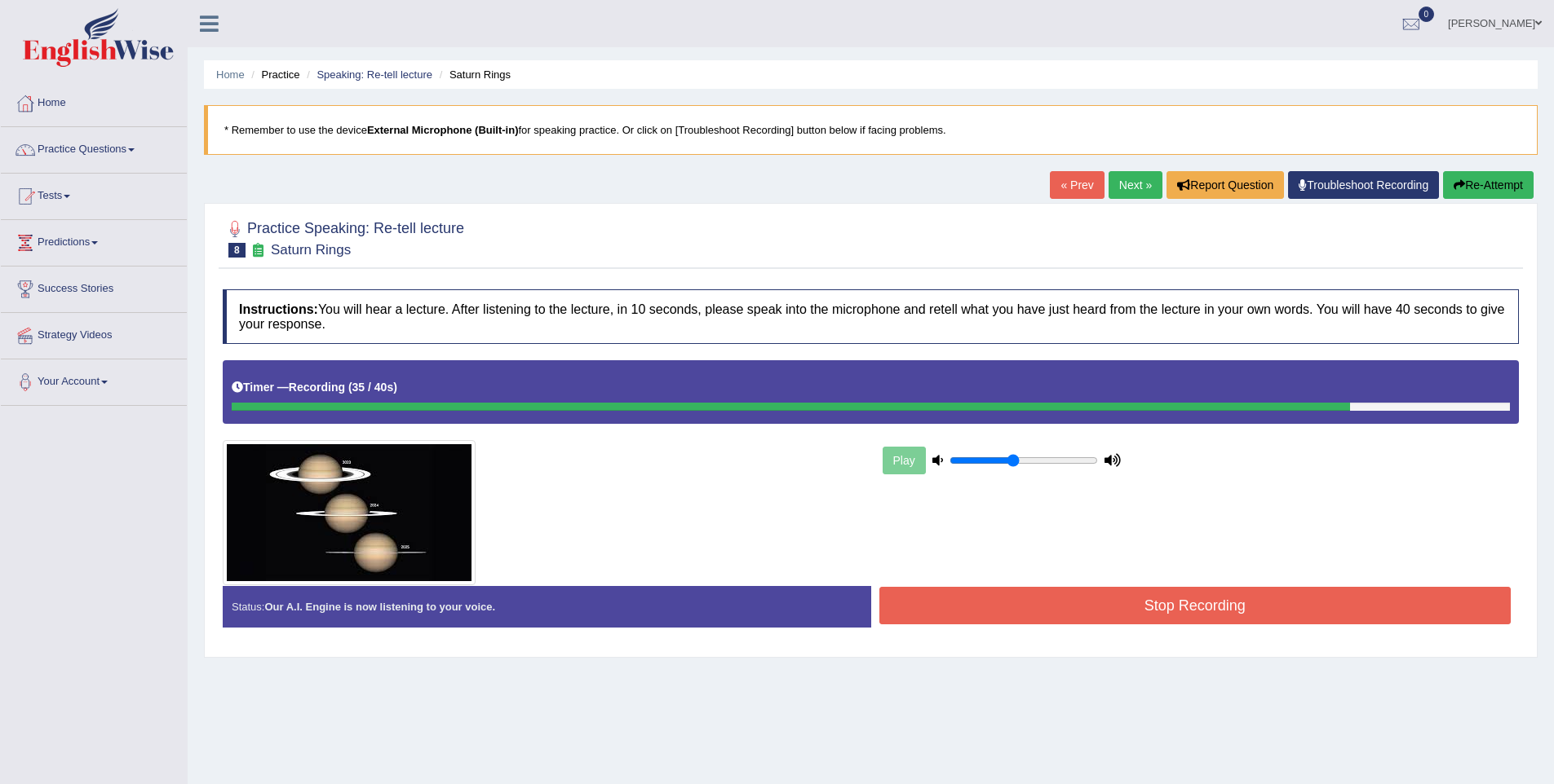
click at [965, 607] on button "Stop Recording" at bounding box center [1195, 605] width 632 height 38
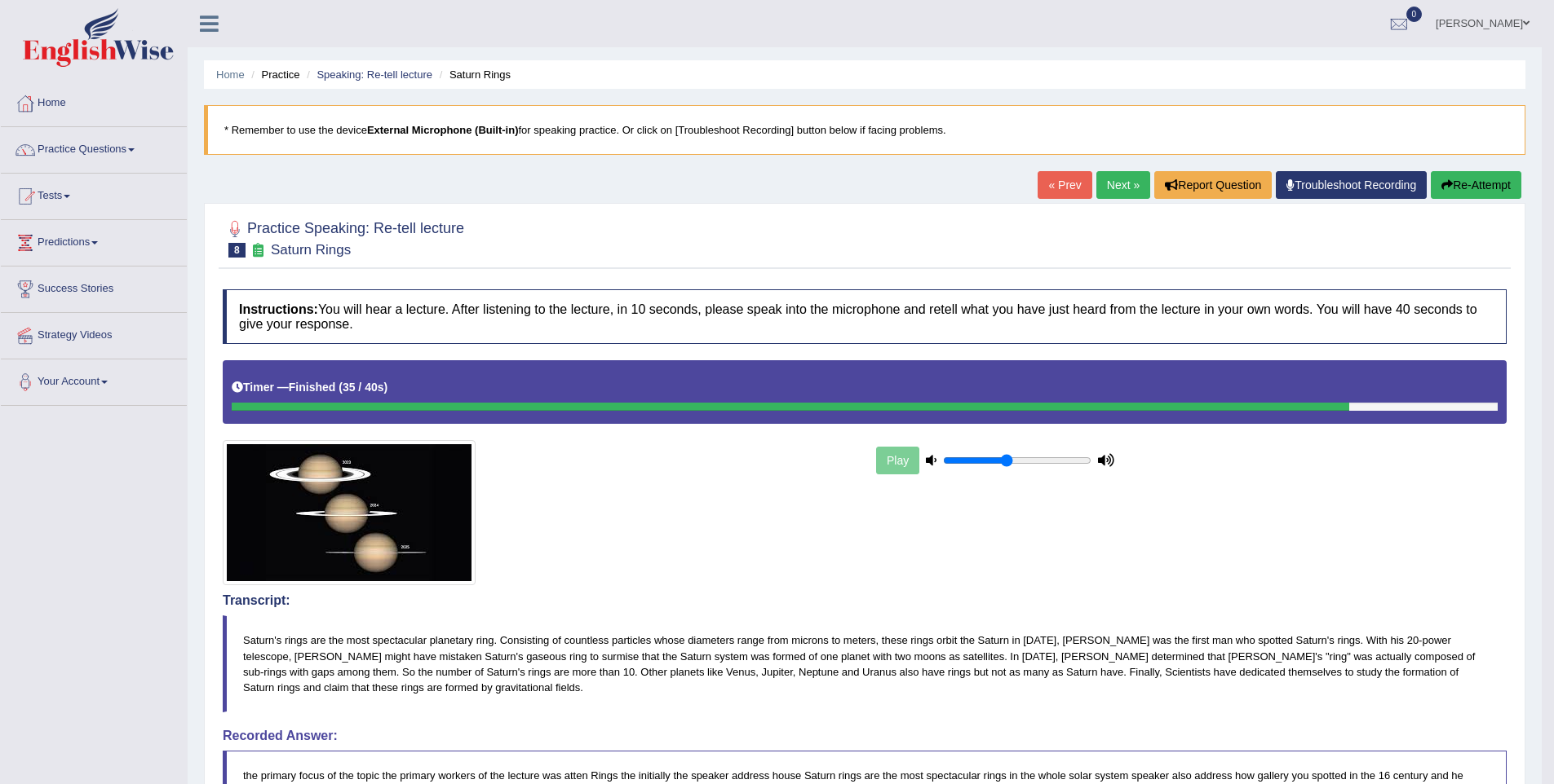
click at [1108, 177] on link "Next »" at bounding box center [1123, 185] width 53 height 28
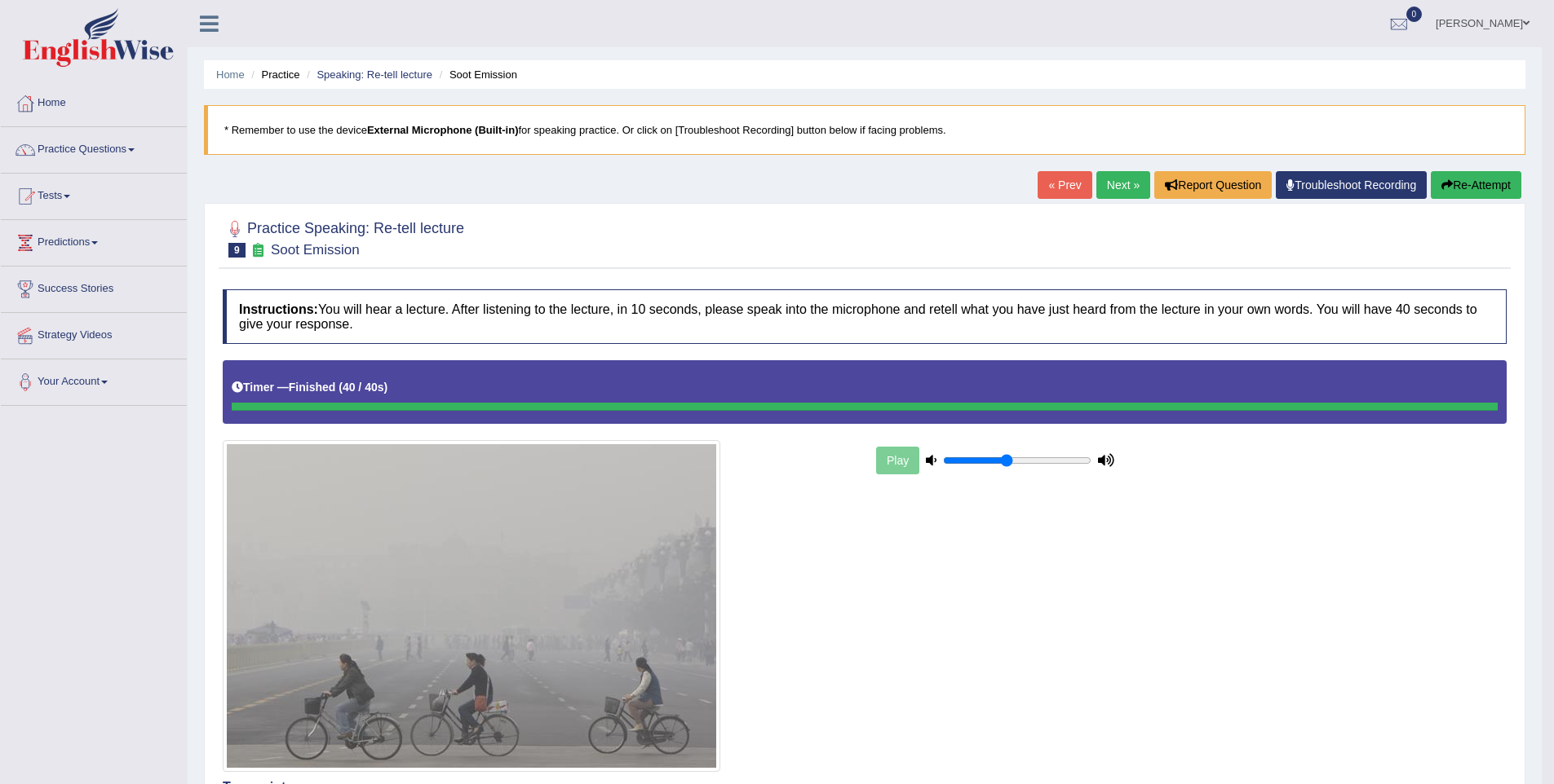
click at [1096, 191] on link "Next »" at bounding box center [1123, 185] width 53 height 28
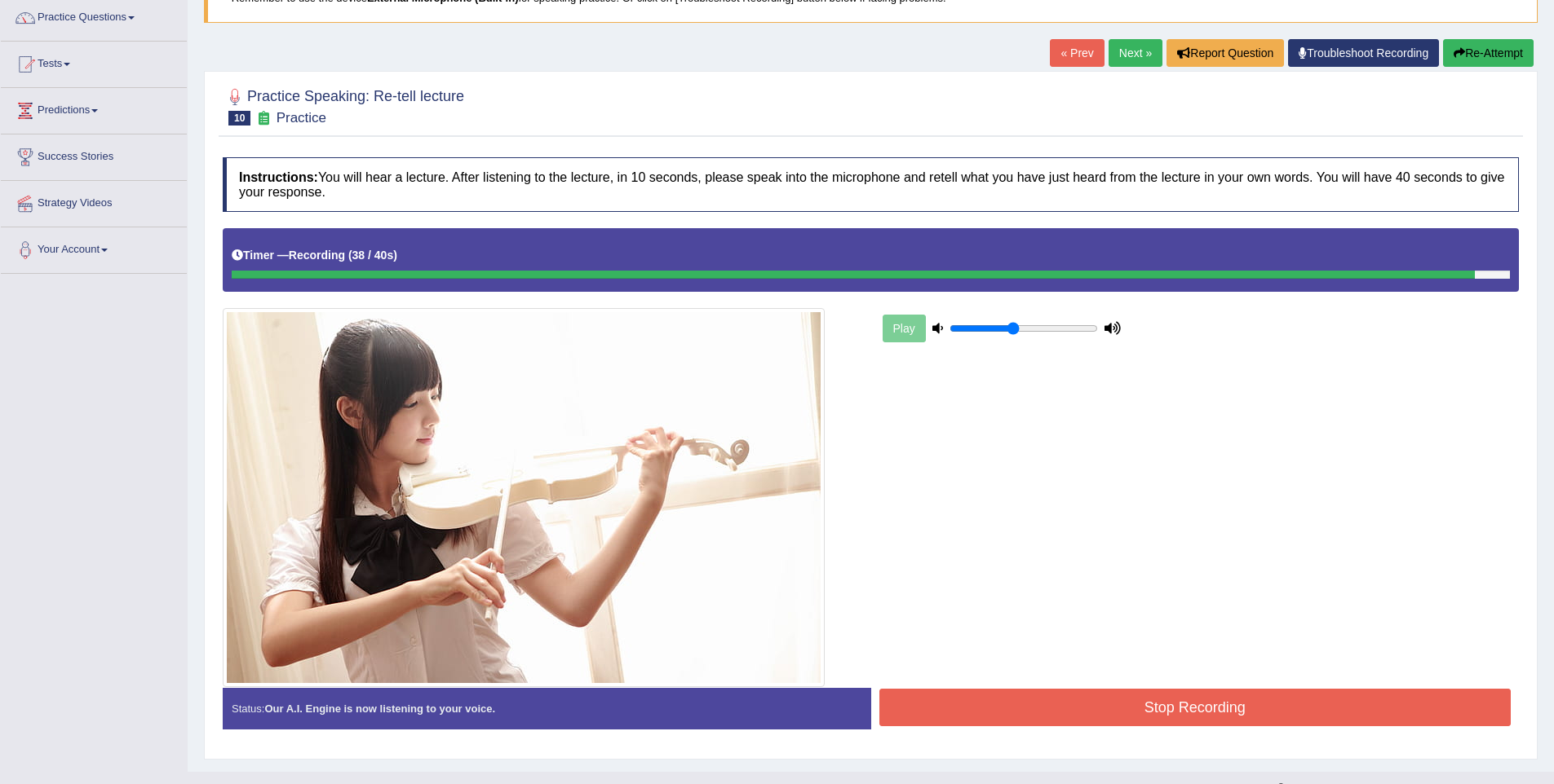
scroll to position [161, 0]
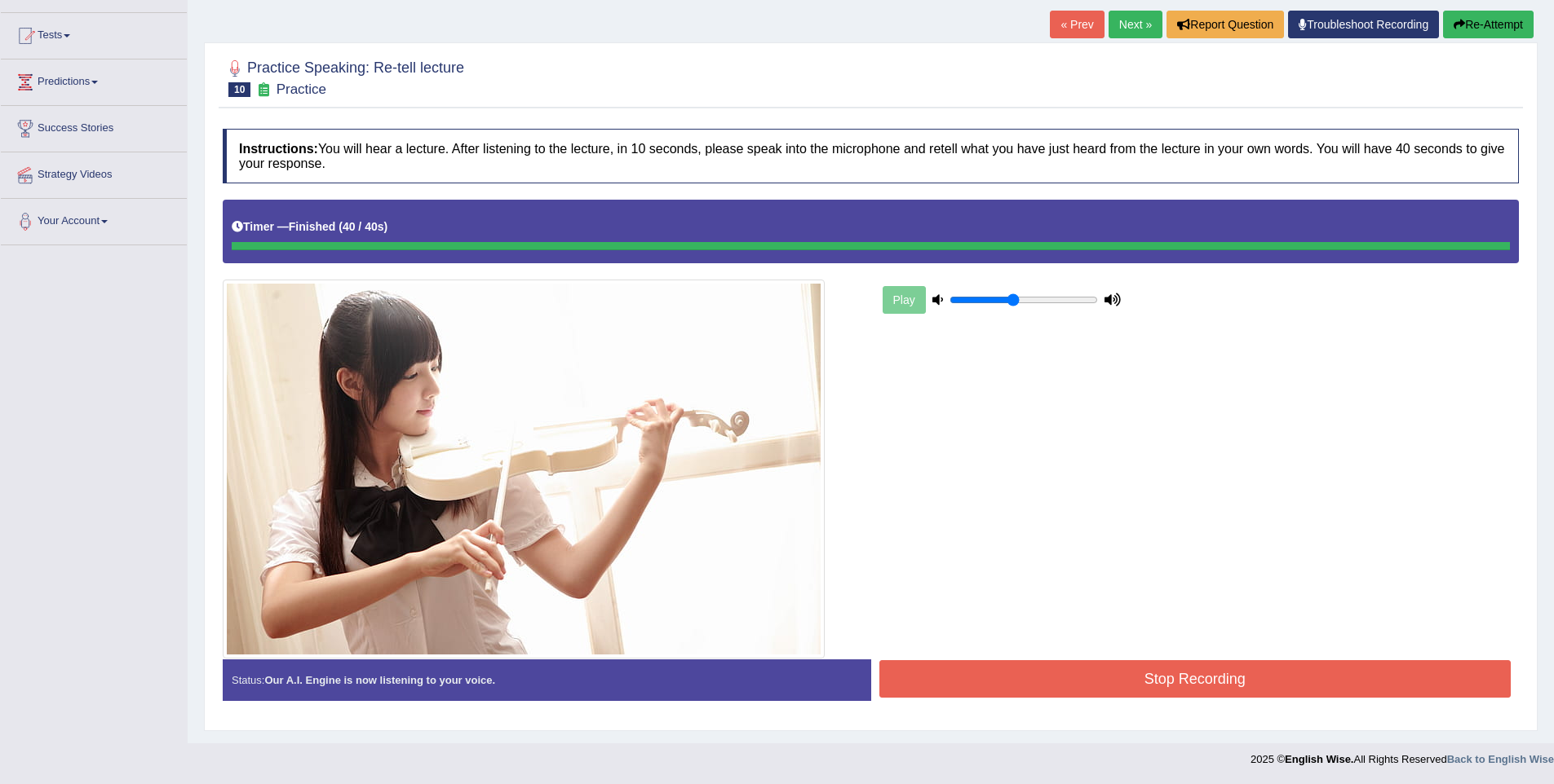
click at [955, 681] on button "Stop Recording" at bounding box center [1195, 679] width 632 height 38
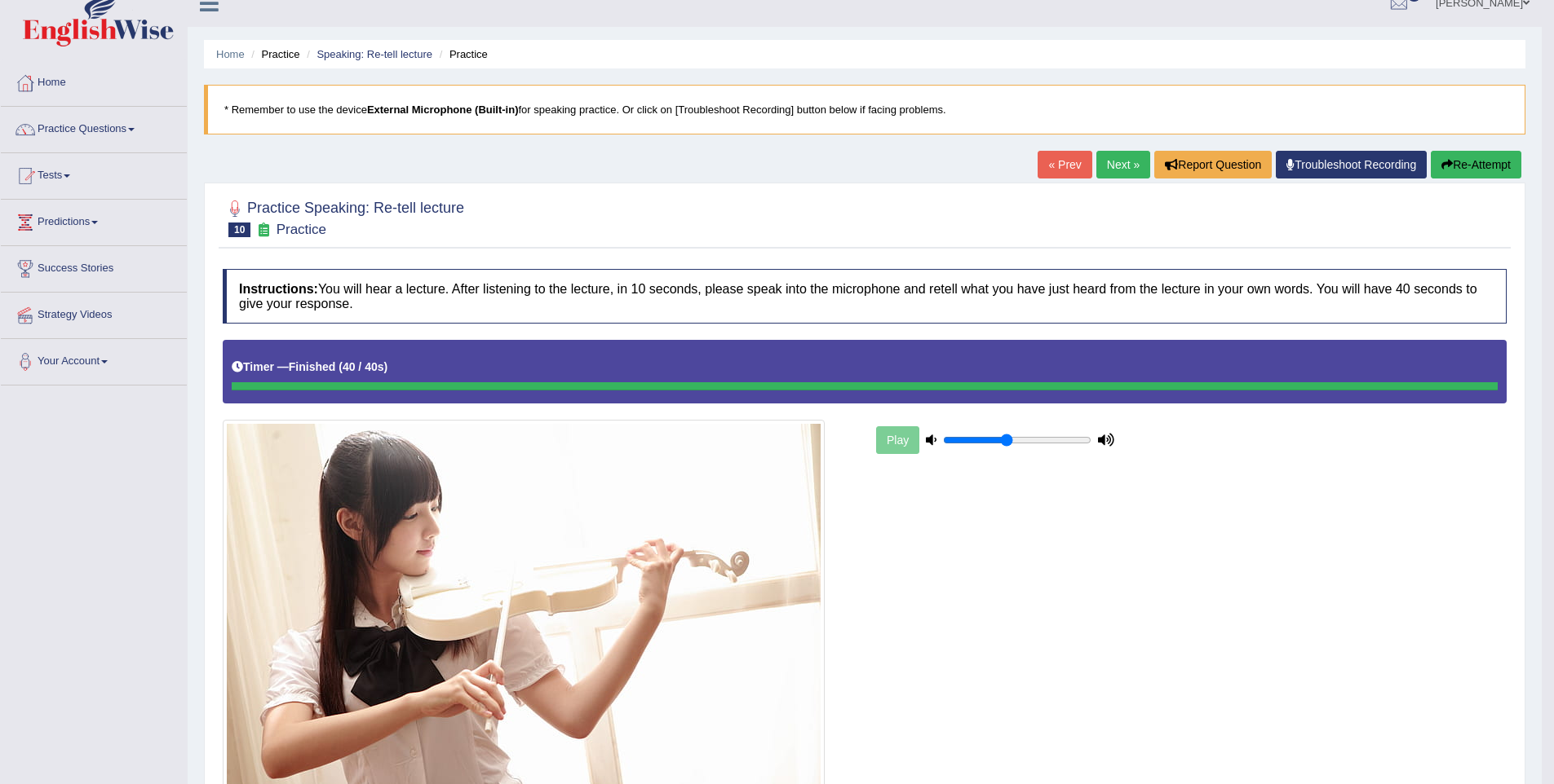
scroll to position [0, 0]
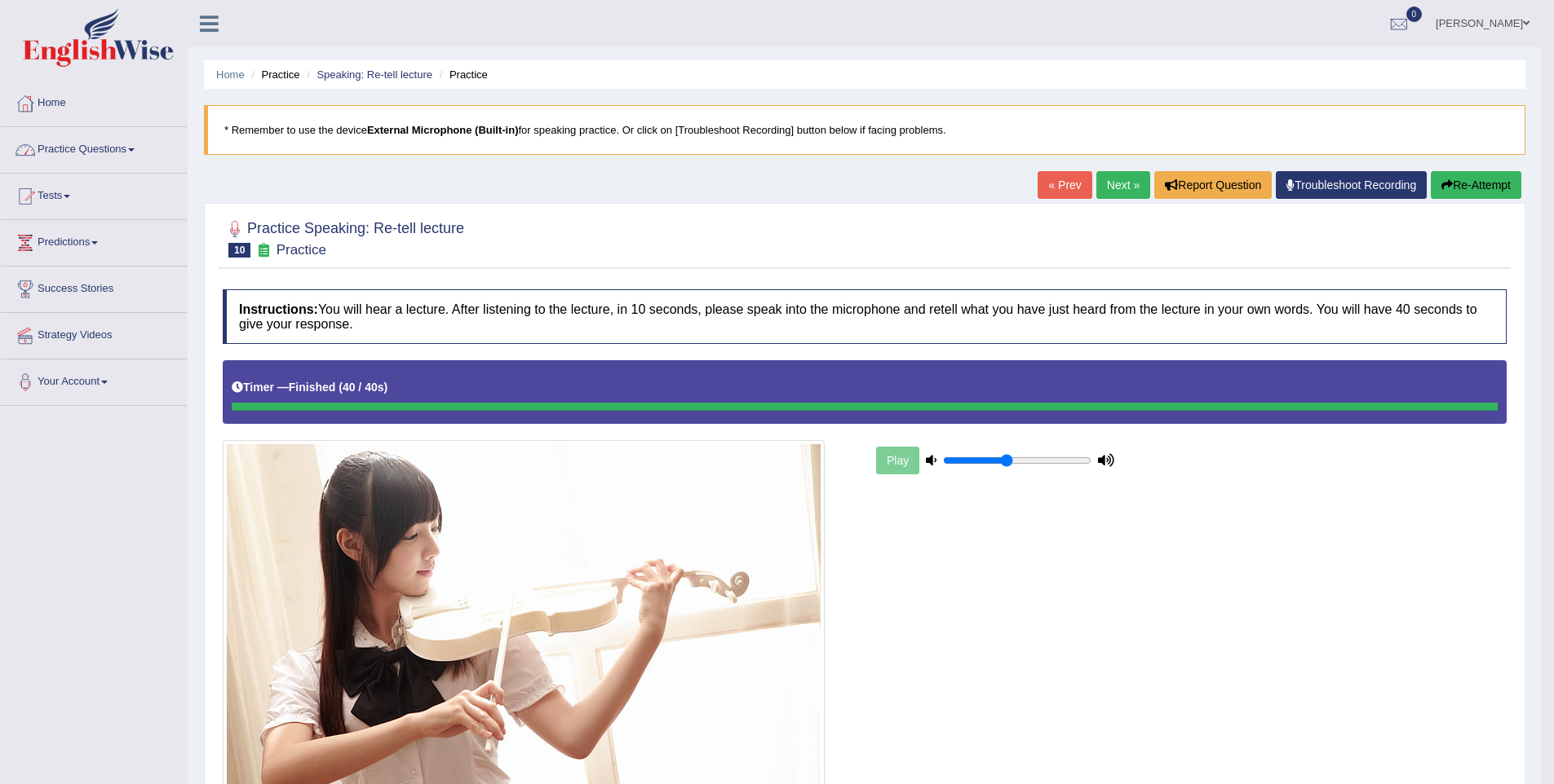
click at [82, 147] on link "Practice Questions" at bounding box center [94, 147] width 186 height 41
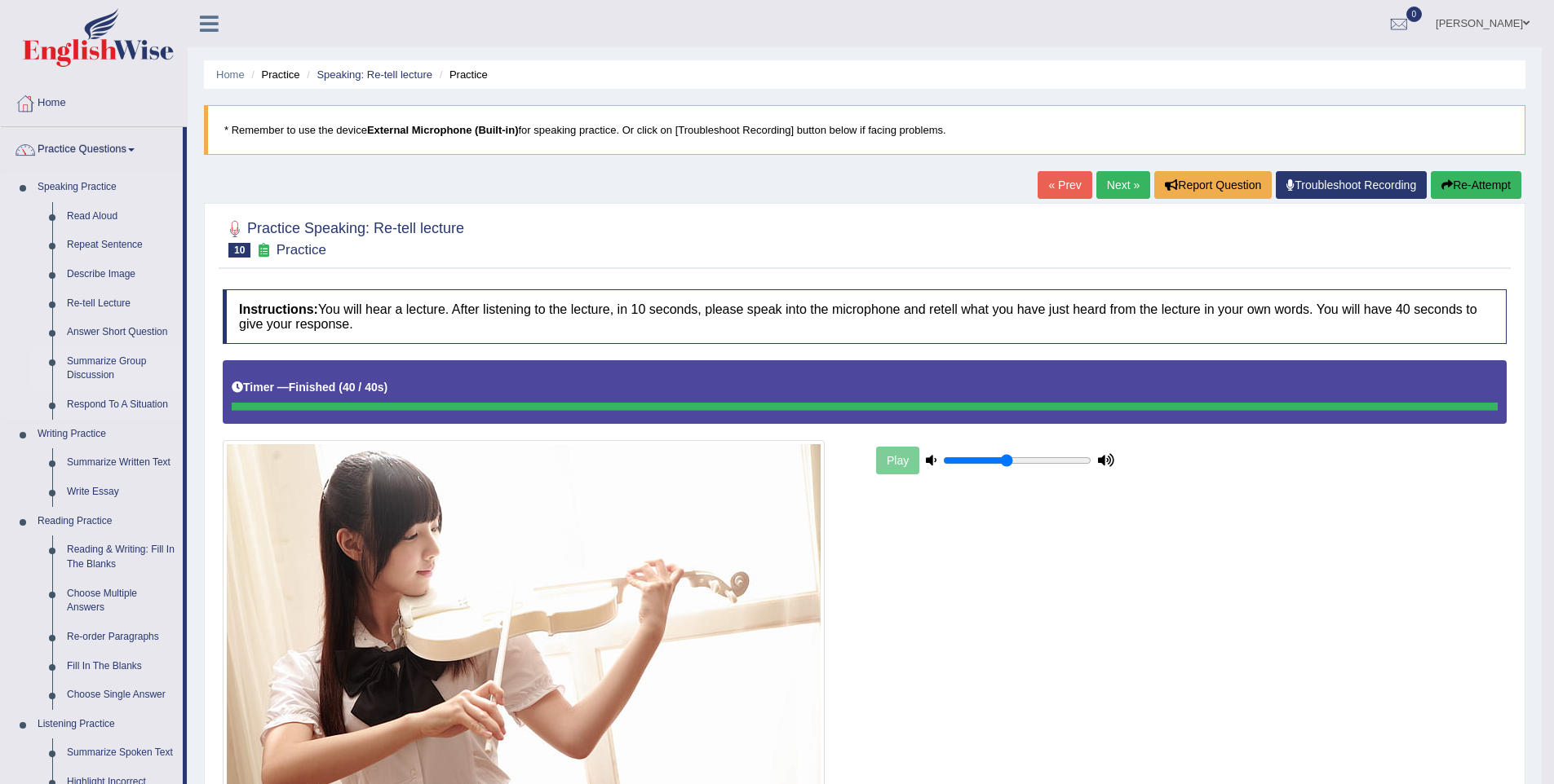
click at [86, 371] on link "Summarize Group Discussion" at bounding box center [121, 369] width 124 height 43
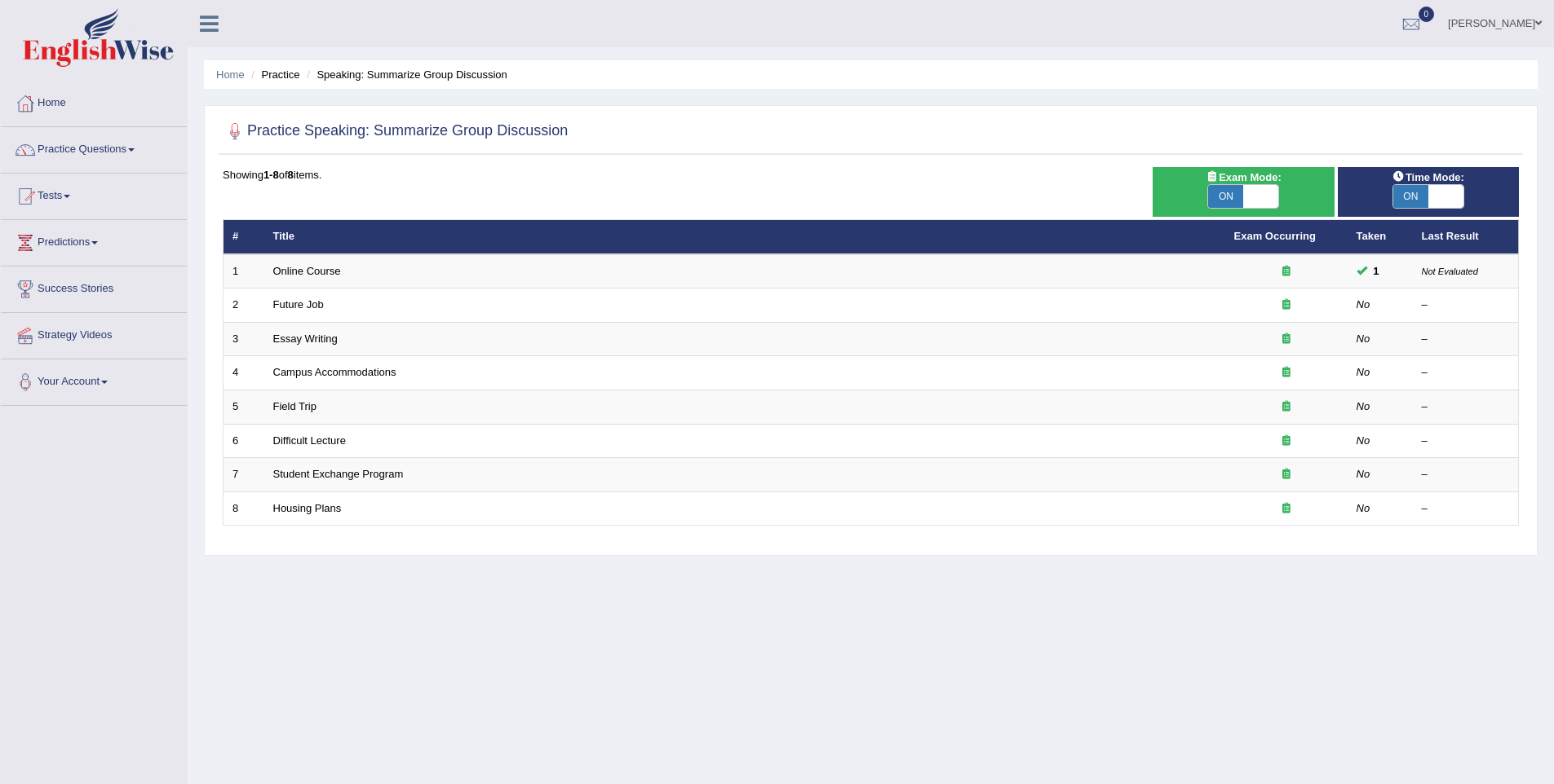
click at [1279, 195] on div "ON OFF" at bounding box center [1244, 196] width 72 height 25
click at [1429, 191] on span at bounding box center [1446, 196] width 35 height 23
checkbox input "false"
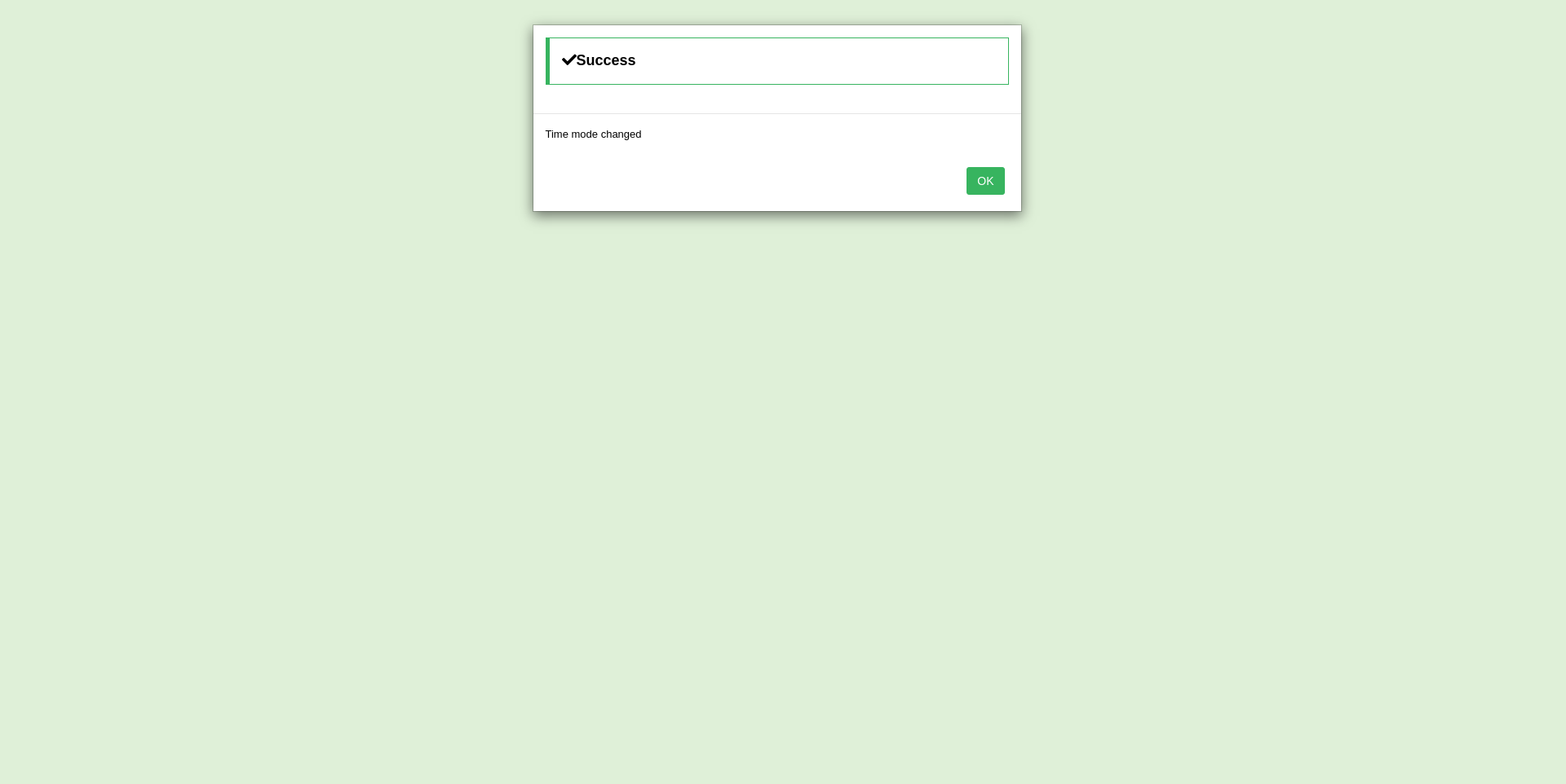
click at [996, 181] on button "OK" at bounding box center [985, 181] width 38 height 28
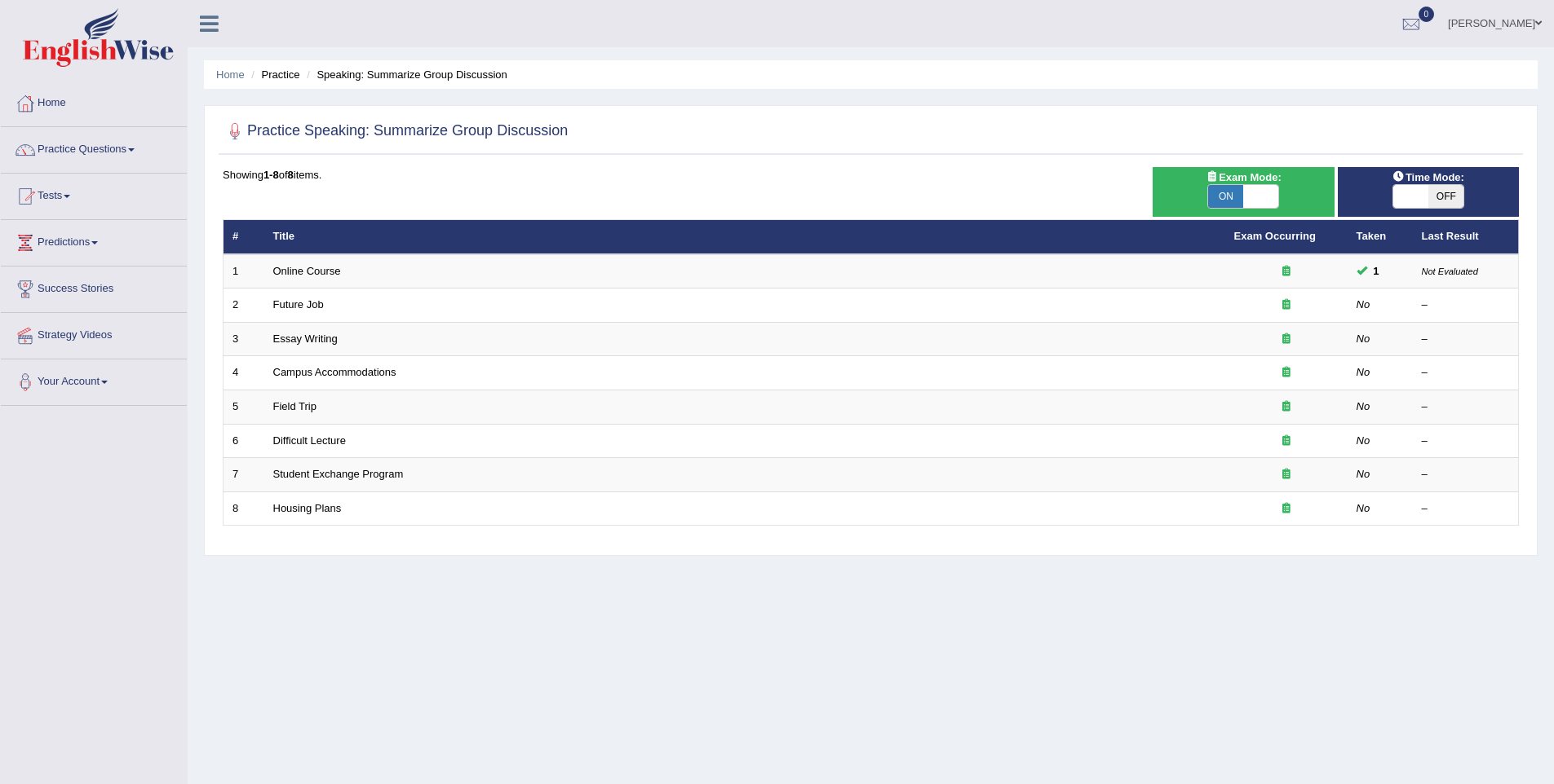
click at [1257, 194] on span at bounding box center [1261, 196] width 35 height 23
checkbox input "false"
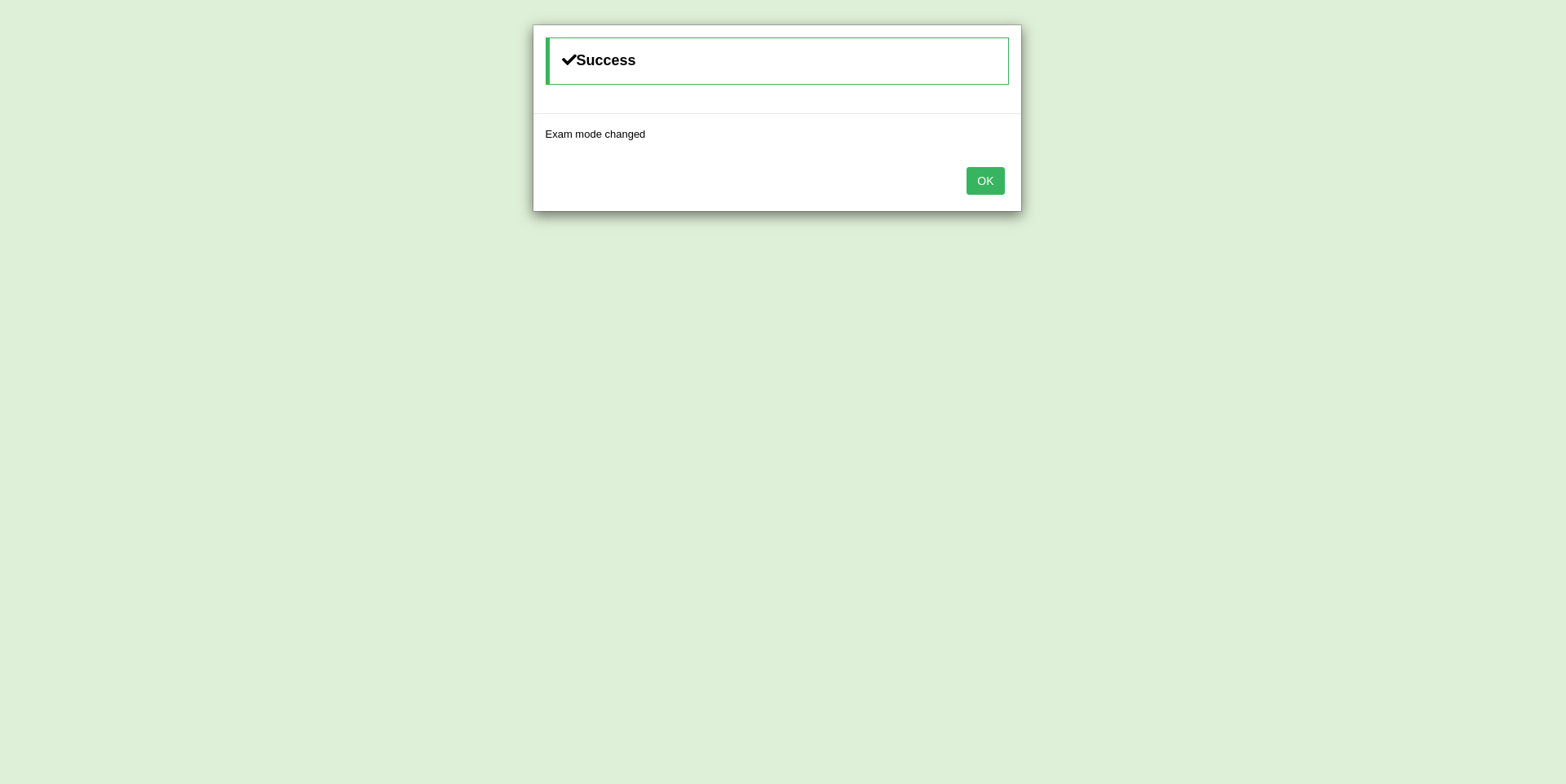
click at [996, 183] on button "OK" at bounding box center [985, 181] width 38 height 28
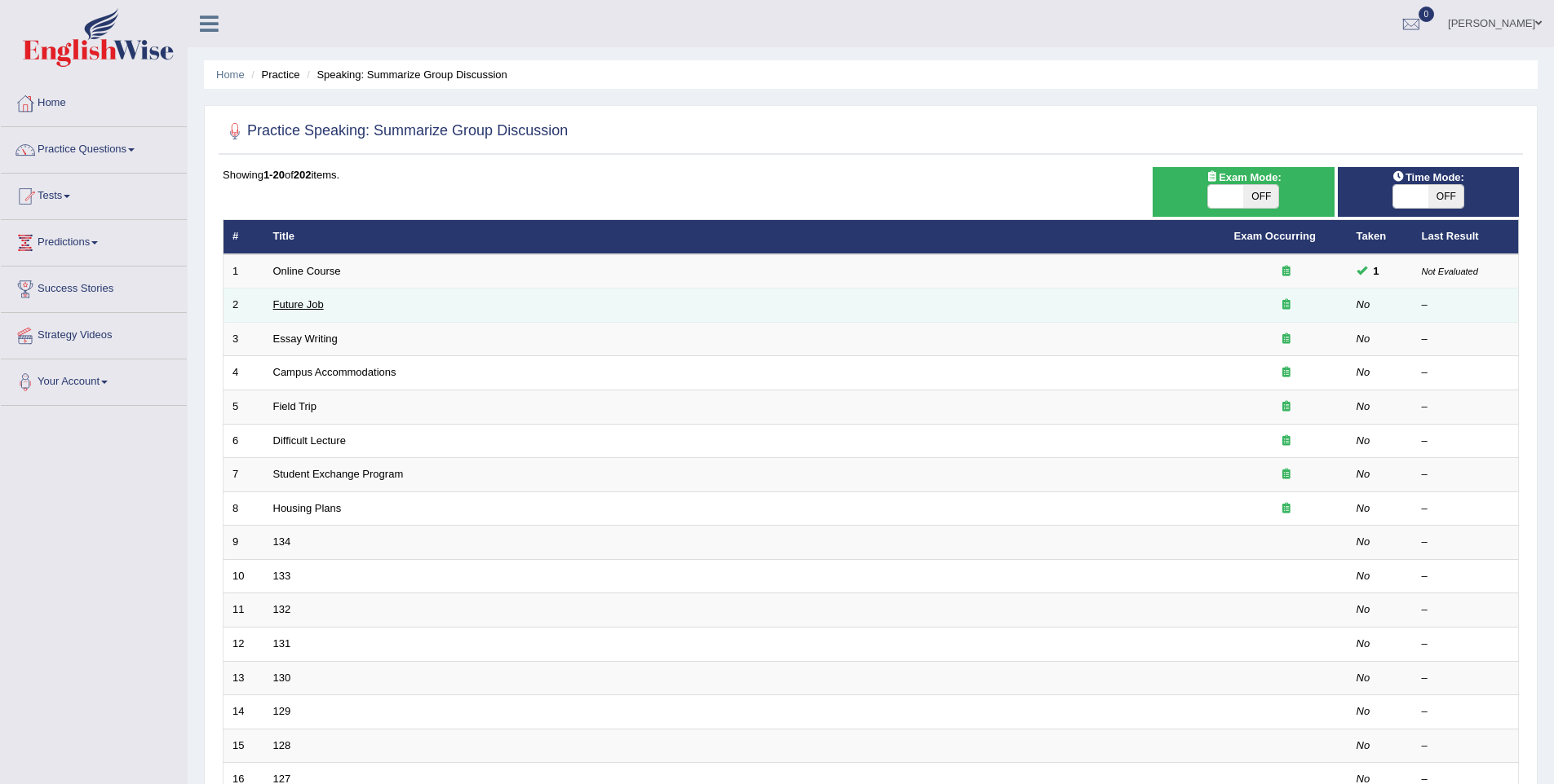
click at [301, 302] on link "Future Job" at bounding box center [299, 305] width 51 height 12
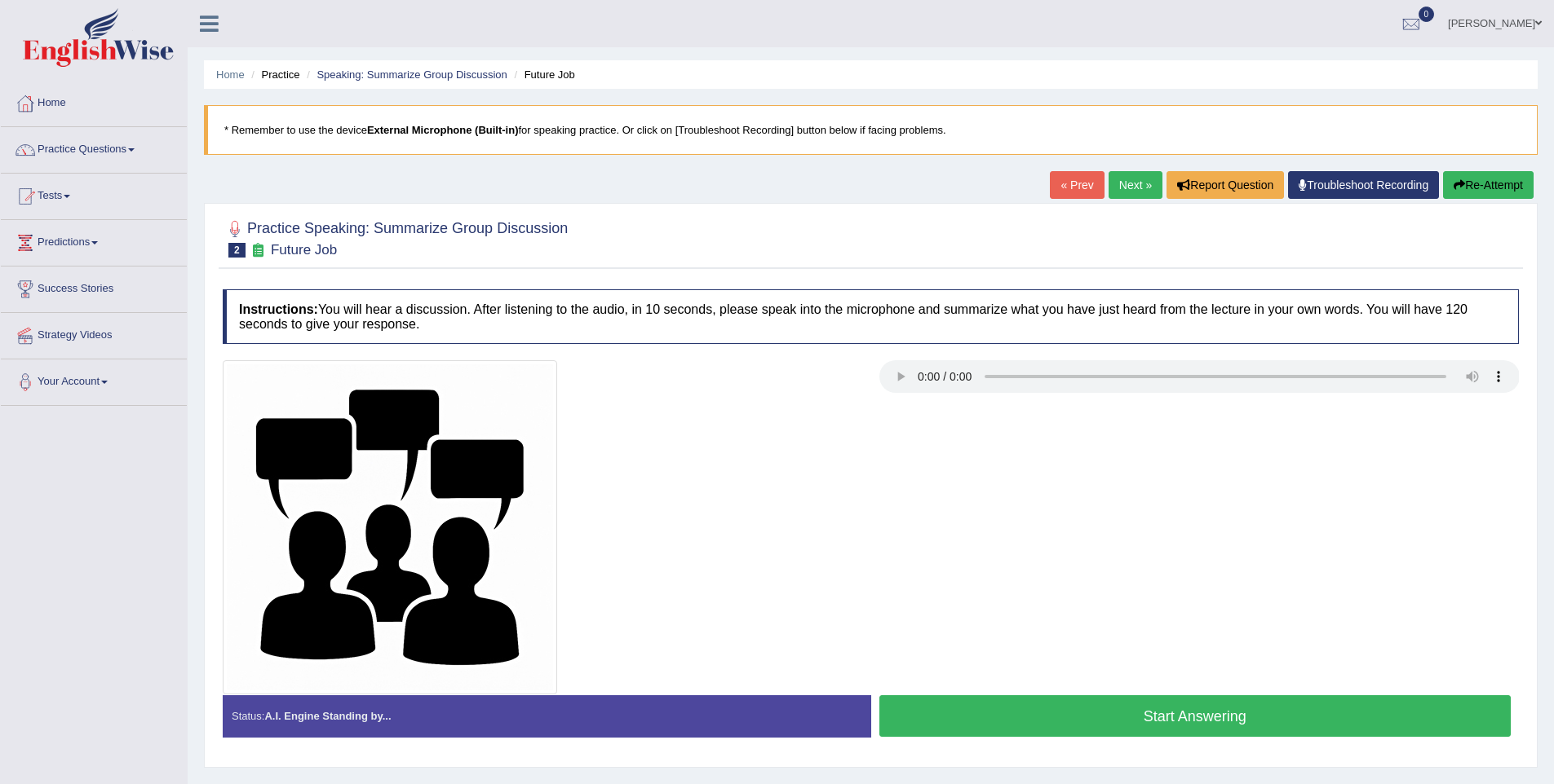
click at [1203, 705] on button "Start Answering" at bounding box center [1195, 716] width 632 height 41
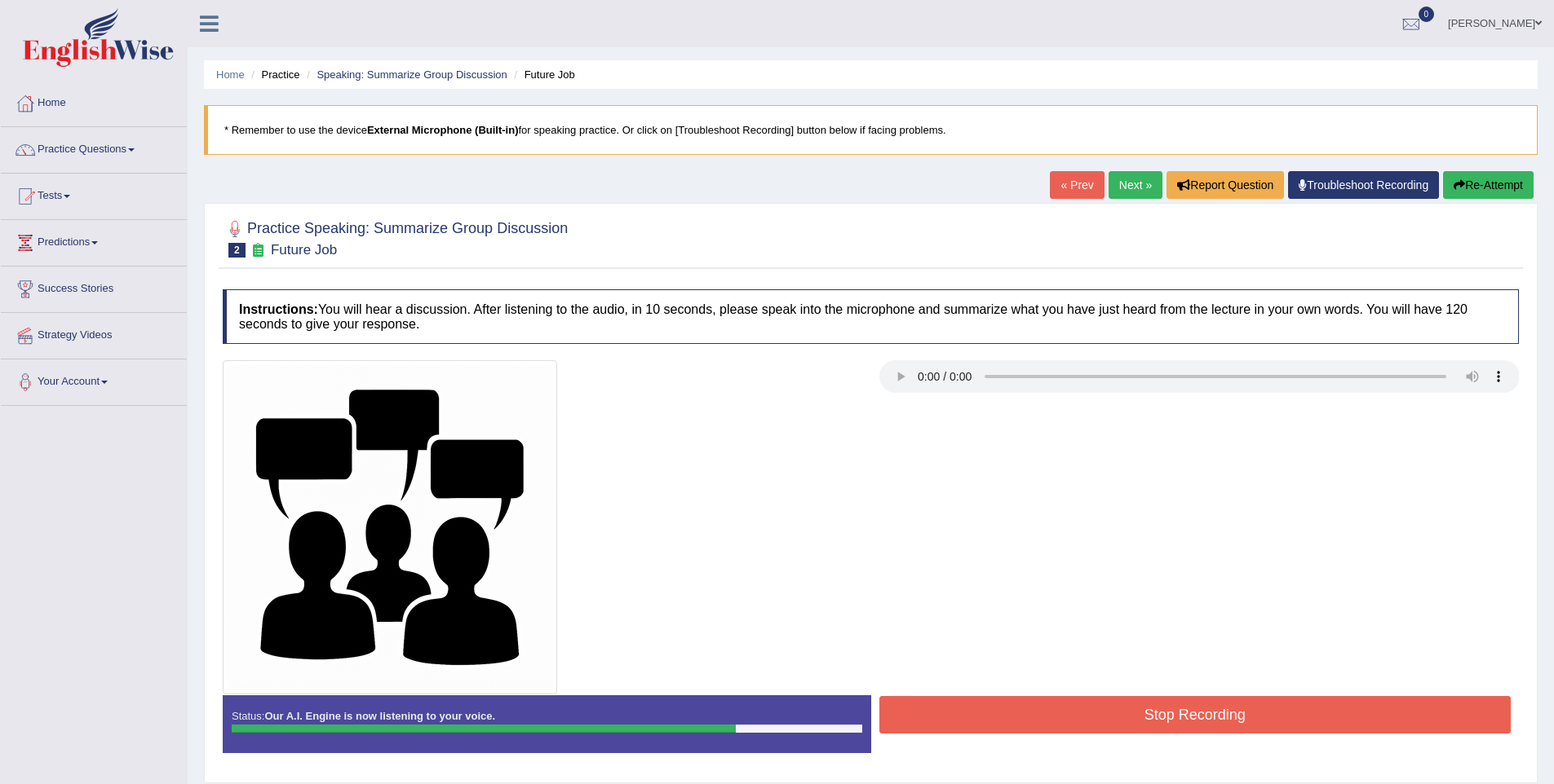
click at [1115, 725] on button "Stop Recording" at bounding box center [1195, 715] width 632 height 38
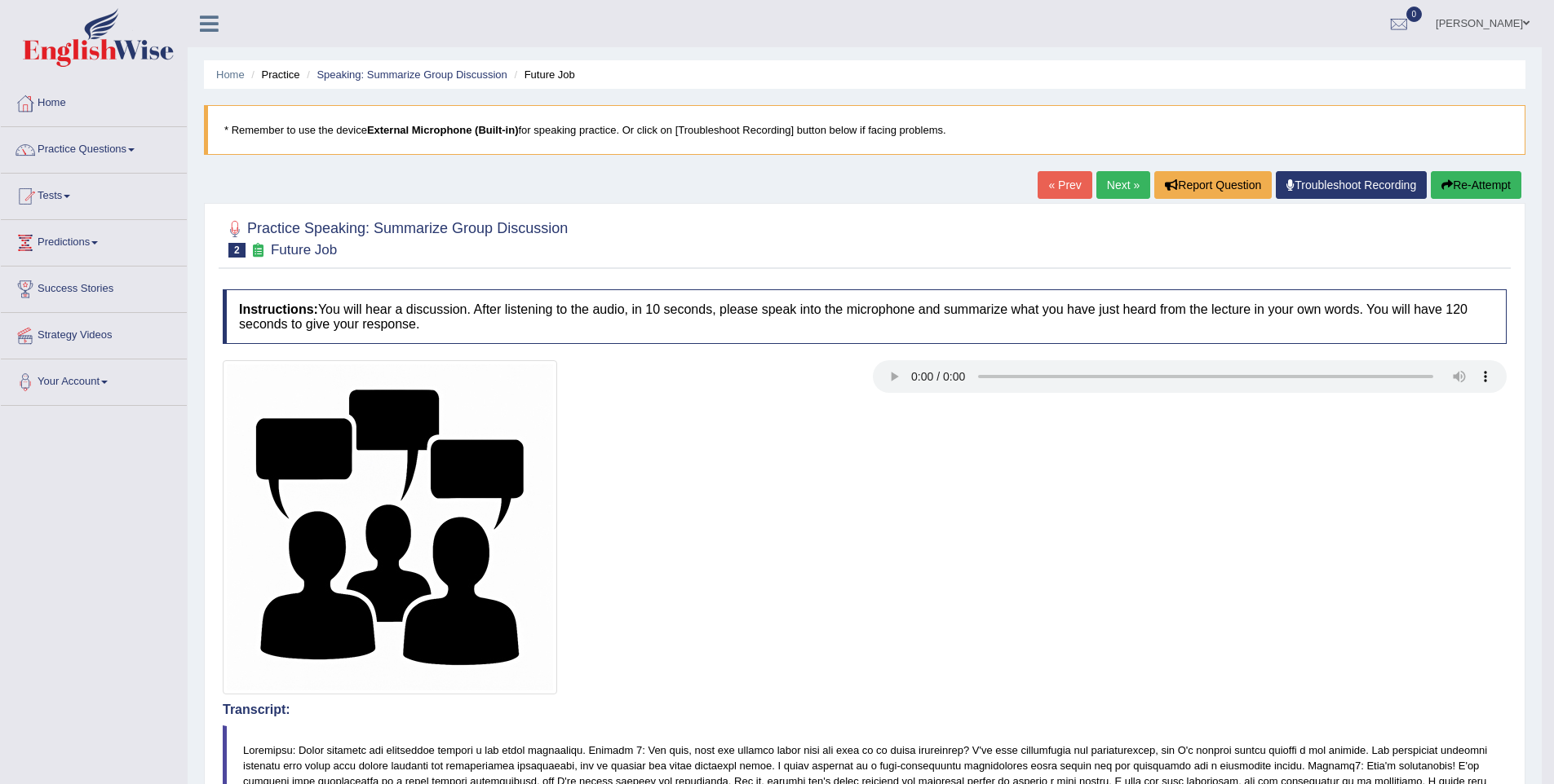
click at [1096, 181] on link "Next »" at bounding box center [1123, 185] width 53 height 28
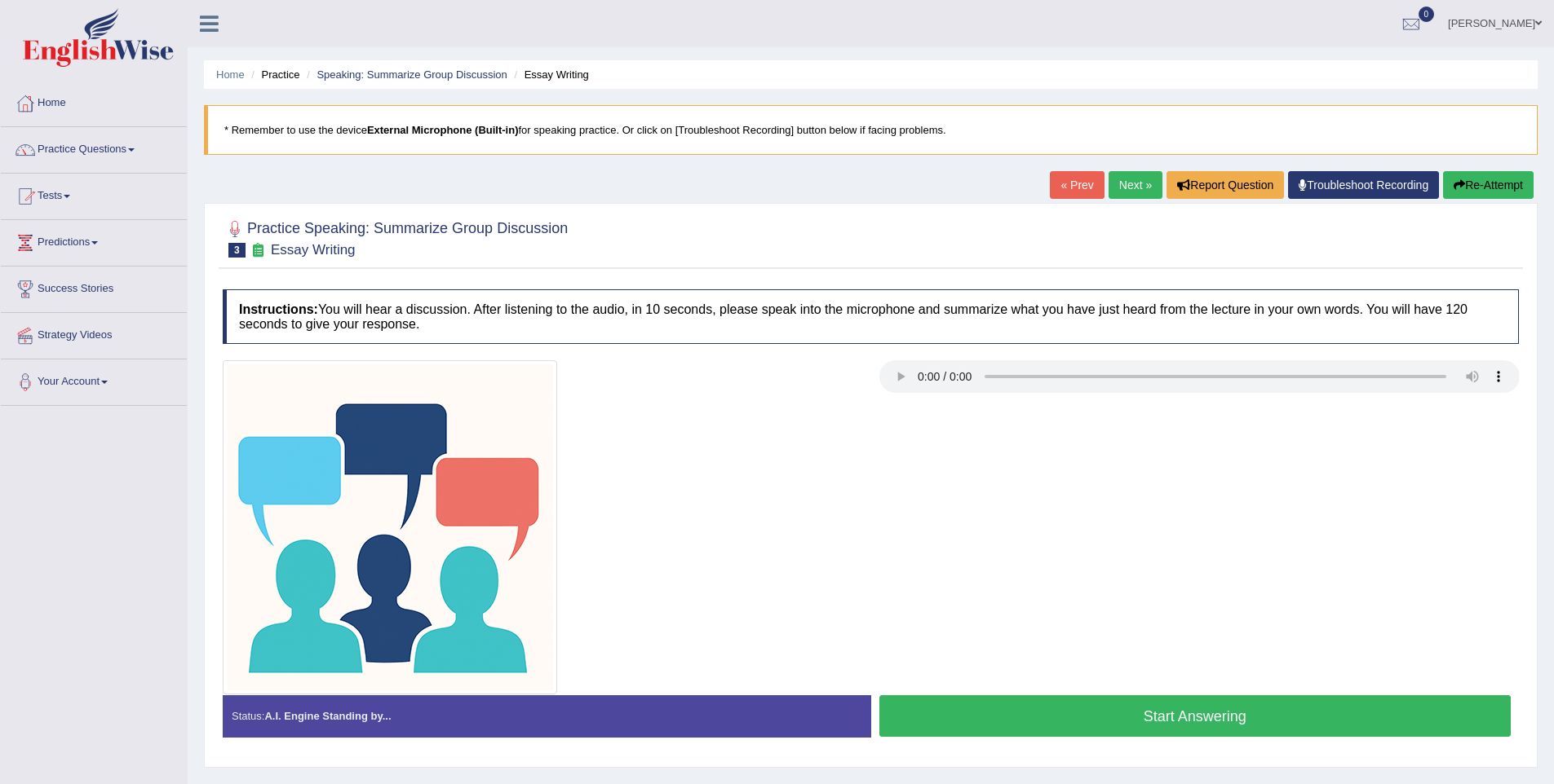
click at [1136, 704] on button "Start Answering" at bounding box center [1195, 716] width 632 height 41
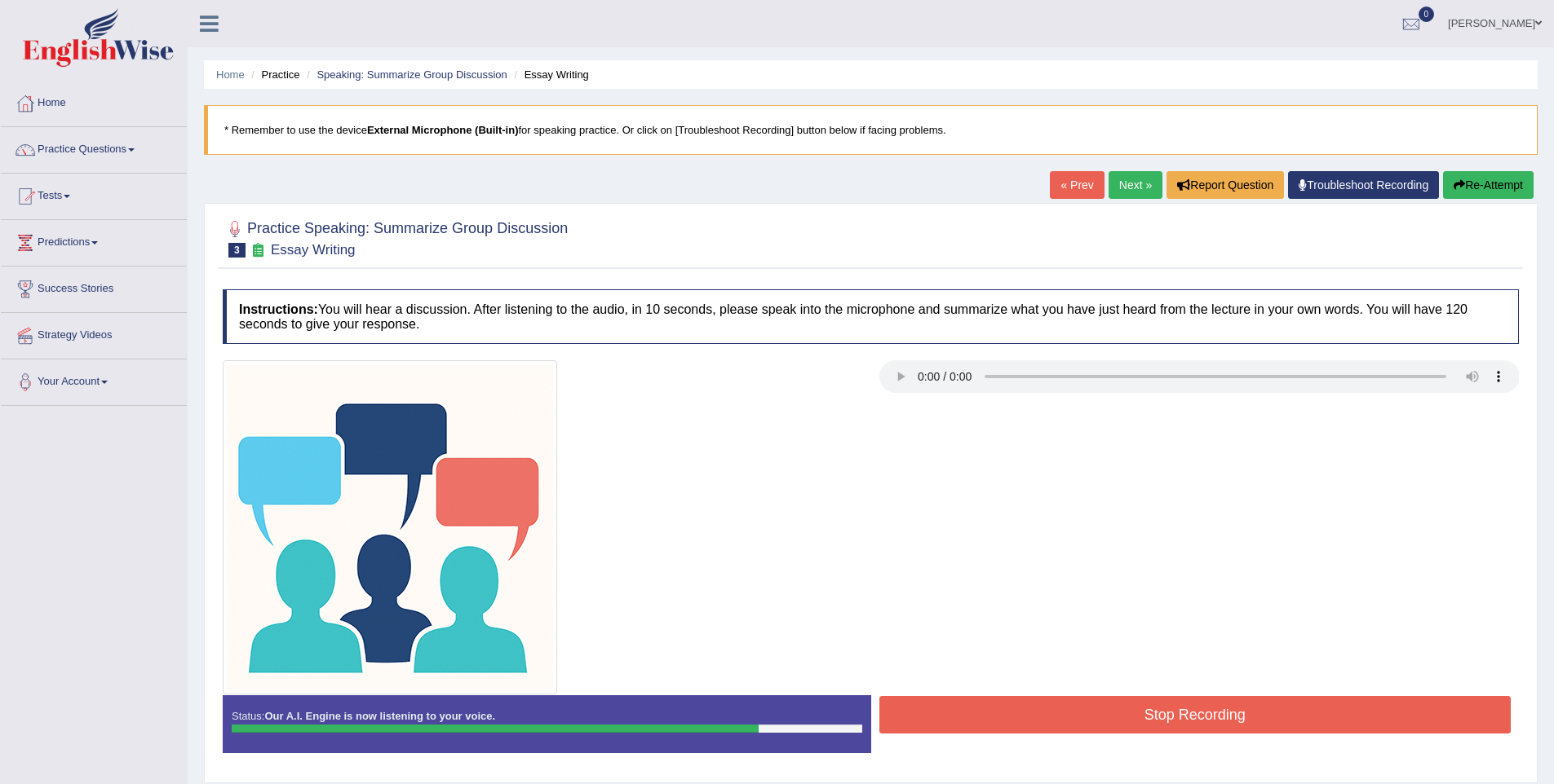
click at [1197, 702] on button "Stop Recording" at bounding box center [1195, 715] width 632 height 38
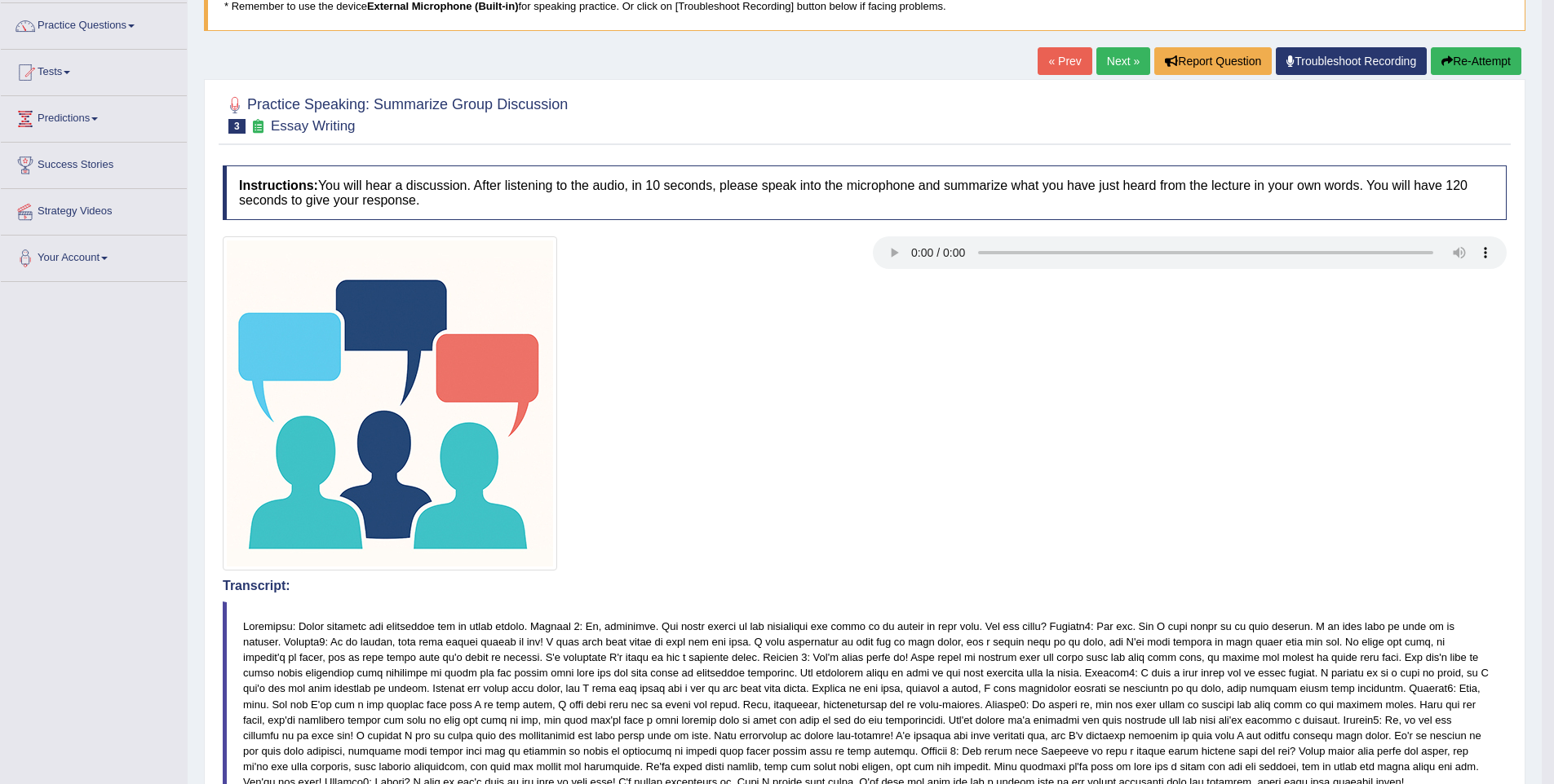
scroll to position [121, 0]
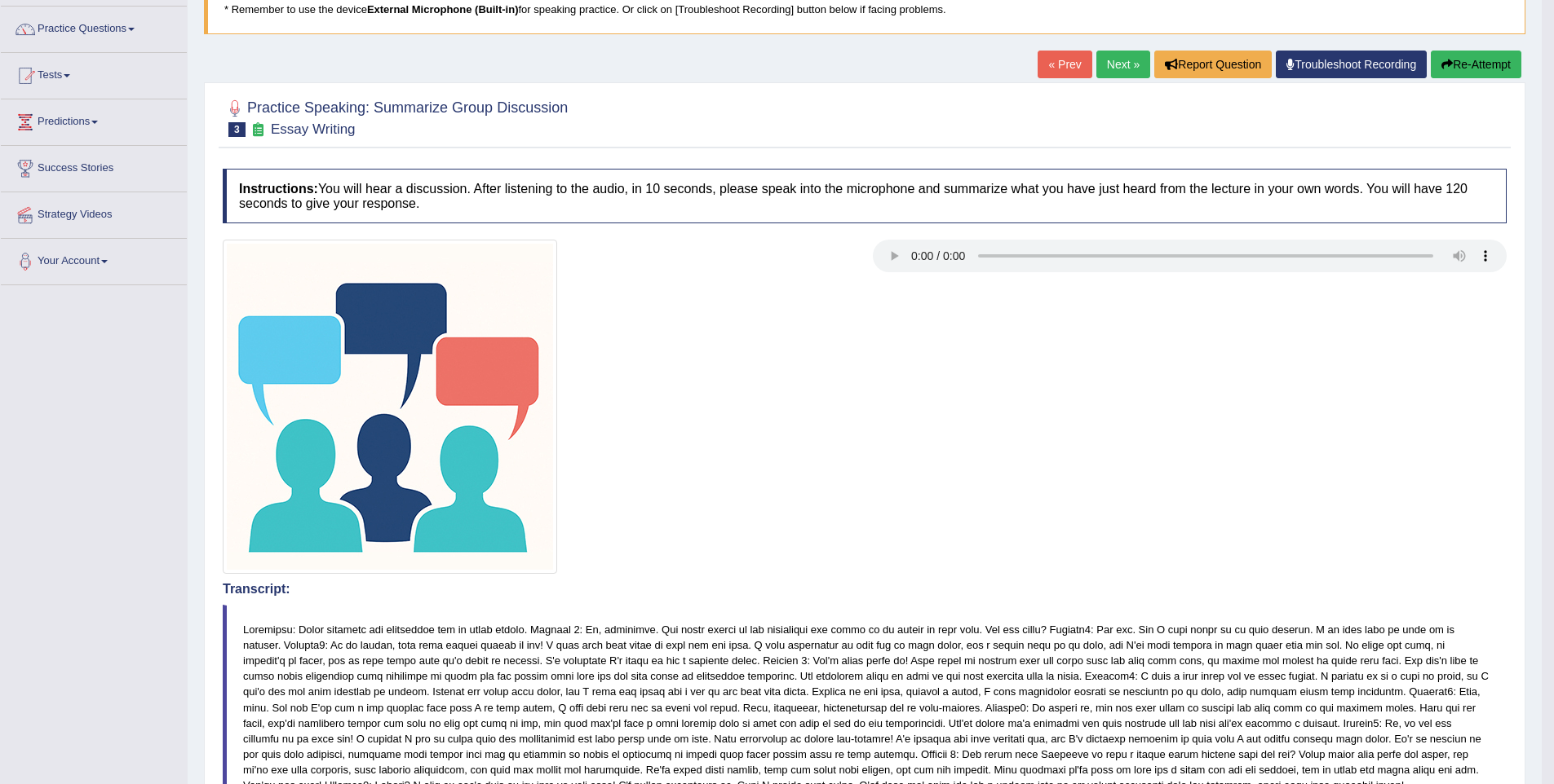
click at [1113, 72] on link "Next »" at bounding box center [1123, 65] width 53 height 28
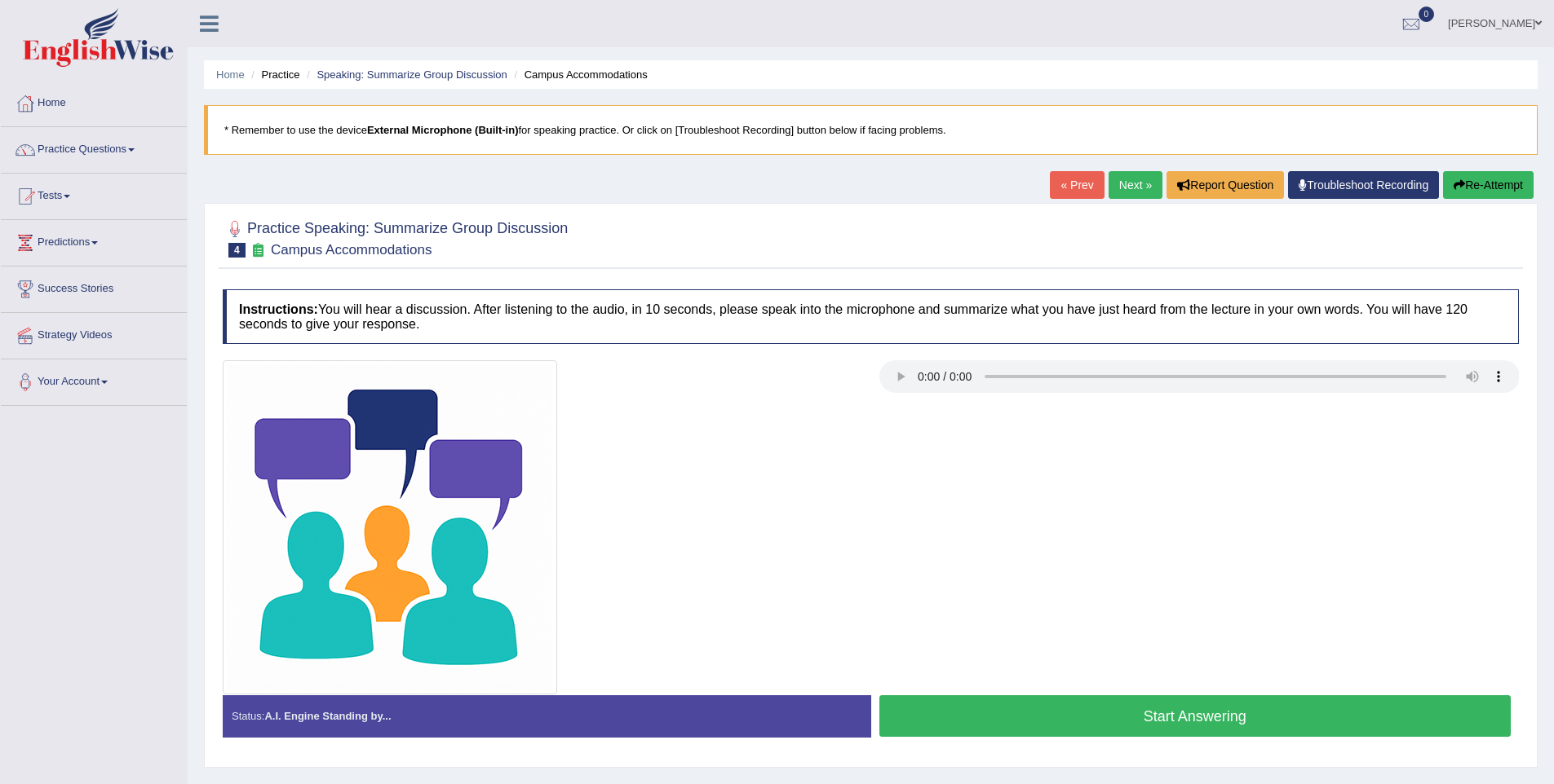
click at [1146, 711] on button "Start Answering" at bounding box center [1195, 716] width 632 height 41
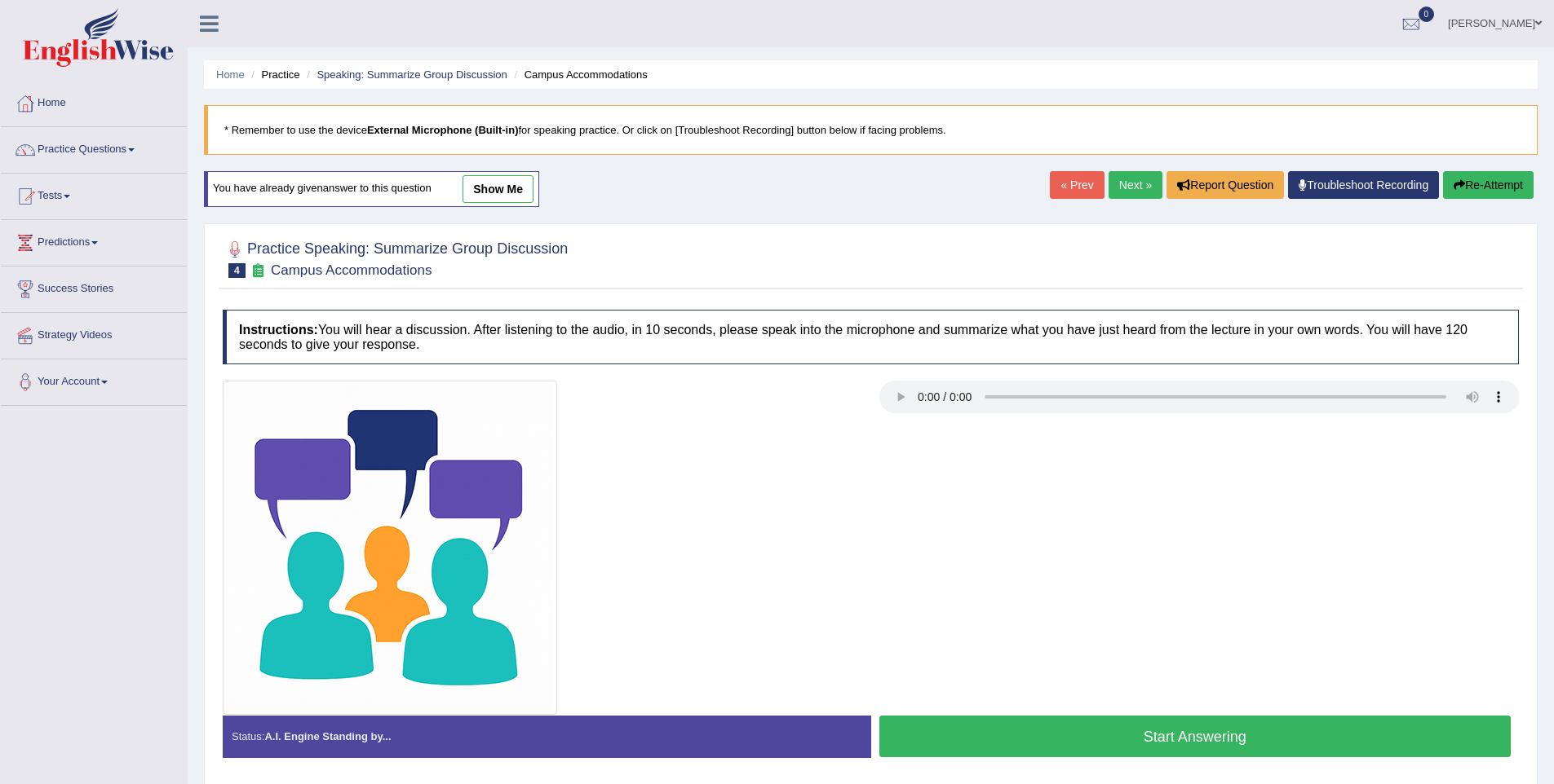
click at [1146, 746] on button "Start Answering" at bounding box center [1195, 736] width 632 height 41
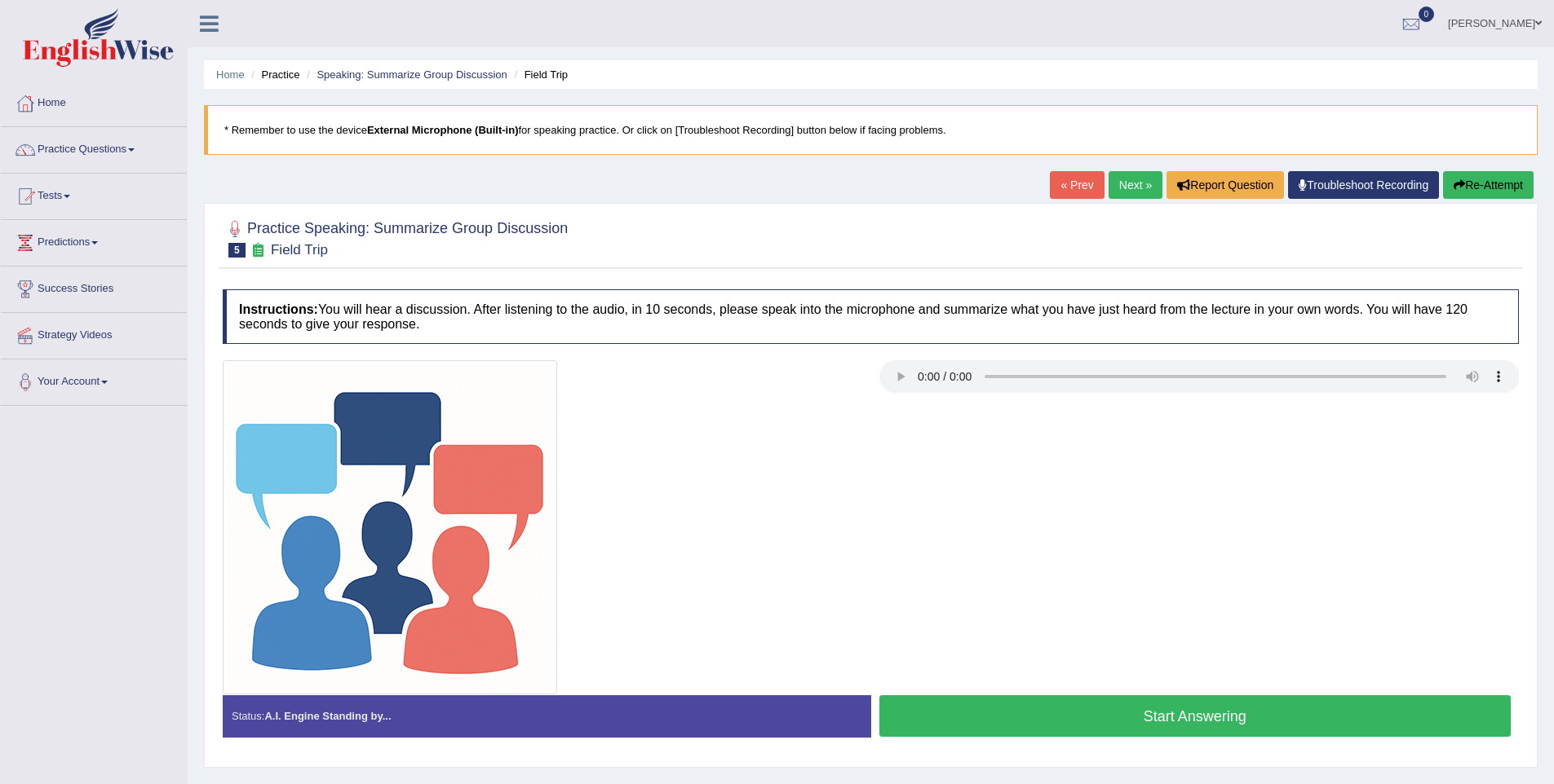
click at [1125, 713] on button "Start Answering" at bounding box center [1195, 716] width 632 height 41
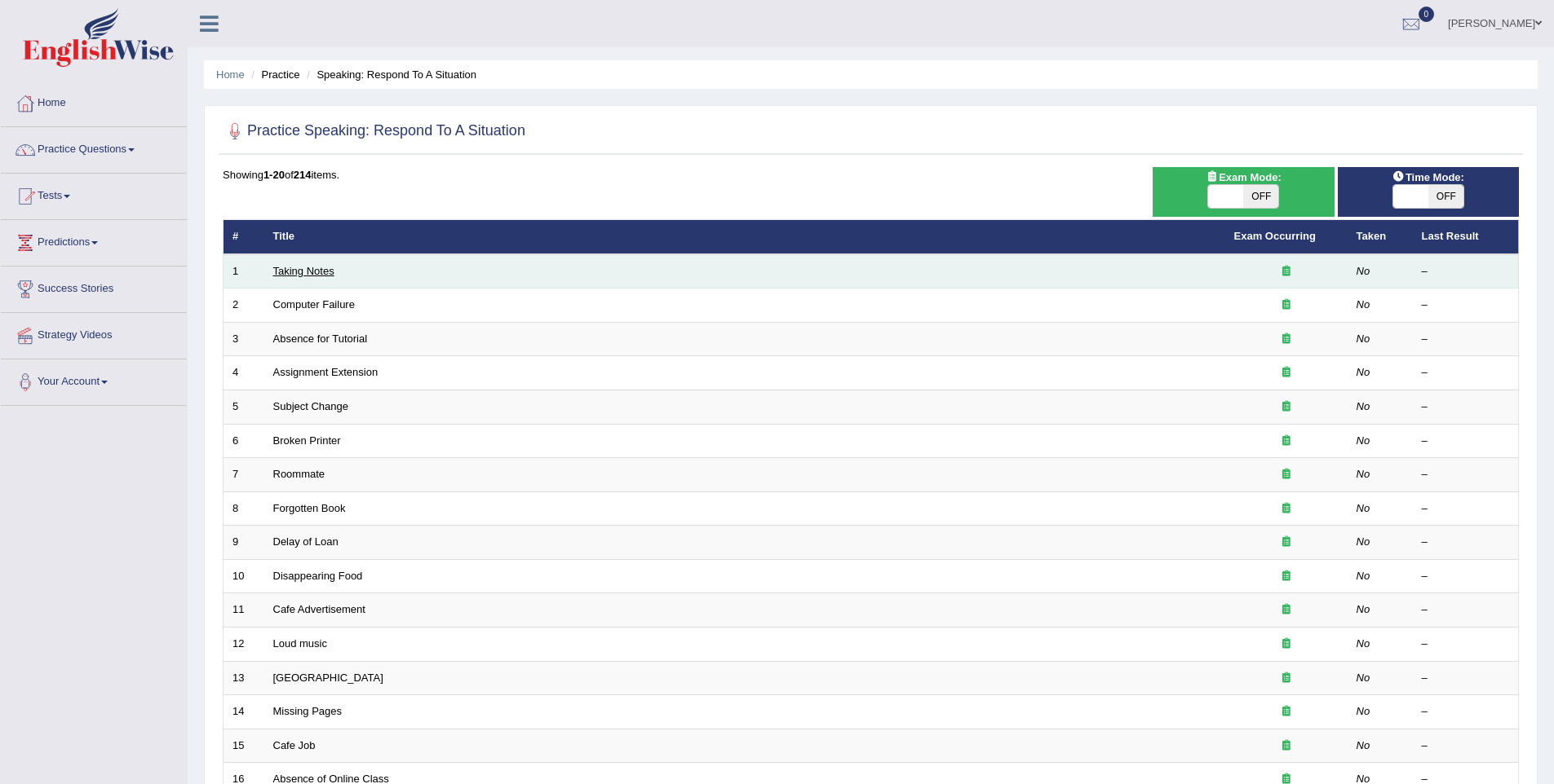
click at [311, 272] on link "Taking Notes" at bounding box center [304, 272] width 61 height 12
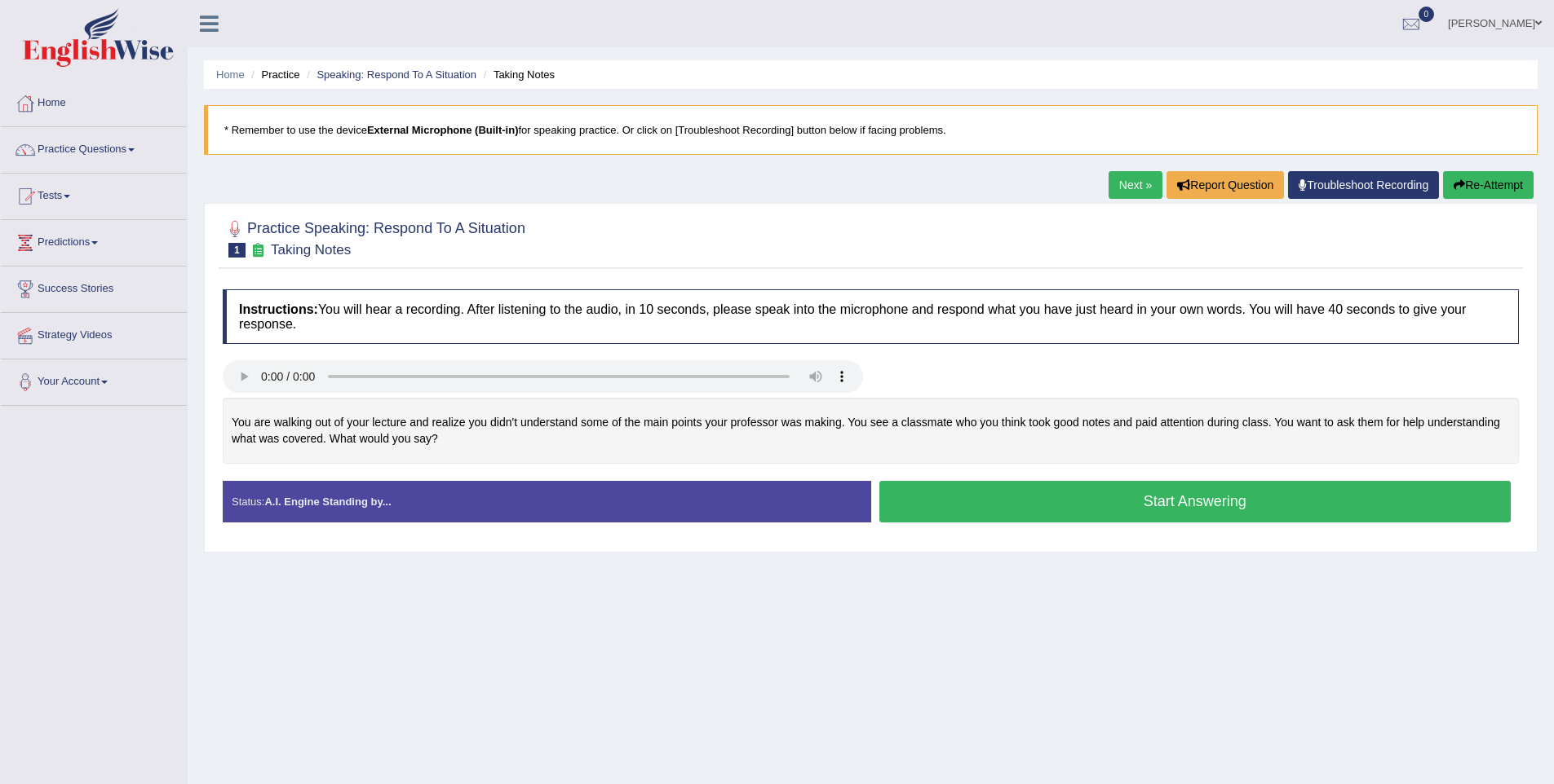
click at [1117, 499] on button "Start Answering" at bounding box center [1195, 501] width 632 height 41
click at [1083, 505] on button "Start Answering" at bounding box center [1195, 501] width 632 height 41
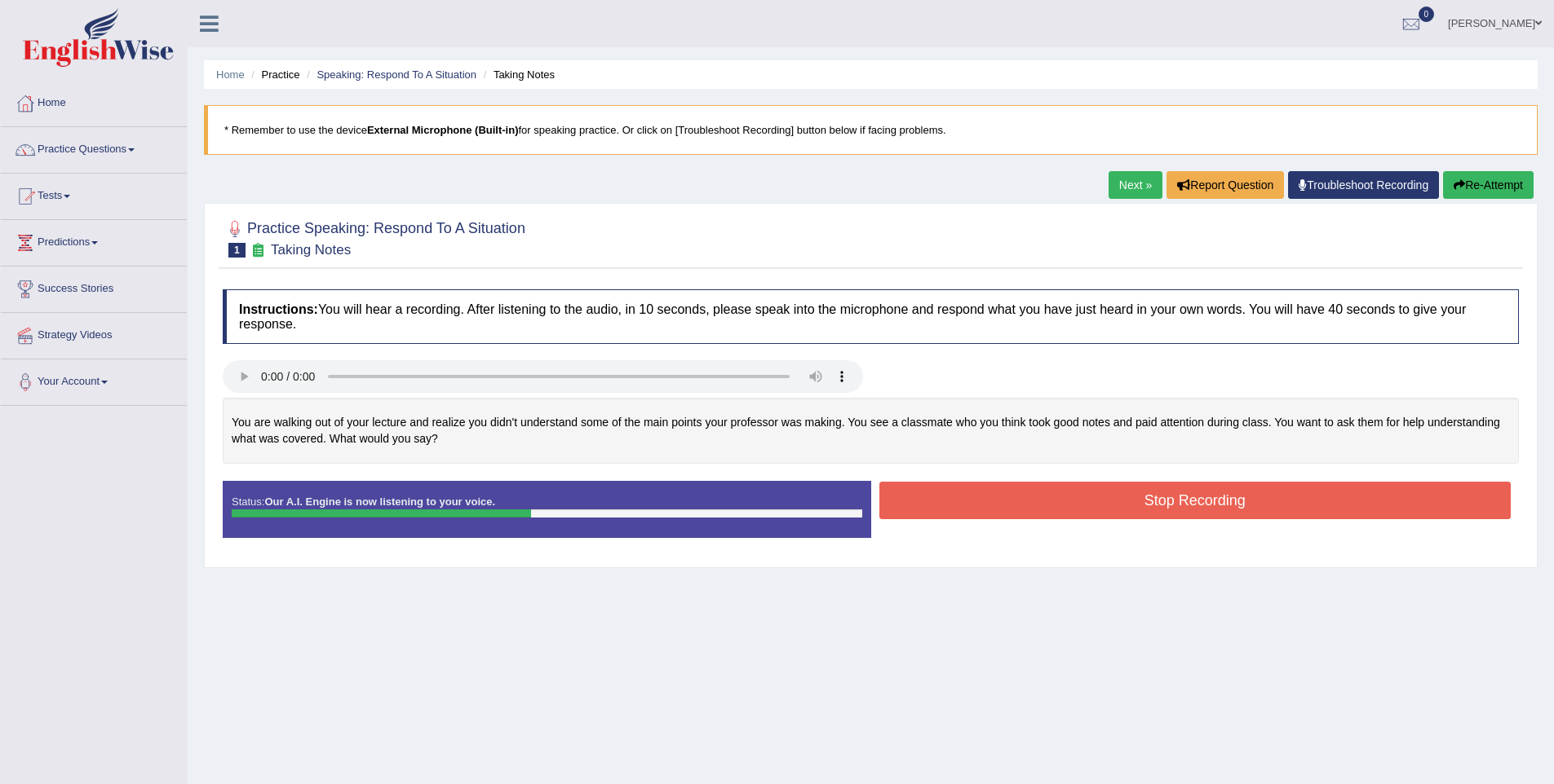
click at [1074, 488] on button "Stop Recording" at bounding box center [1195, 500] width 632 height 38
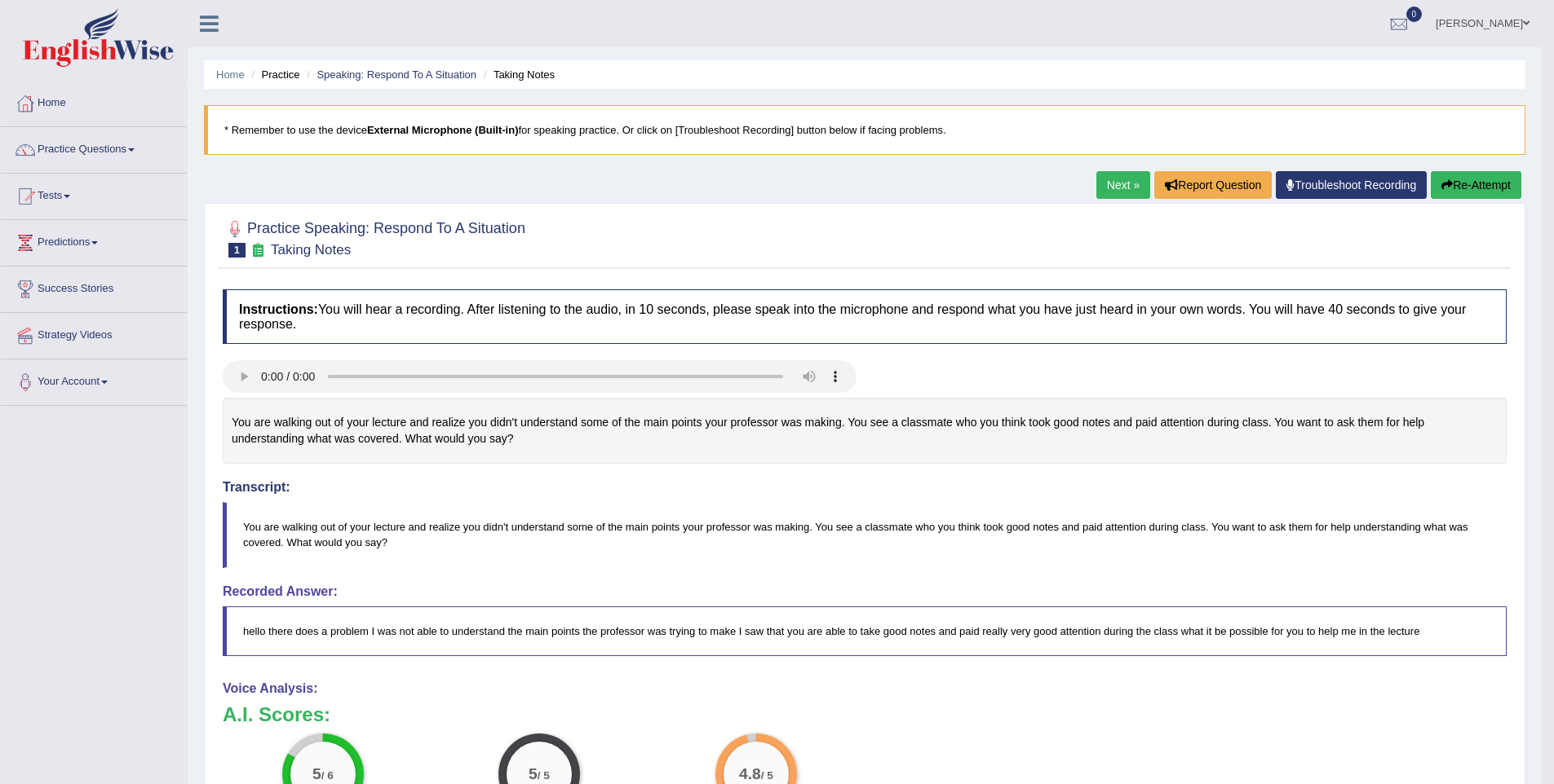
click at [1081, 172] on div "Home Practice Speaking: Respond To A Situation Taking Notes * Remember to use t…" at bounding box center [864, 551] width 1354 height 1103
click at [1103, 195] on link "Next »" at bounding box center [1123, 185] width 53 height 28
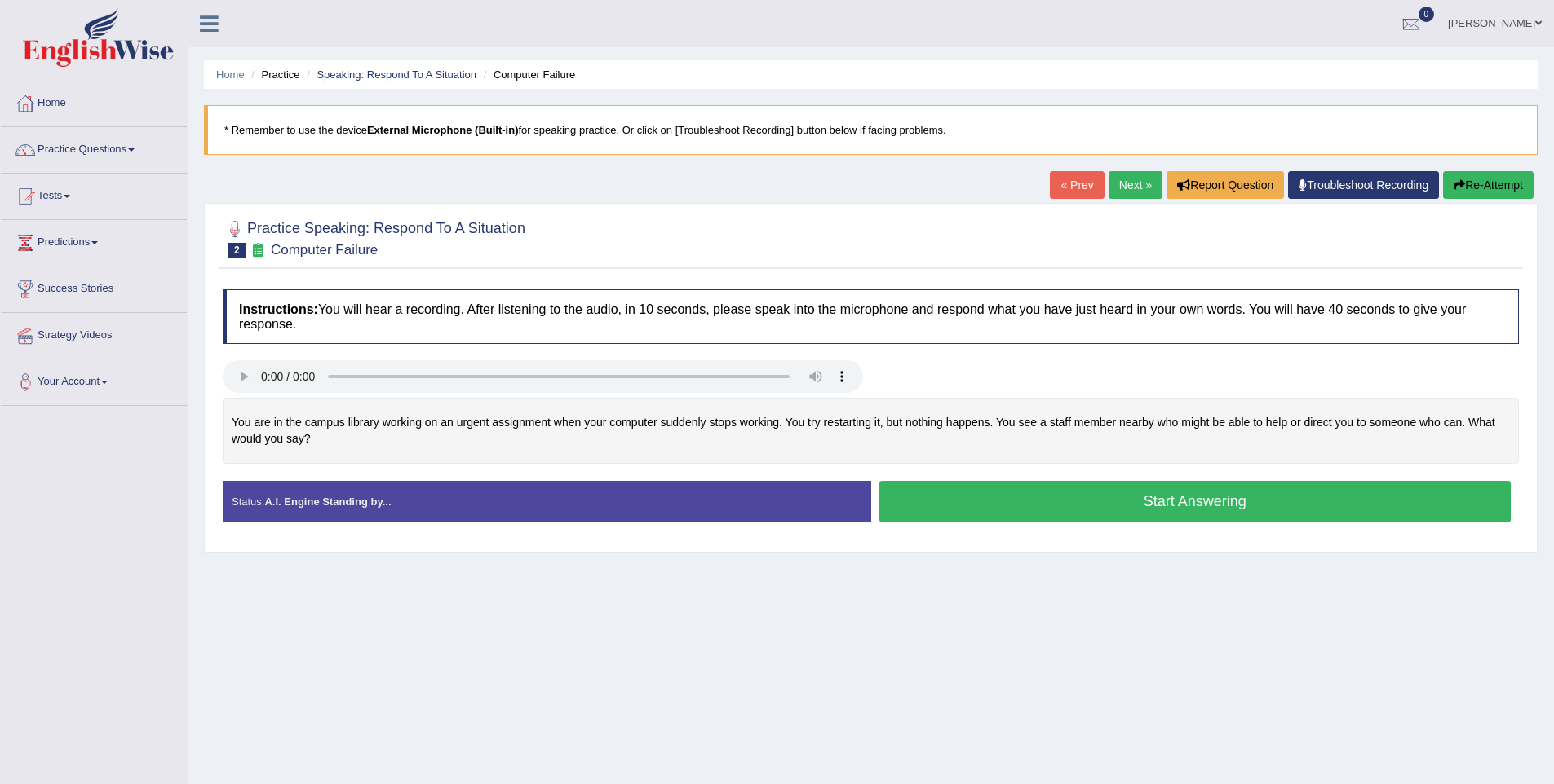
click at [1049, 492] on button "Start Answering" at bounding box center [1195, 501] width 632 height 41
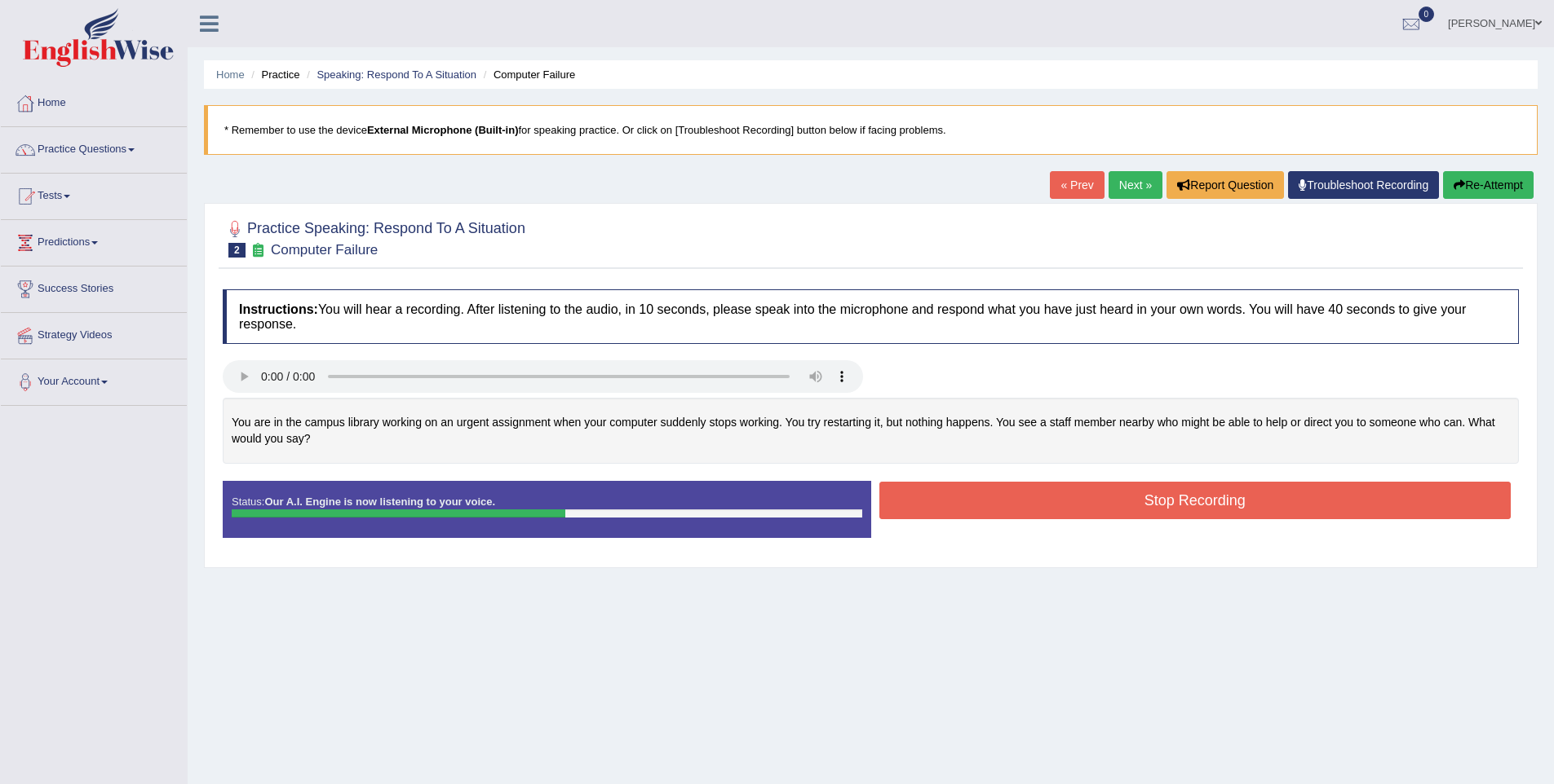
click at [1005, 511] on button "Stop Recording" at bounding box center [1195, 500] width 632 height 38
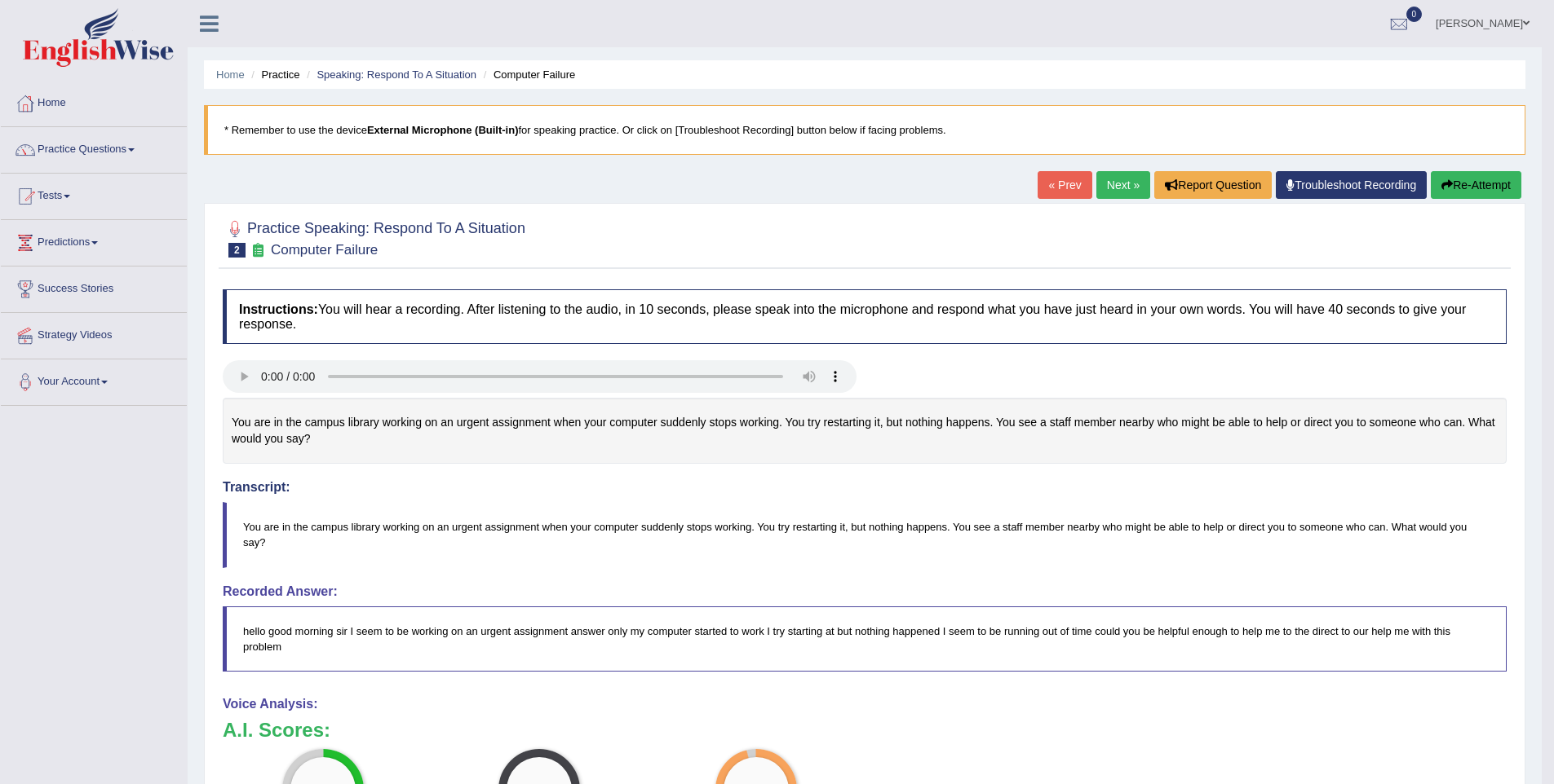
click at [1442, 184] on icon "button" at bounding box center [1447, 185] width 11 height 11
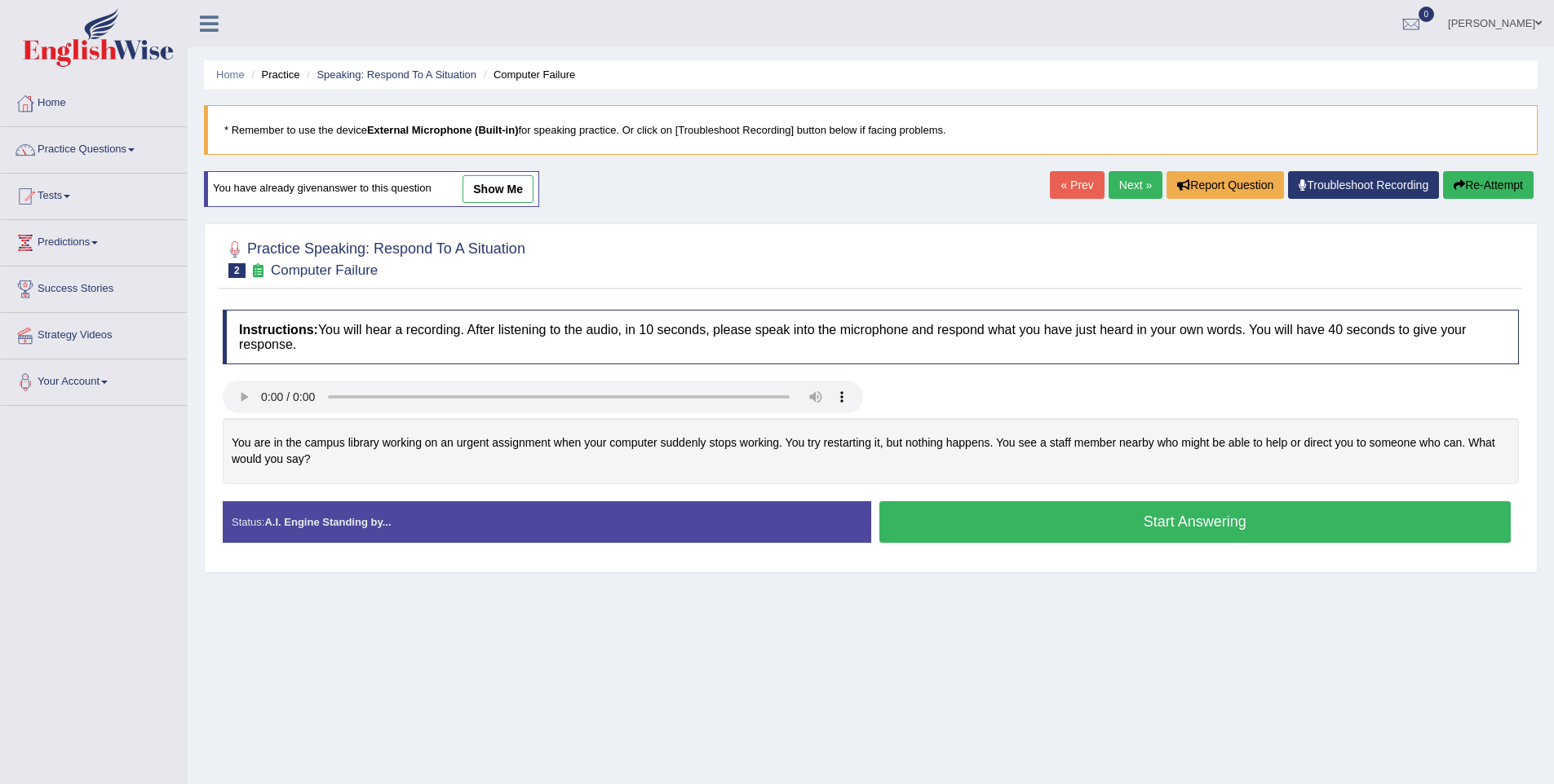
click at [1108, 522] on button "Start Answering" at bounding box center [1195, 521] width 632 height 41
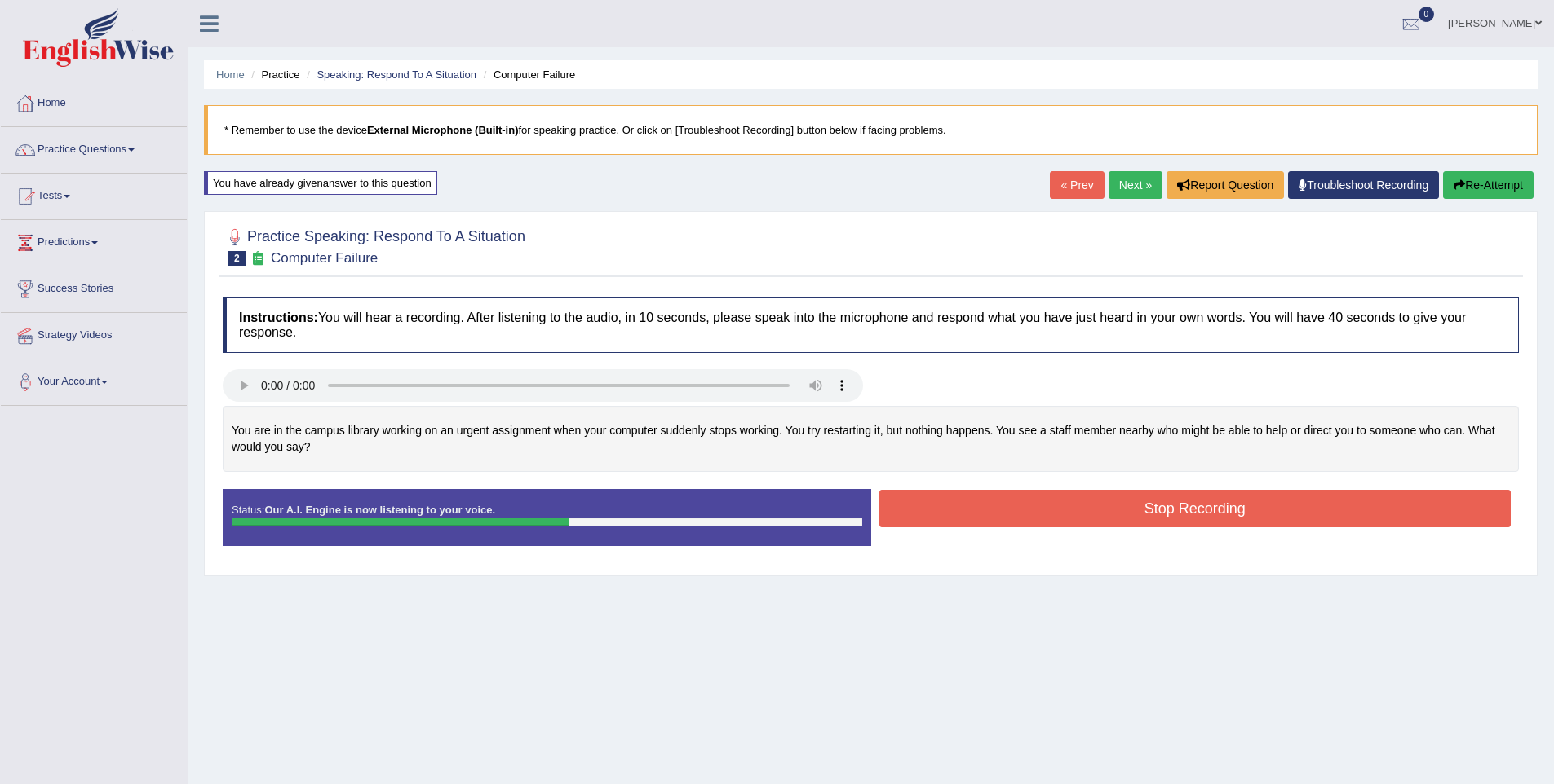
click at [1124, 509] on button "Stop Recording" at bounding box center [1195, 508] width 632 height 38
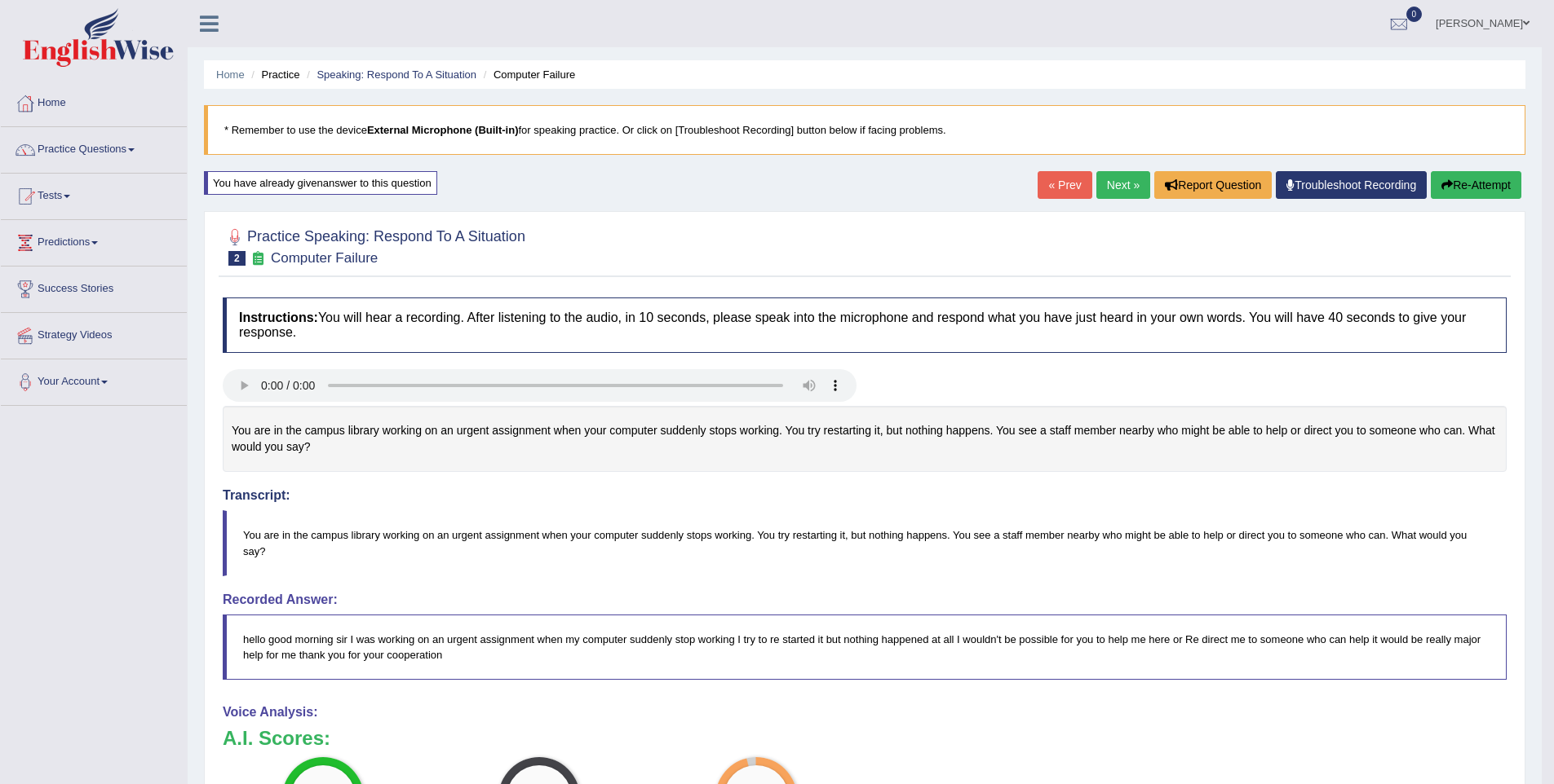
click at [1122, 198] on link "Next »" at bounding box center [1123, 185] width 53 height 28
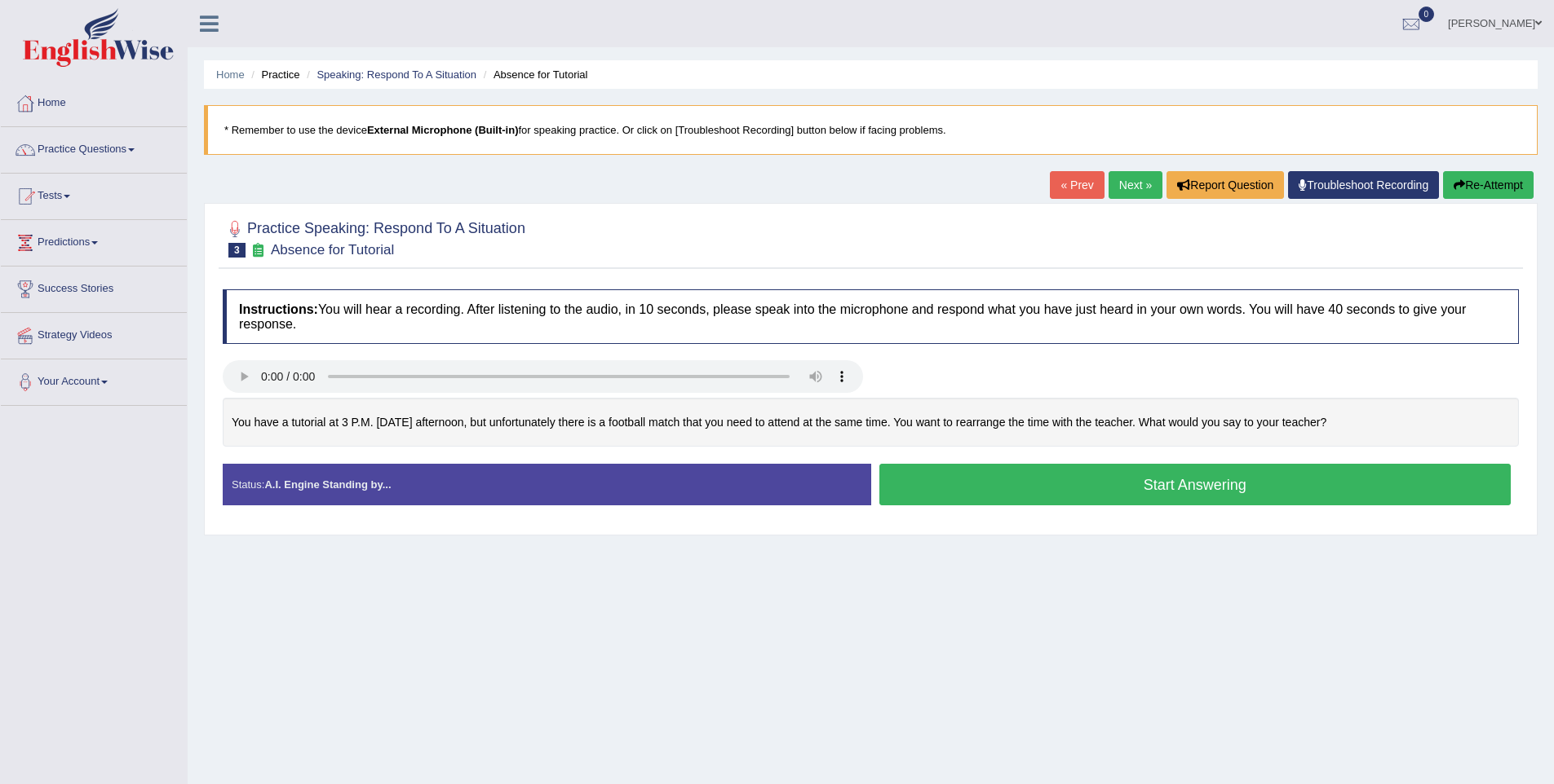
click at [1003, 479] on button "Start Answering" at bounding box center [1195, 484] width 632 height 41
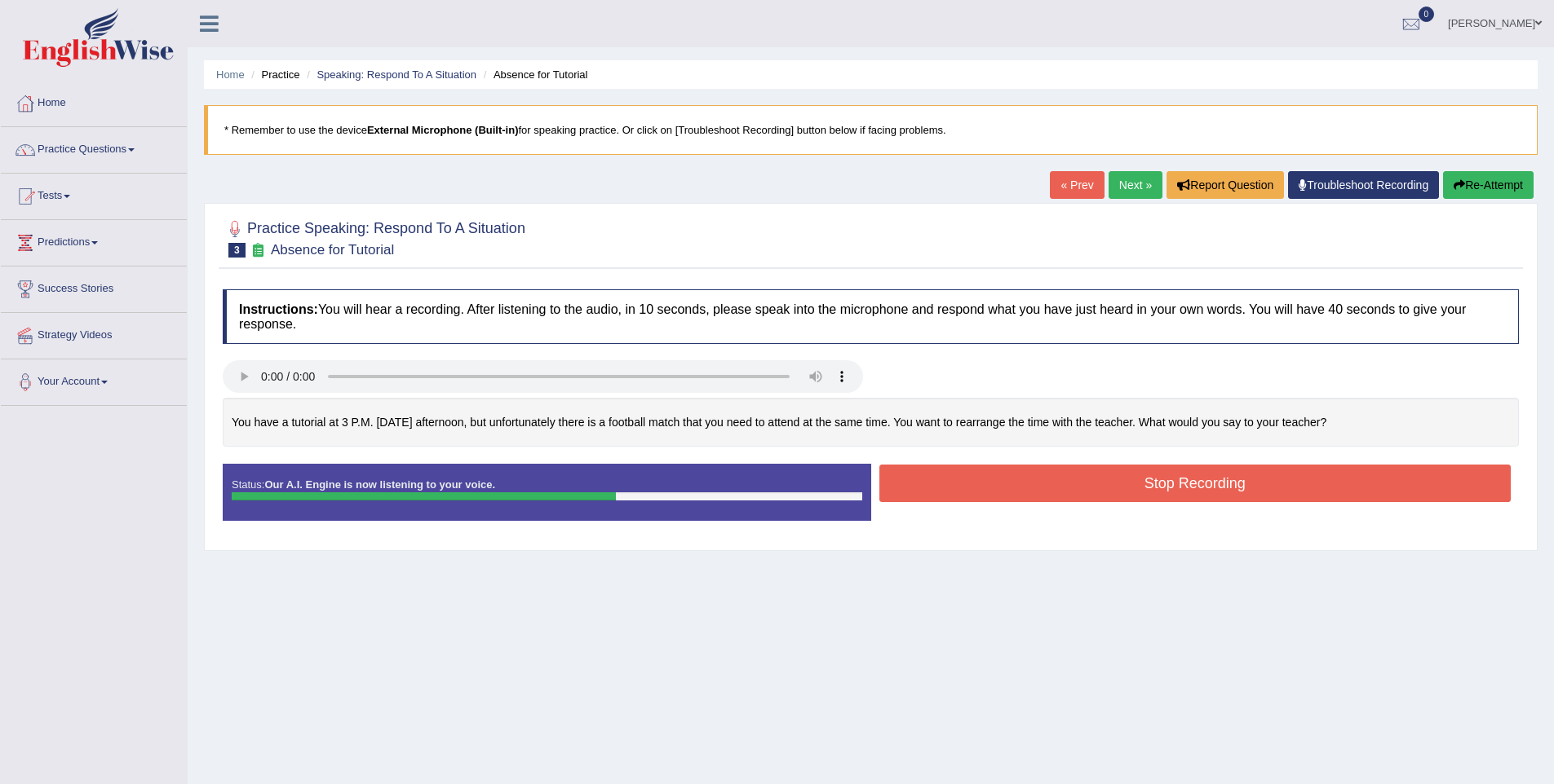
click at [1082, 475] on button "Stop Recording" at bounding box center [1195, 484] width 632 height 38
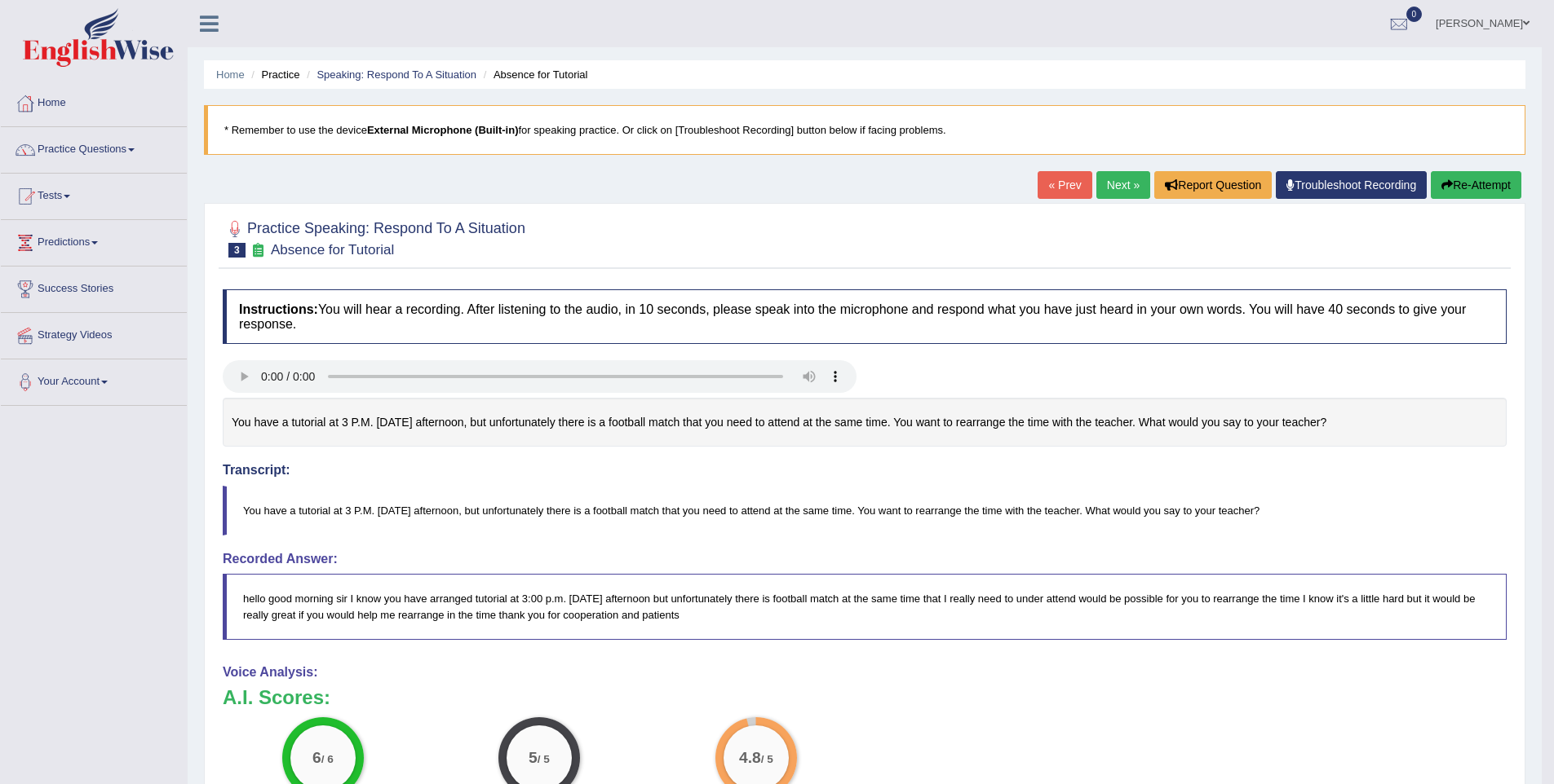
click at [1116, 190] on link "Next »" at bounding box center [1123, 185] width 53 height 28
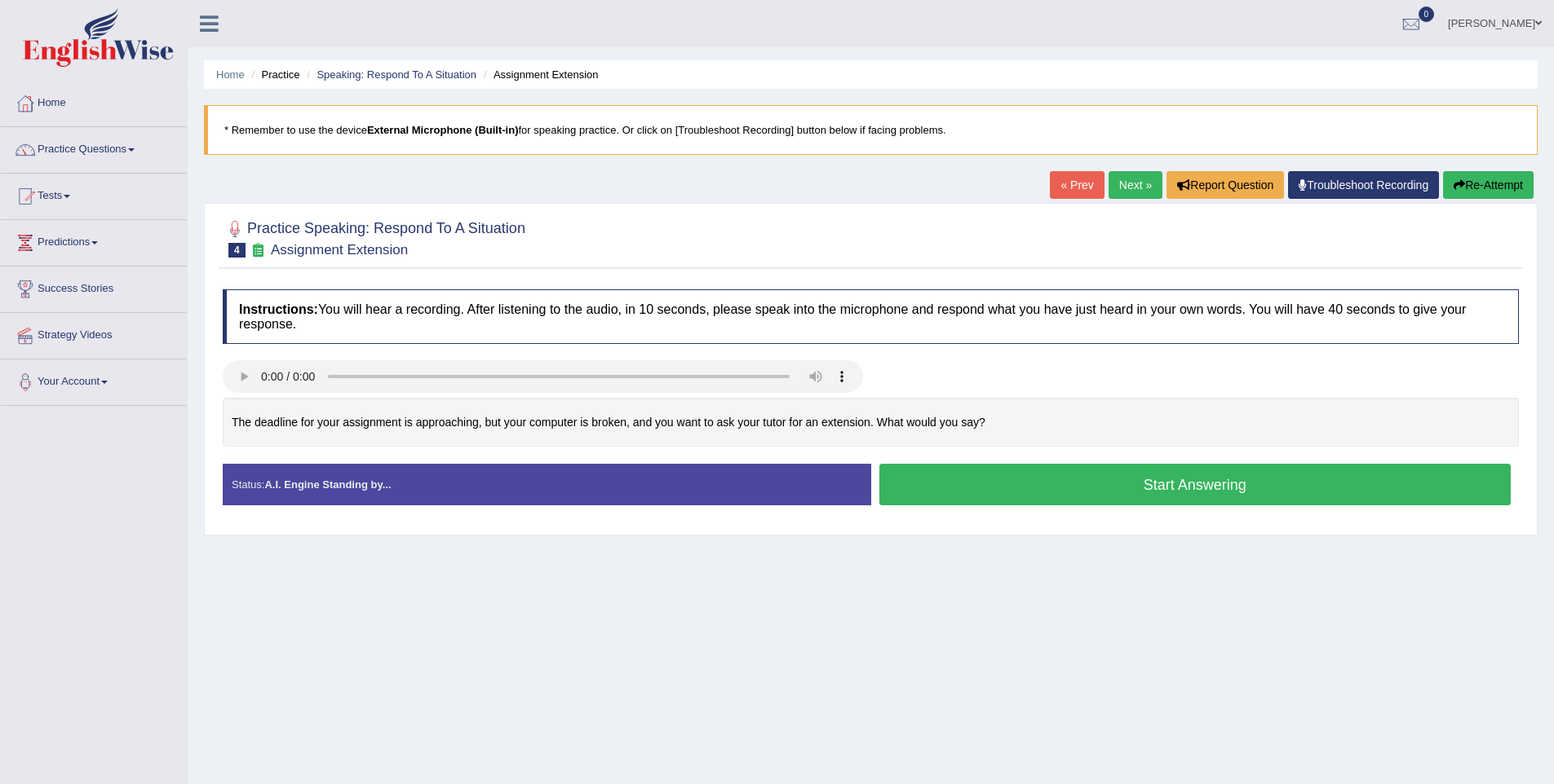
click at [1160, 488] on button "Start Answering" at bounding box center [1195, 484] width 632 height 41
click at [1044, 477] on button "Start Answering" at bounding box center [1195, 484] width 632 height 41
click at [1010, 490] on button "Start Answering" at bounding box center [1195, 484] width 632 height 41
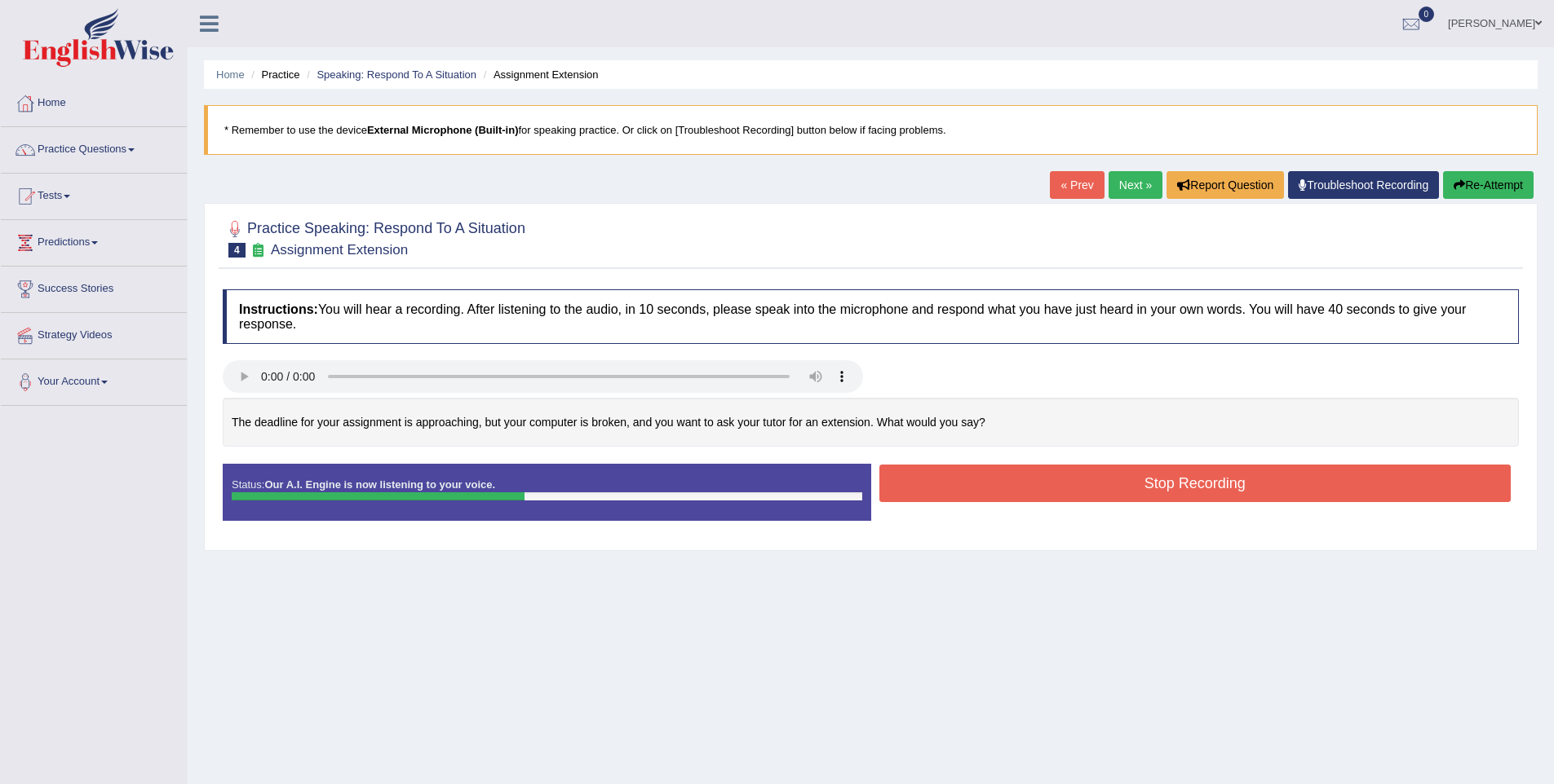
click at [1015, 491] on button "Stop Recording" at bounding box center [1195, 484] width 632 height 38
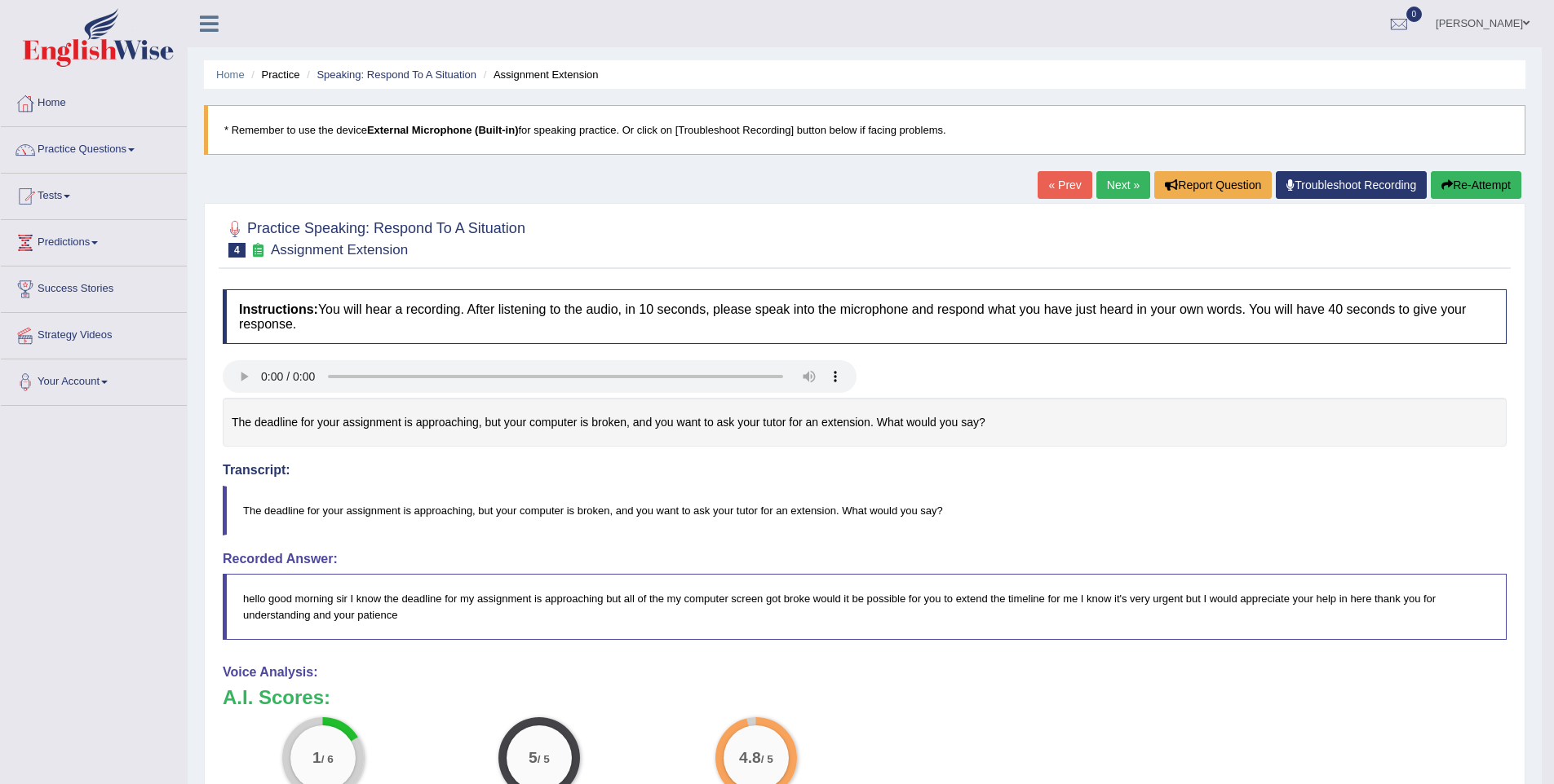
click at [1447, 176] on button "Re-Attempt" at bounding box center [1476, 185] width 90 height 28
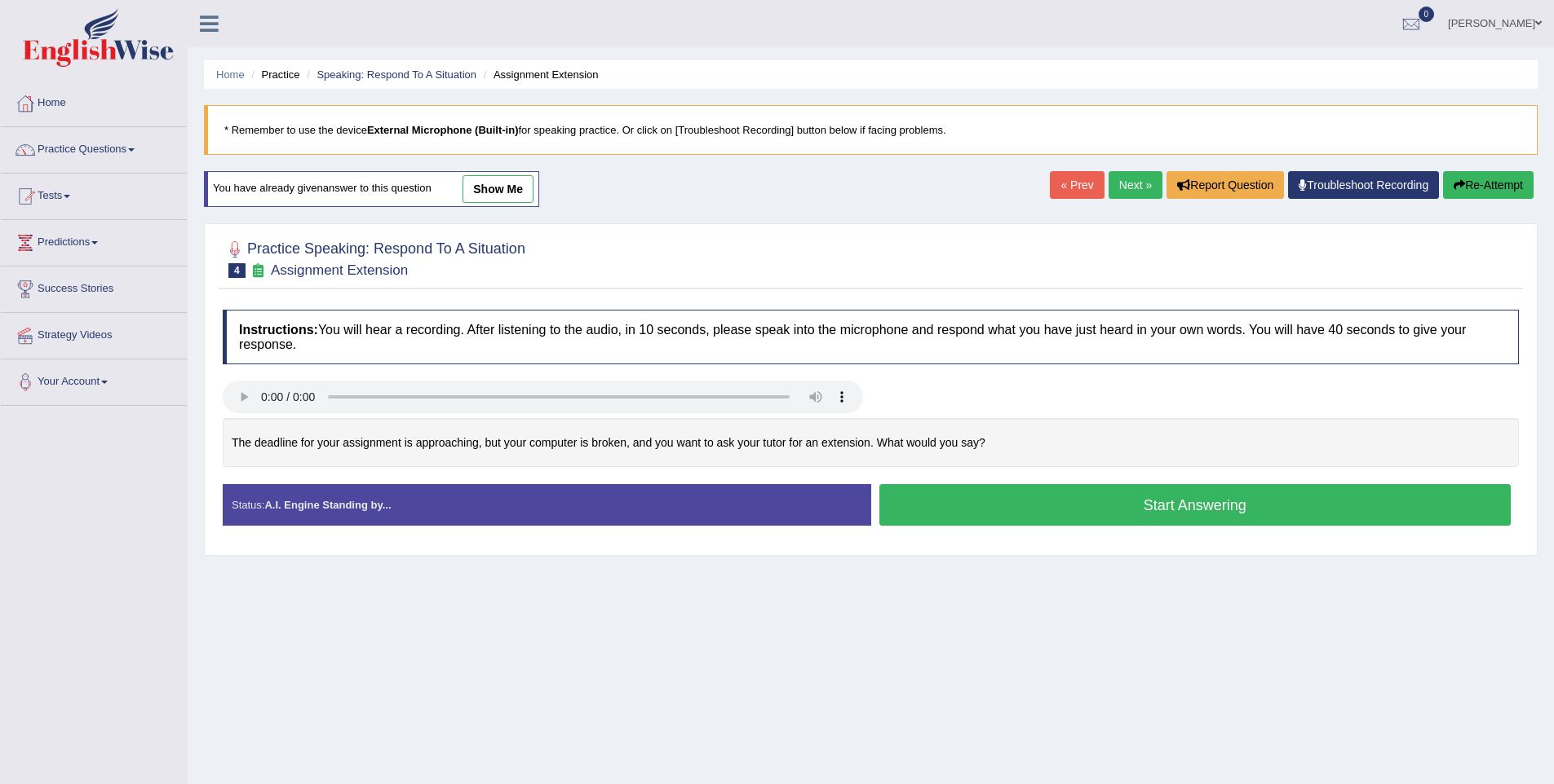
click at [1136, 508] on button "Start Answering" at bounding box center [1195, 505] width 632 height 41
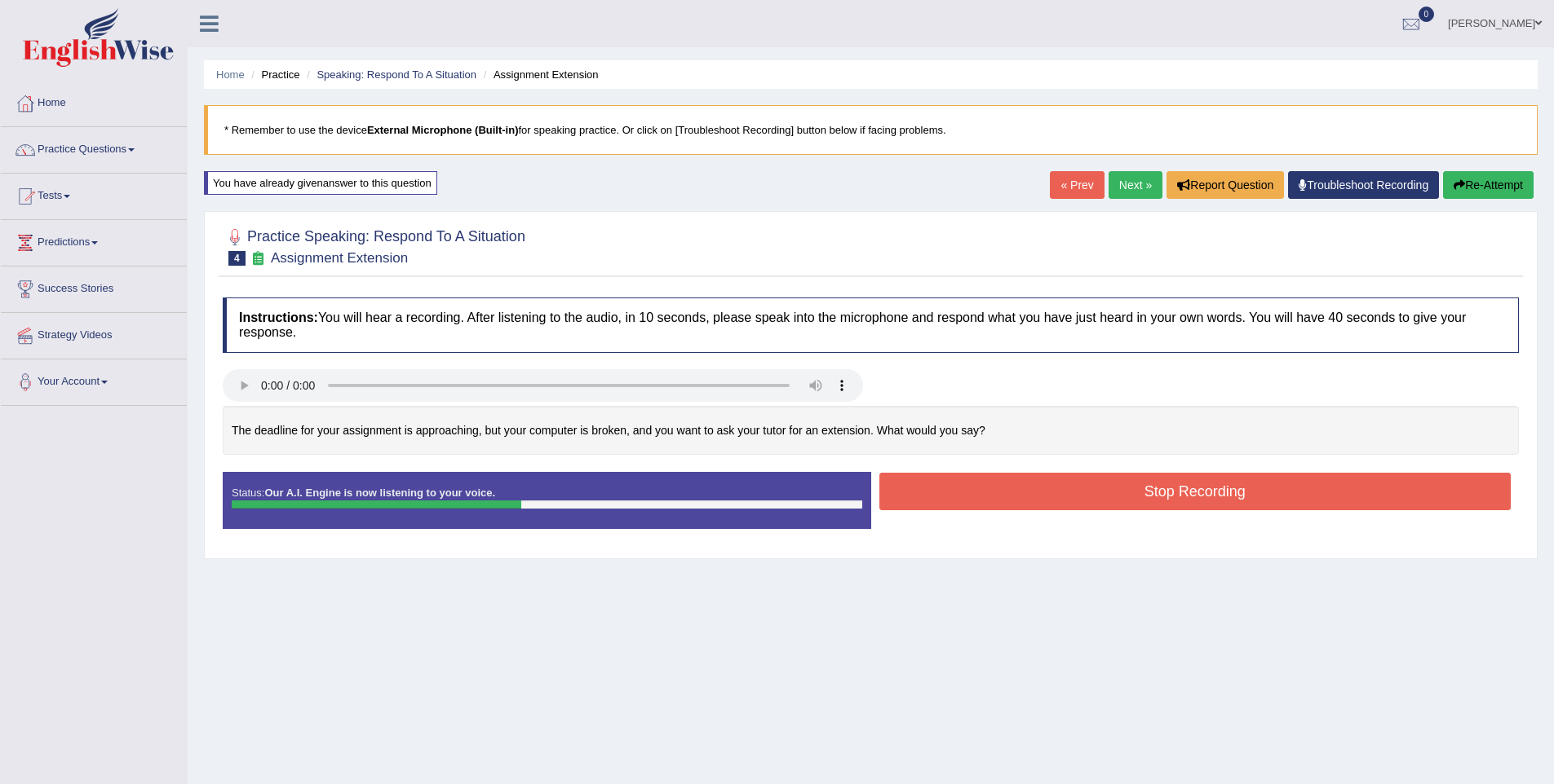
click at [1232, 490] on button "Stop Recording" at bounding box center [1195, 491] width 632 height 38
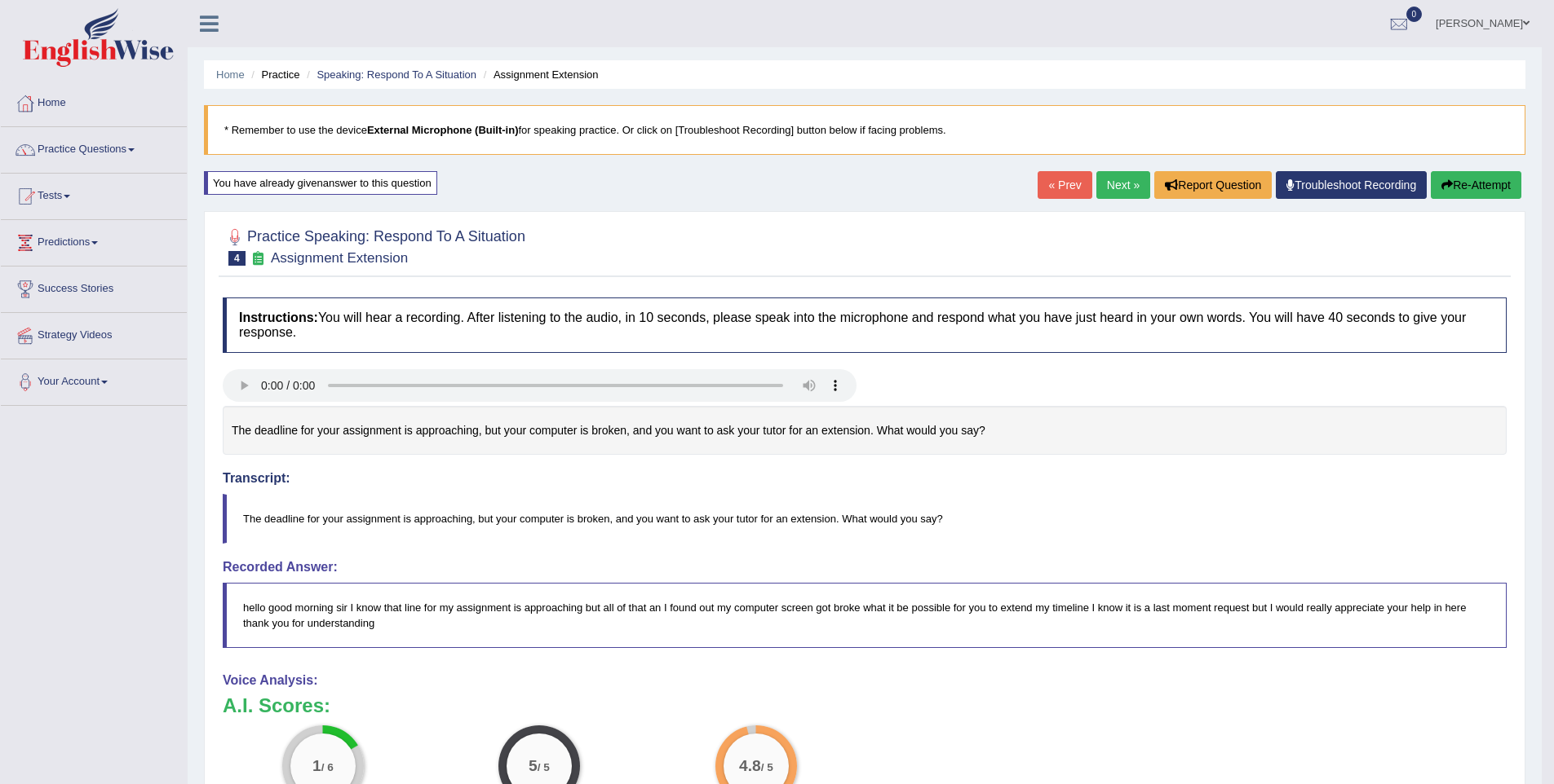
click at [1096, 188] on link "Next »" at bounding box center [1123, 185] width 53 height 28
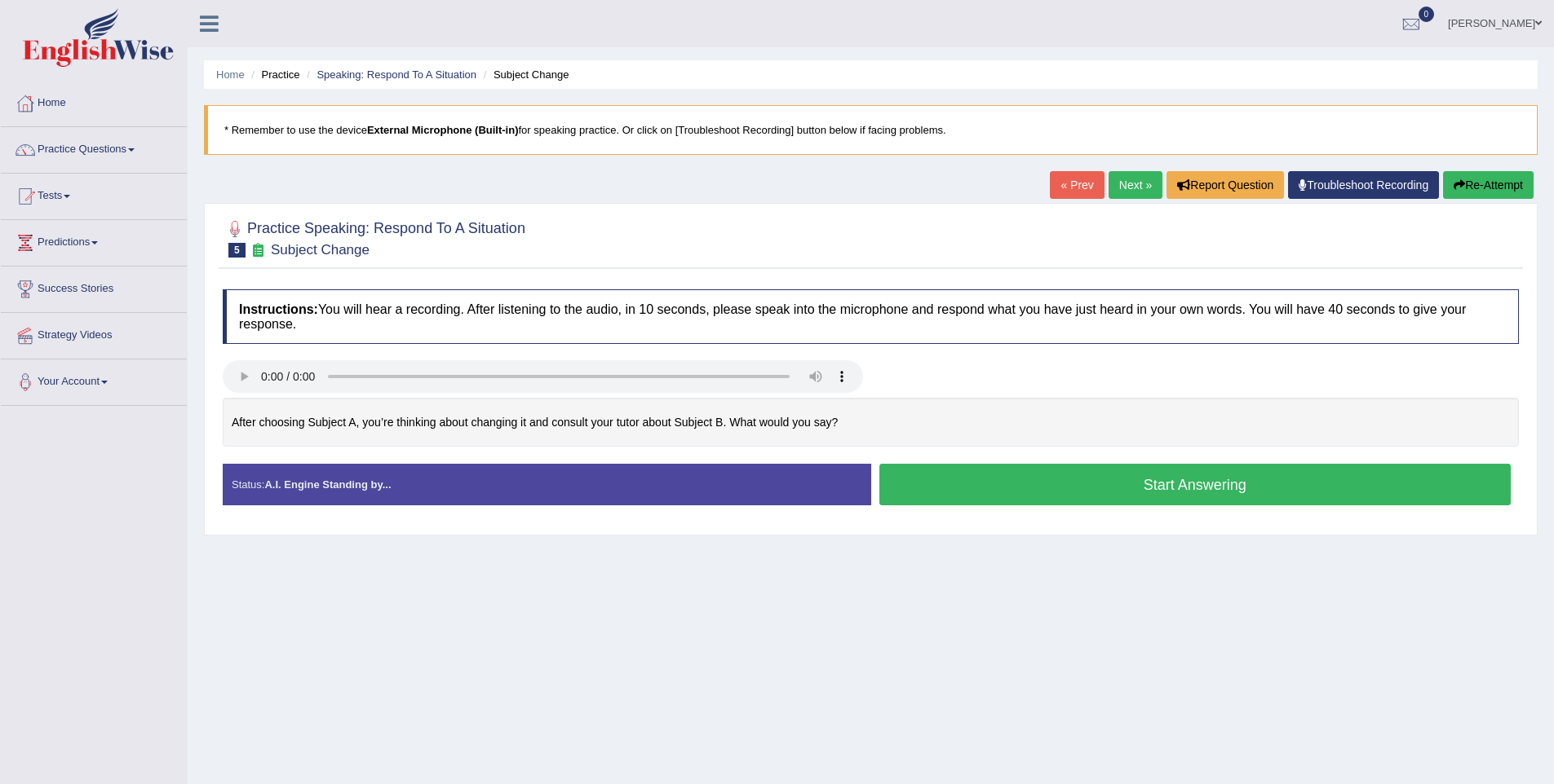
click at [1217, 468] on button "Start Answering" at bounding box center [1195, 484] width 632 height 41
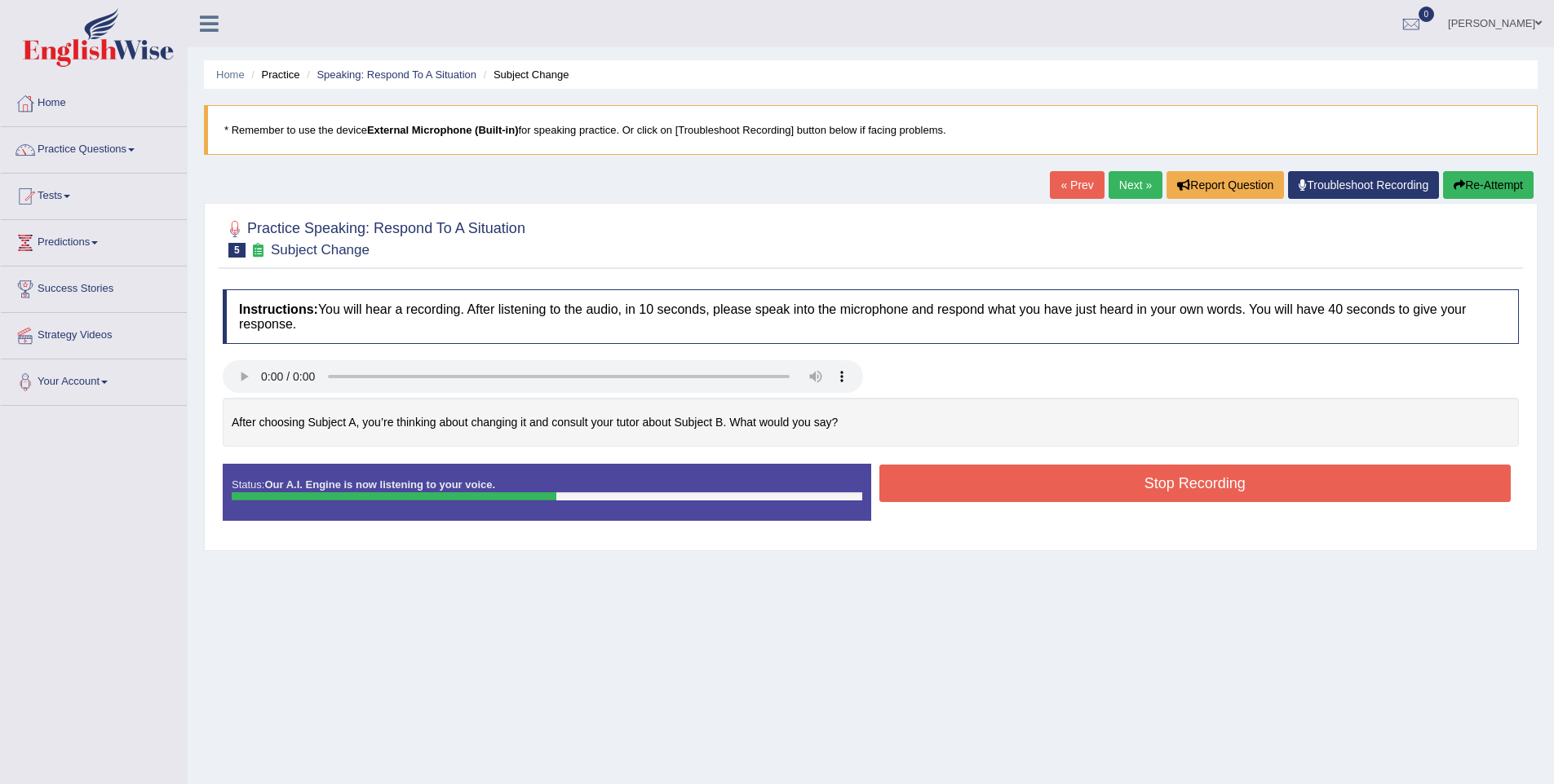
click at [1211, 500] on button "Stop Recording" at bounding box center [1195, 484] width 632 height 38
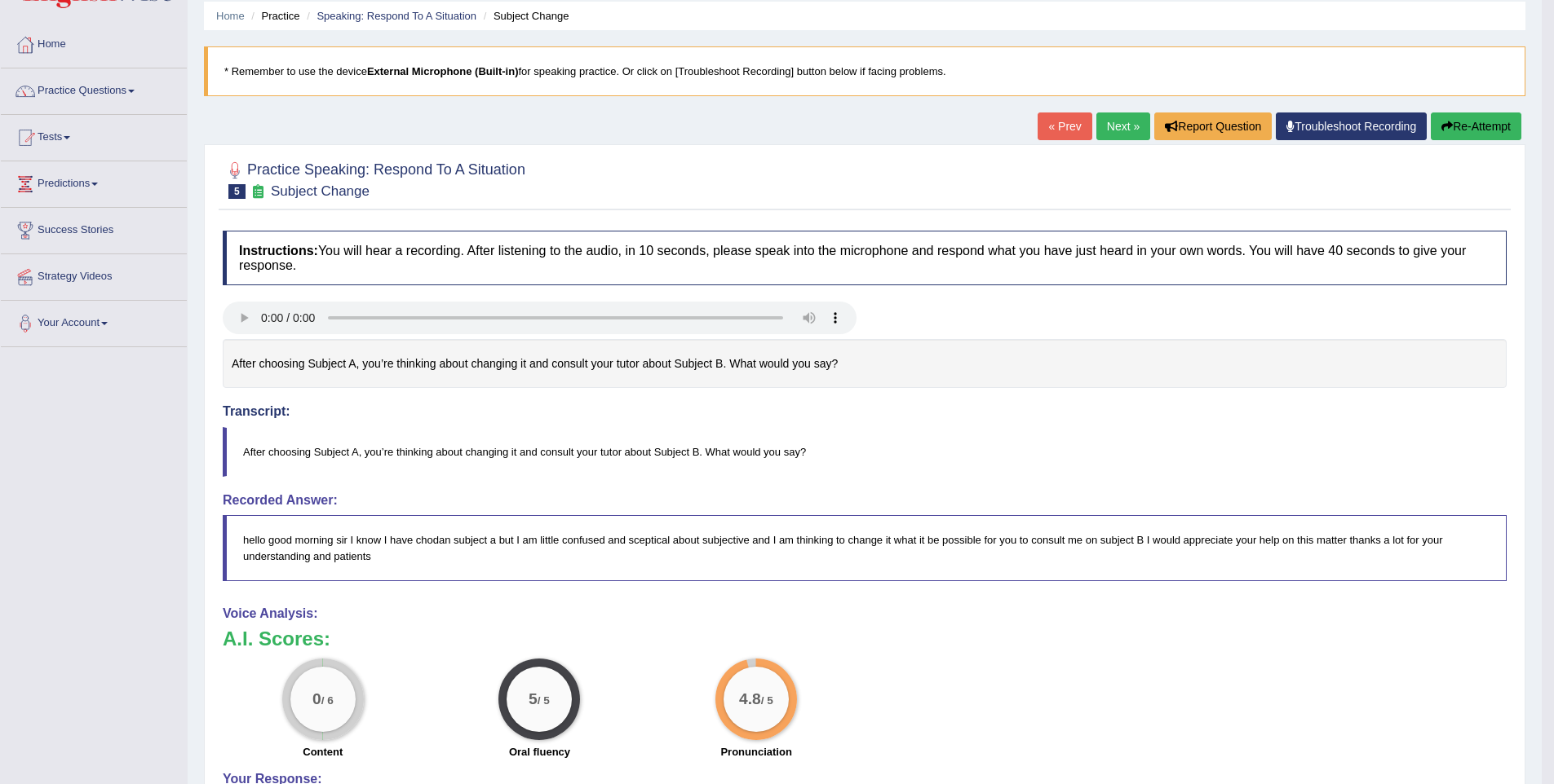
scroll to position [60, 0]
click at [1484, 119] on button "Re-Attempt" at bounding box center [1476, 126] width 90 height 28
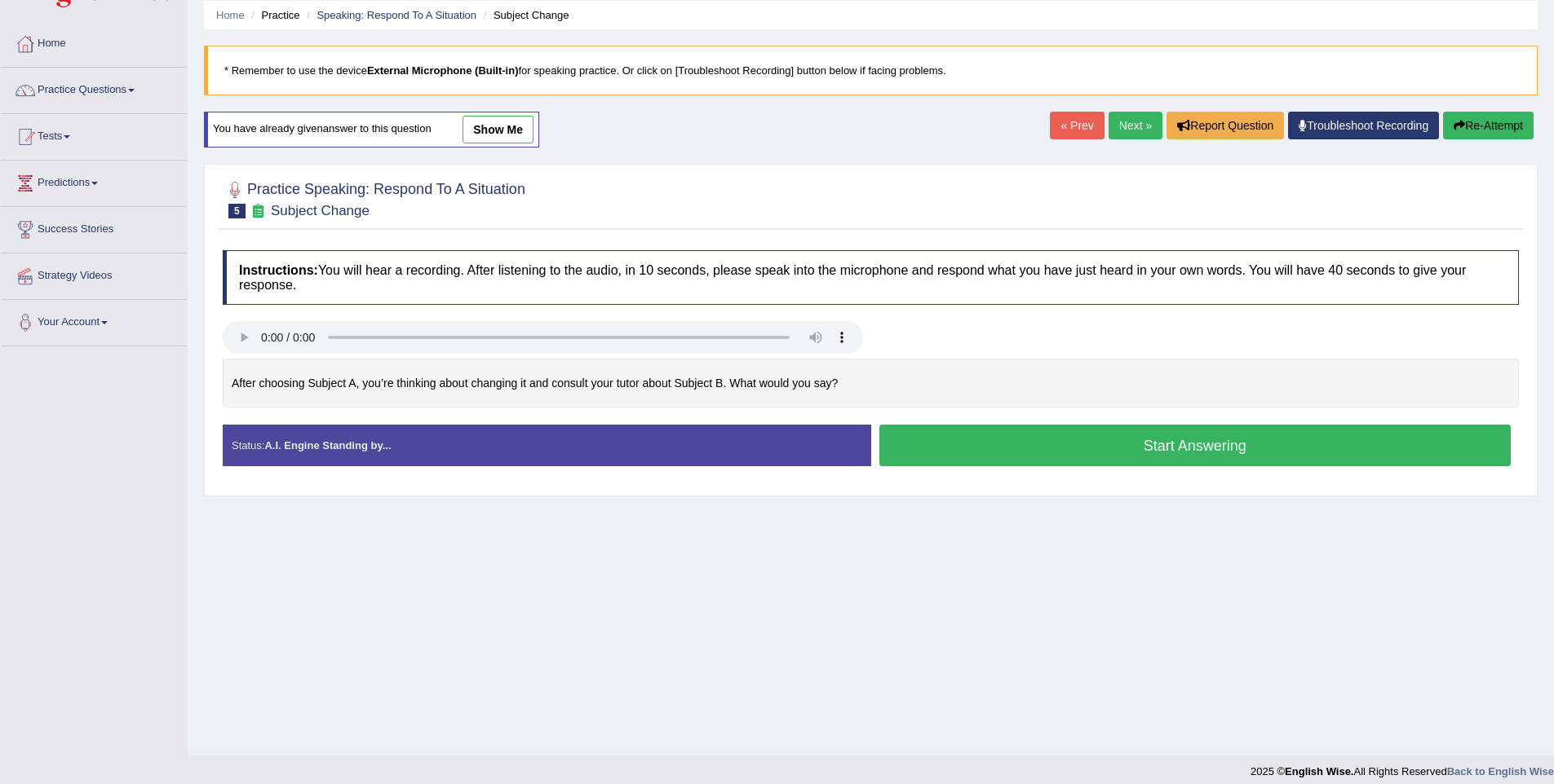
click at [1131, 434] on button "Start Answering" at bounding box center [1195, 445] width 632 height 41
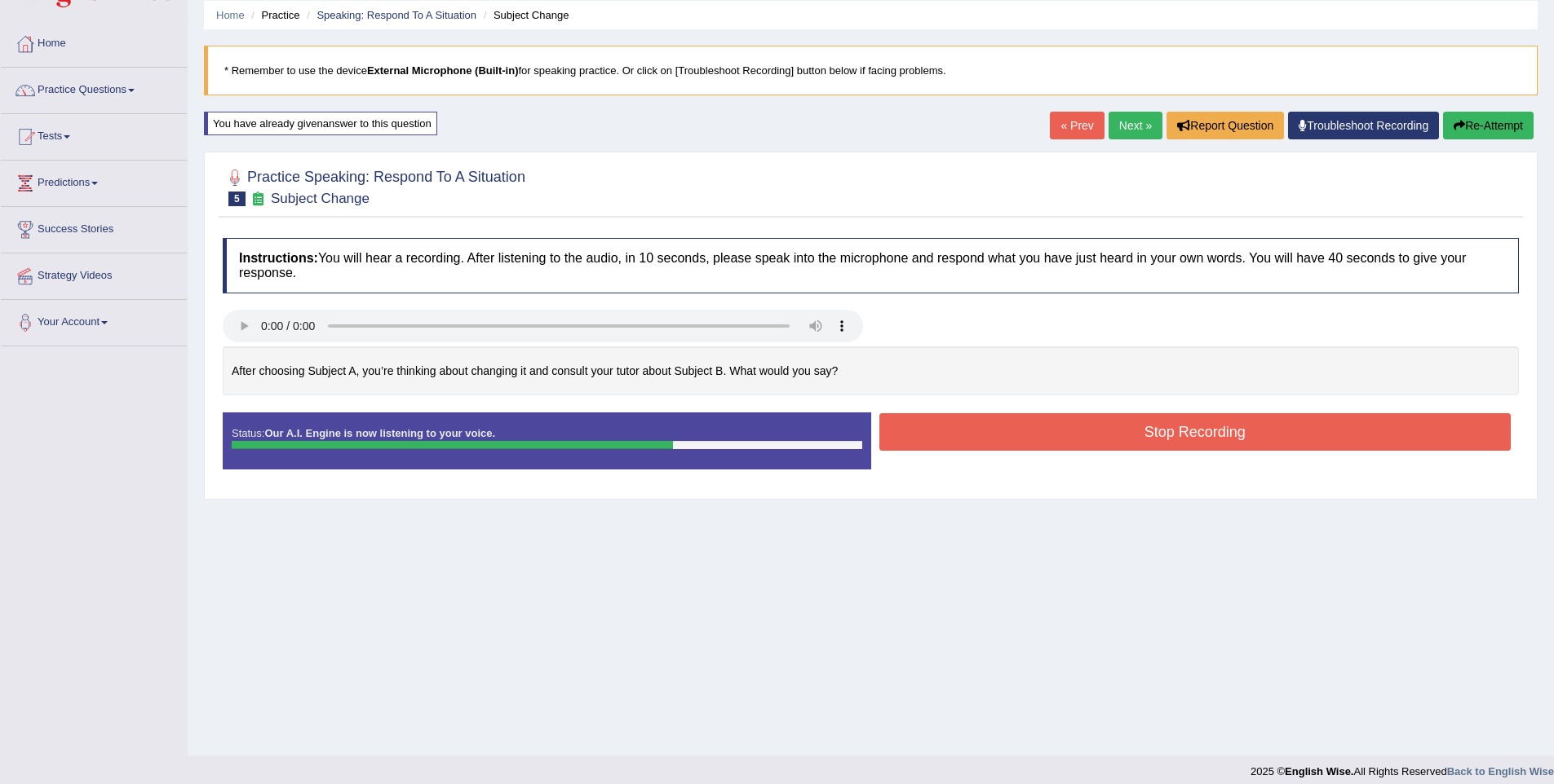
click at [1228, 443] on button "Stop Recording" at bounding box center [1195, 432] width 632 height 38
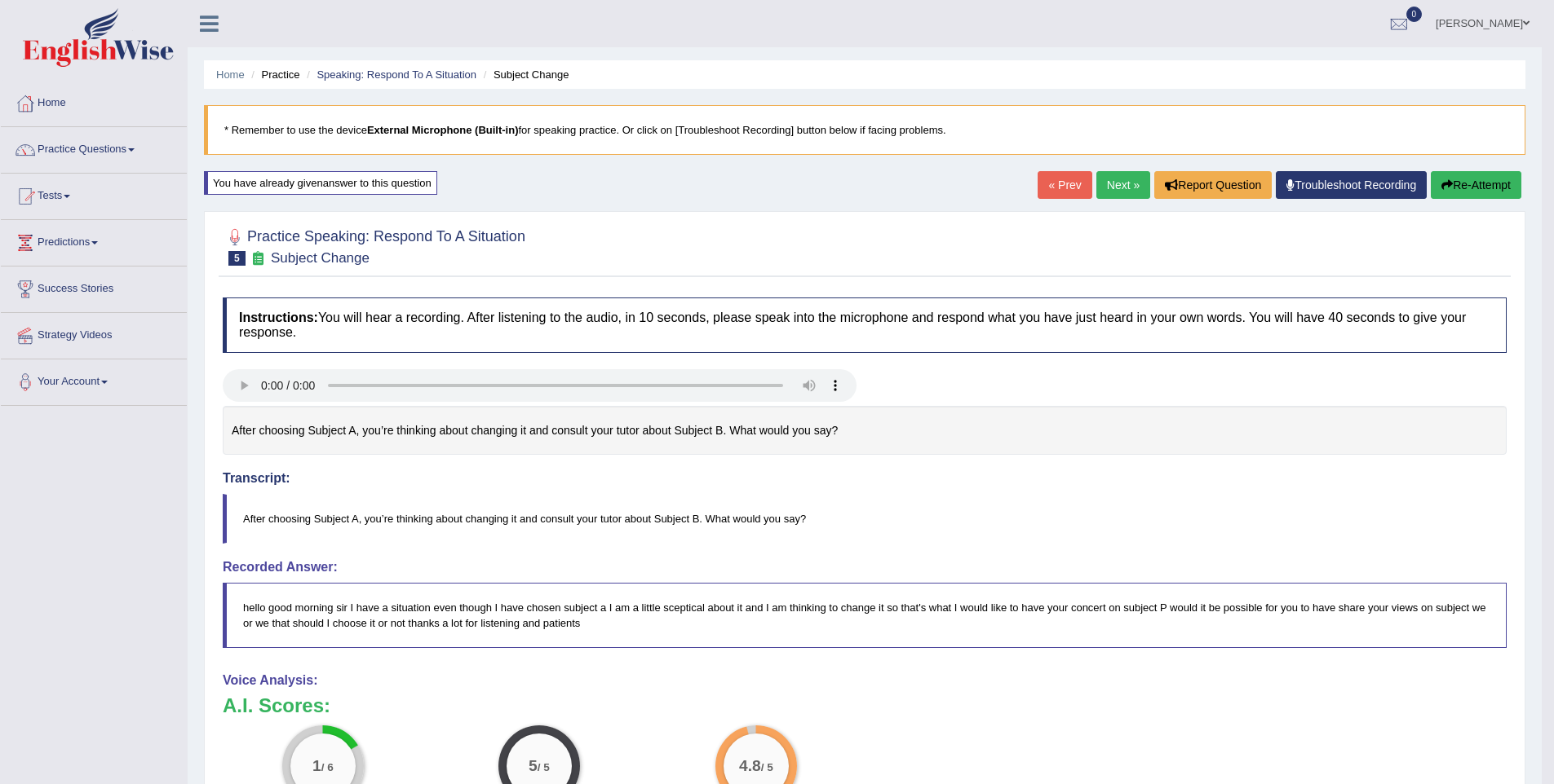
click at [1113, 194] on link "Next »" at bounding box center [1123, 185] width 53 height 28
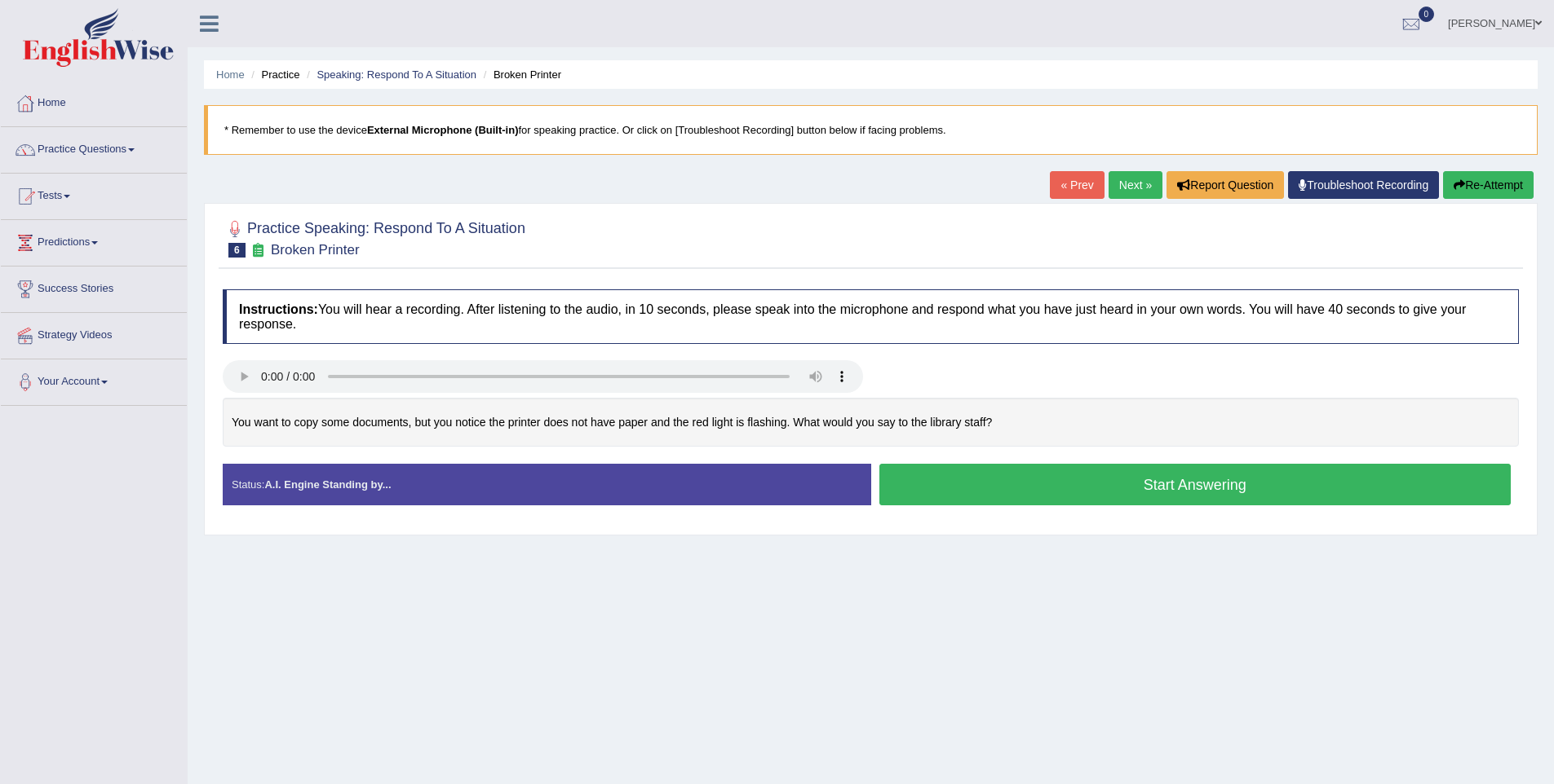
click at [1197, 504] on button "Start Answering" at bounding box center [1195, 484] width 632 height 41
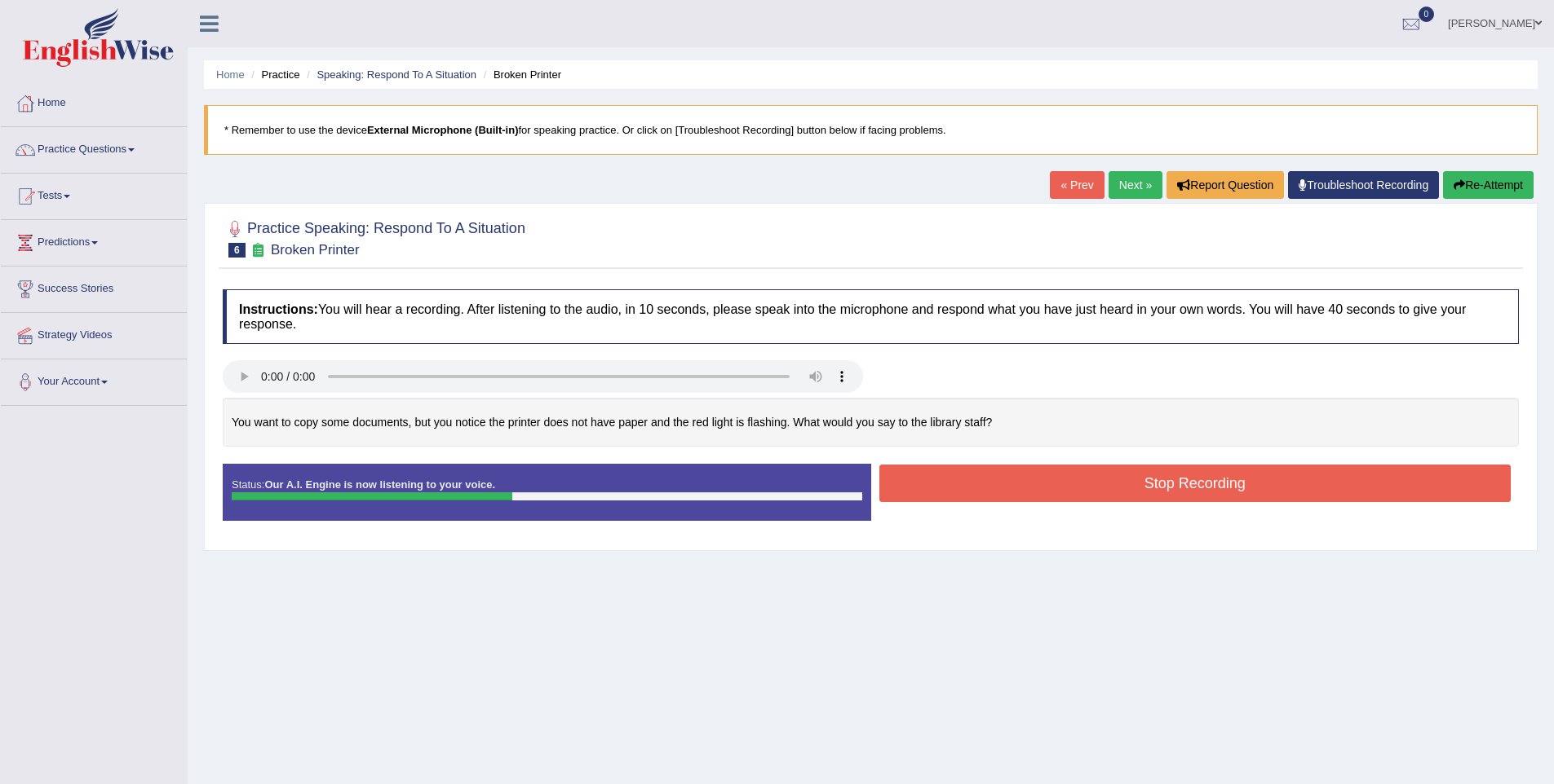
click at [1314, 490] on button "Stop Recording" at bounding box center [1195, 484] width 632 height 38
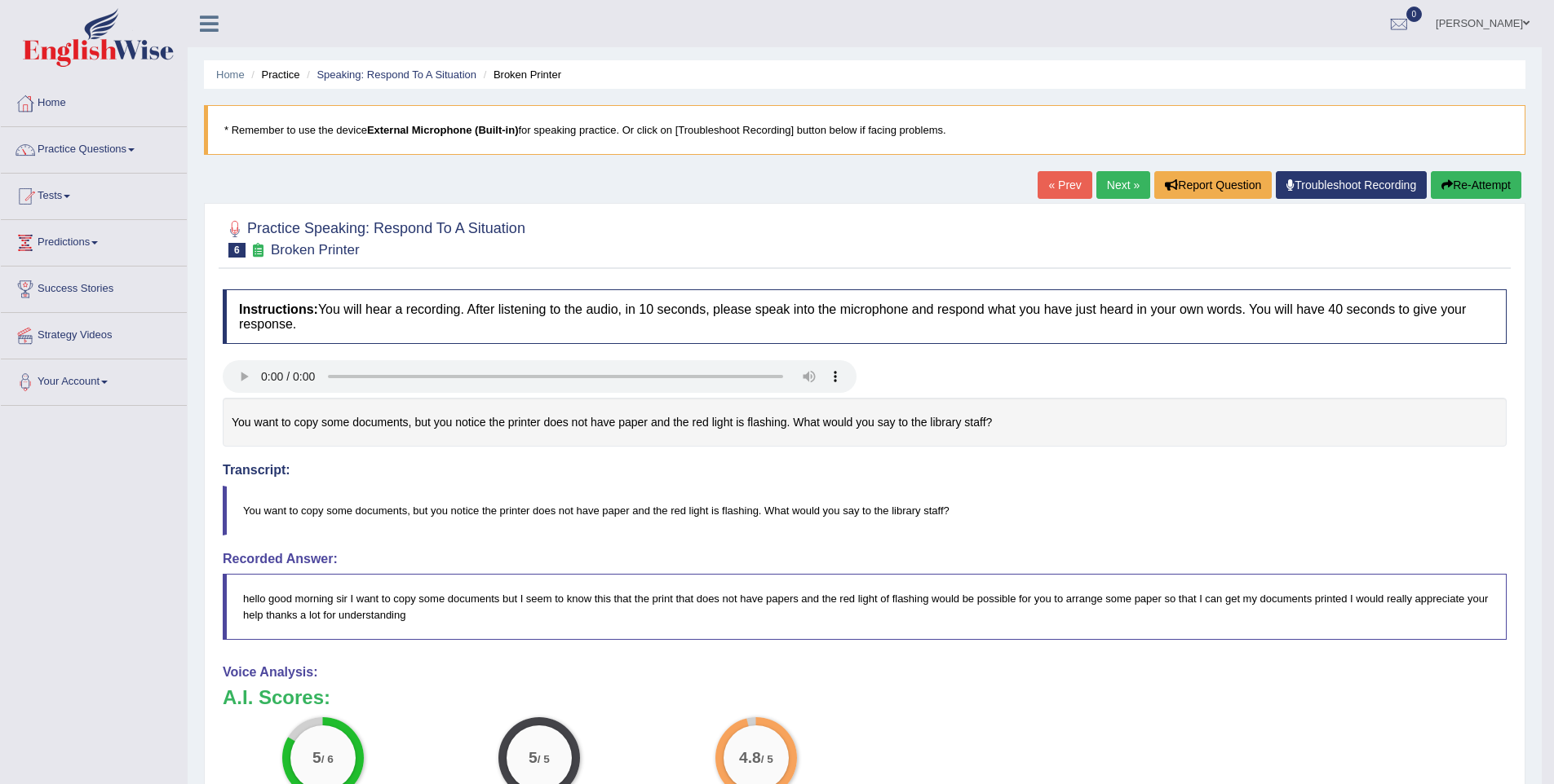
click at [1115, 194] on link "Next »" at bounding box center [1123, 185] width 53 height 28
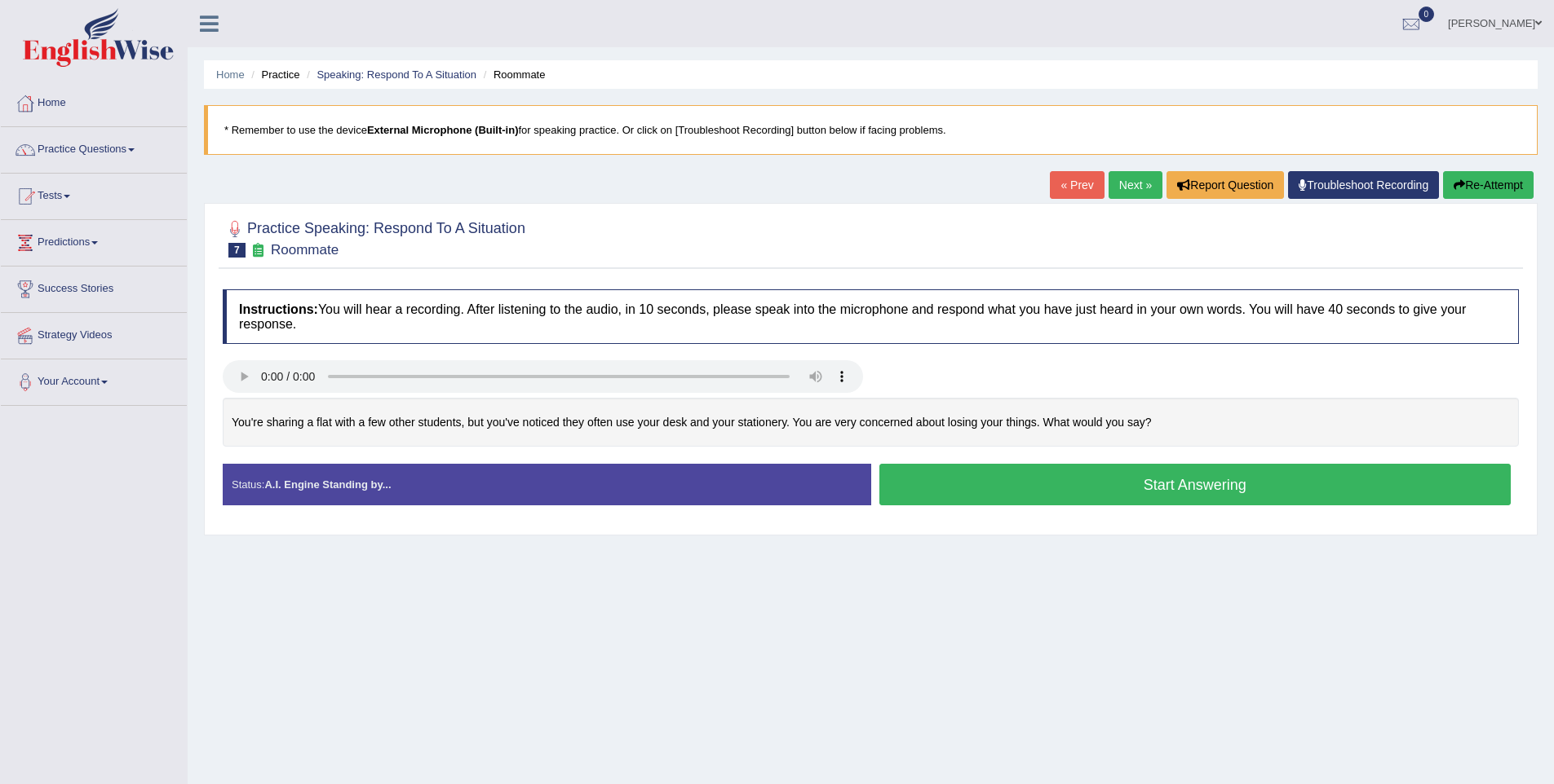
click at [1054, 497] on button "Start Answering" at bounding box center [1195, 484] width 632 height 41
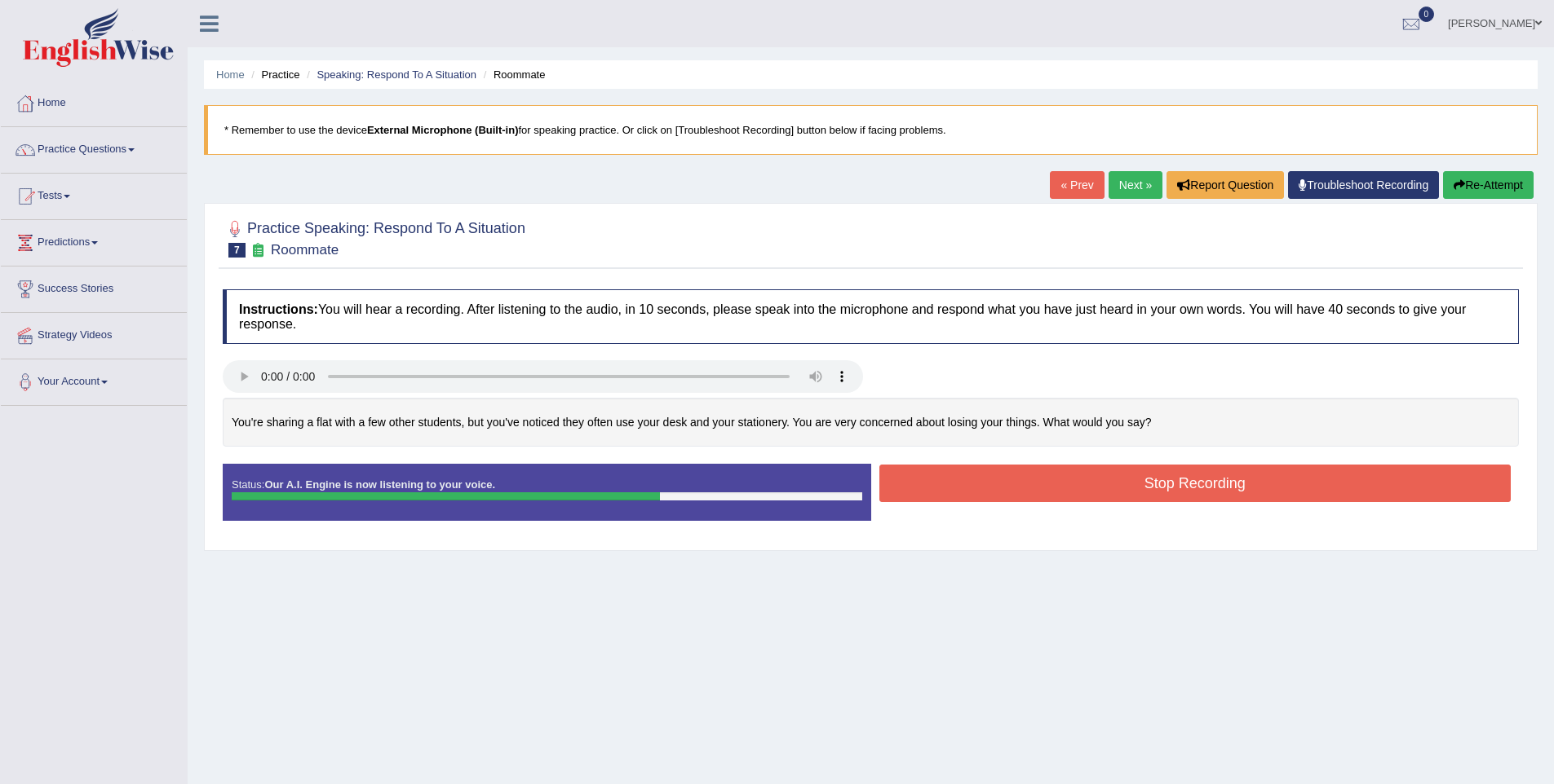
click at [1167, 475] on button "Stop Recording" at bounding box center [1195, 484] width 632 height 38
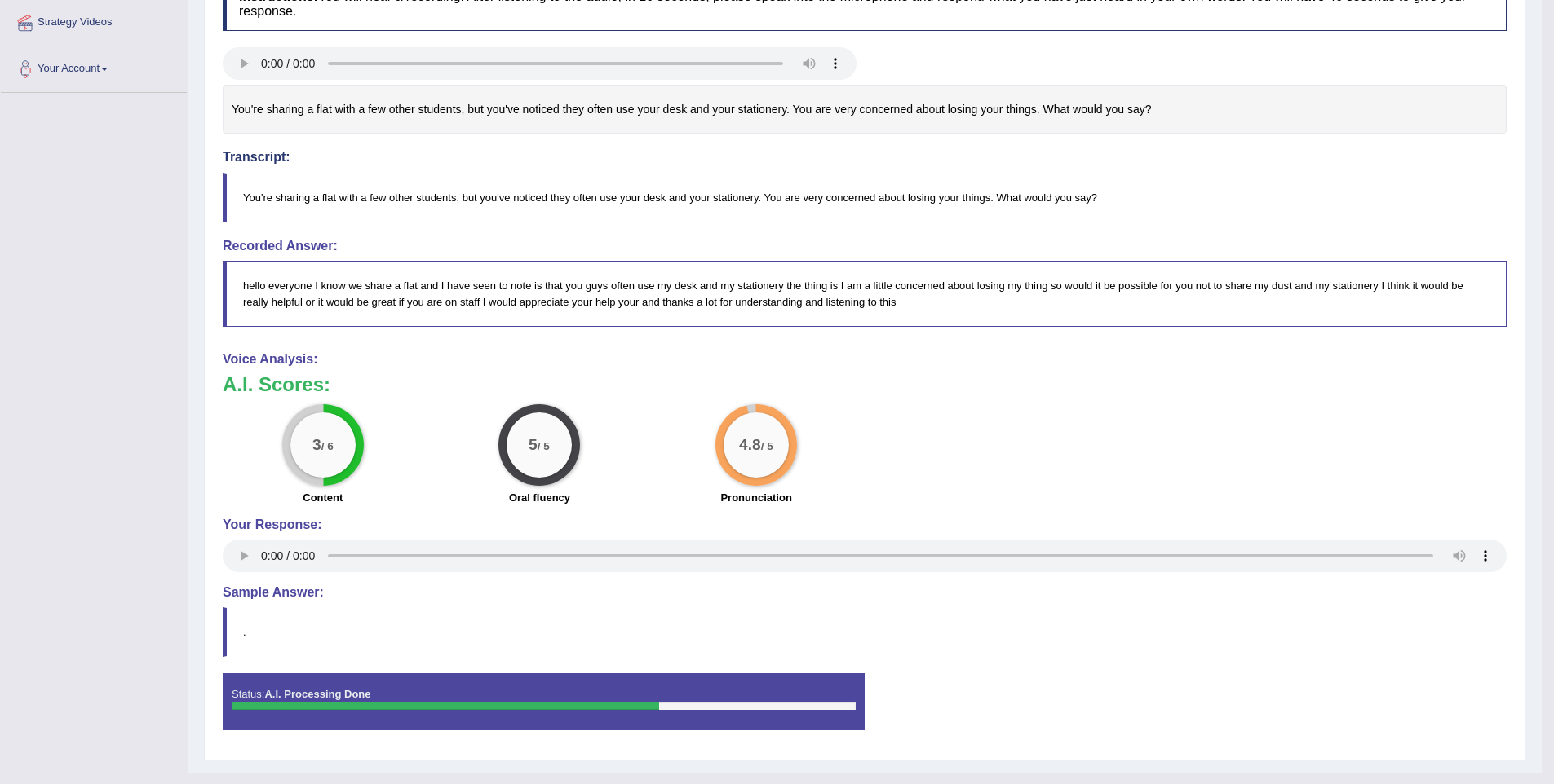
scroll to position [313, 0]
